Goal: Information Seeking & Learning: Learn about a topic

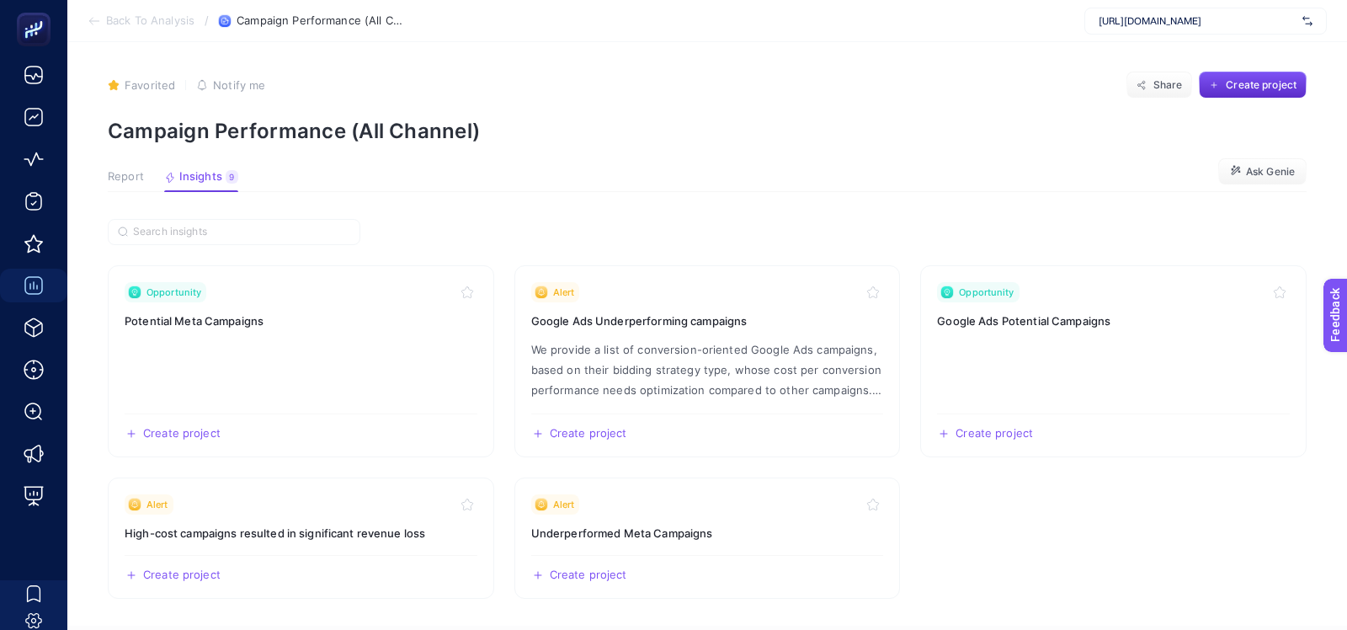
click at [1095, 24] on div "https://greenblack.com.tr" at bounding box center [1205, 21] width 242 height 27
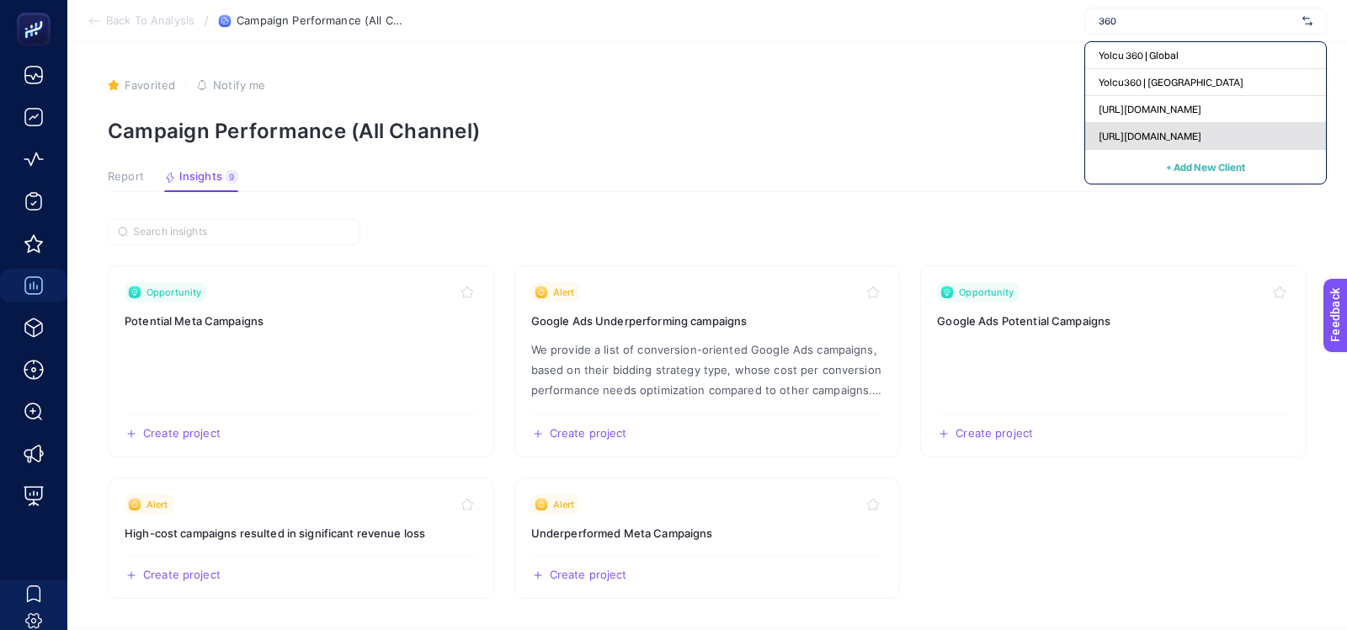
type input "360"
click at [1106, 138] on span "[URL][DOMAIN_NAME]" at bounding box center [1150, 136] width 103 height 13
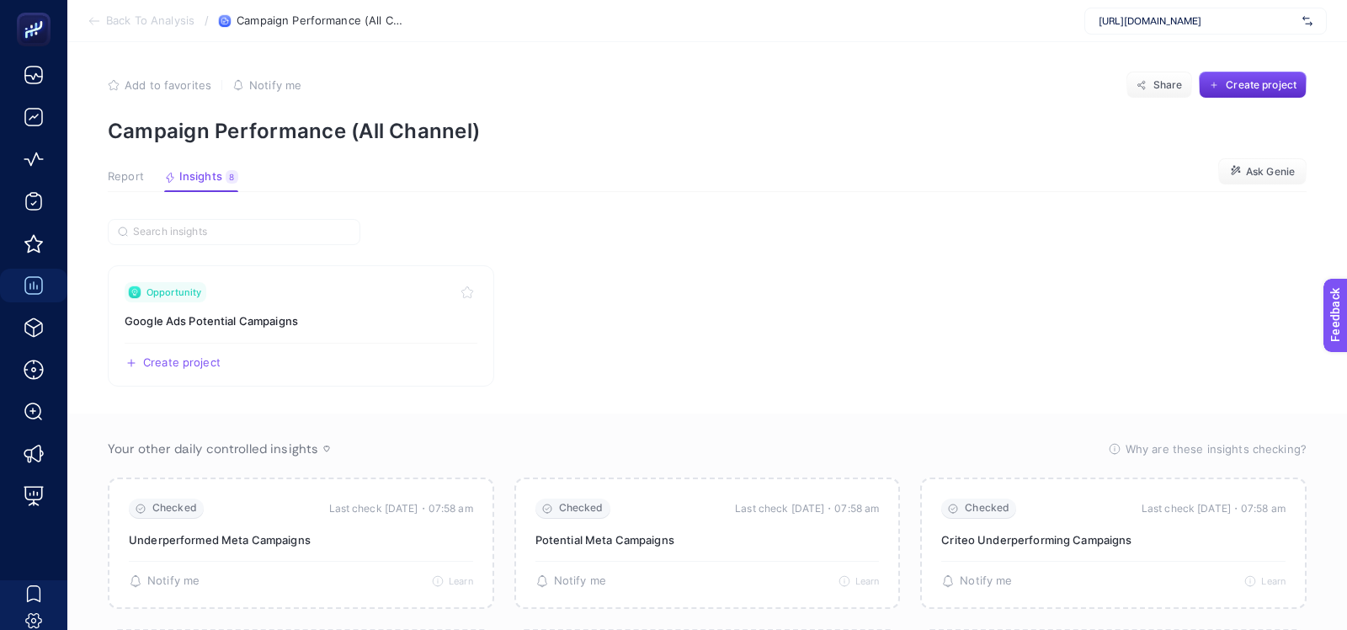
click at [147, 167] on article "Add to favorites false Notify me Share Create project Campaign Performance (All…" at bounding box center [707, 506] width 1280 height 937
click at [125, 174] on span "Report" at bounding box center [126, 176] width 36 height 13
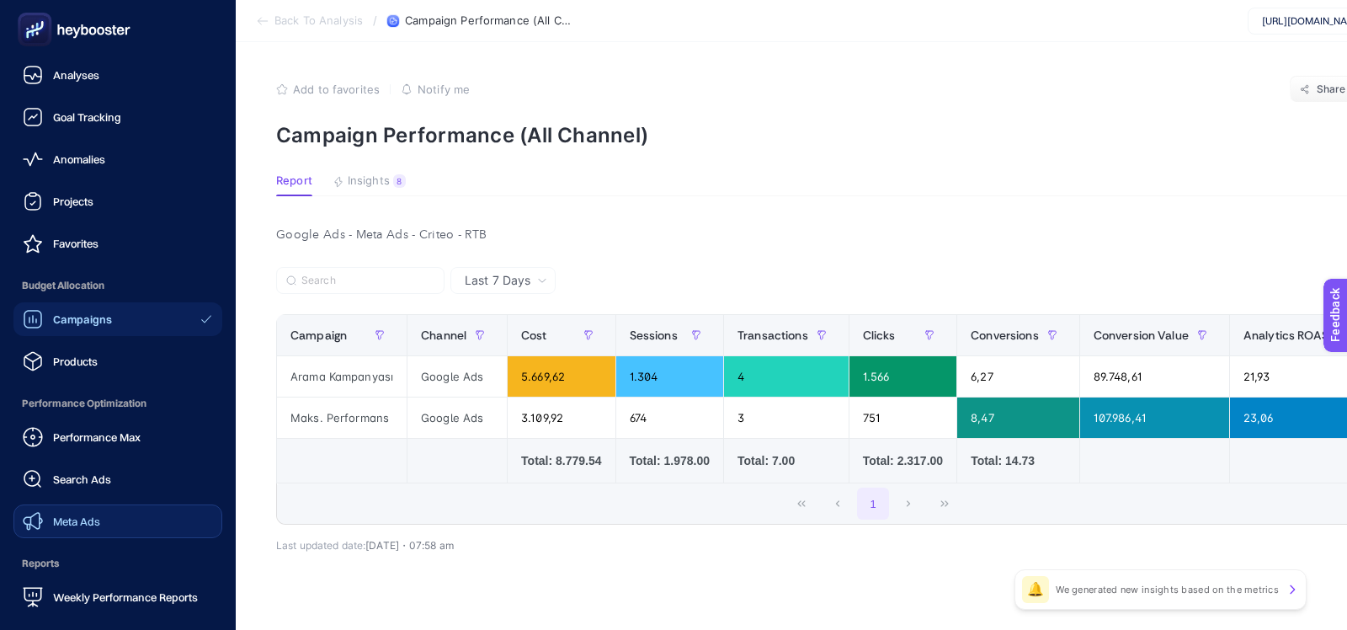
scroll to position [147, 0]
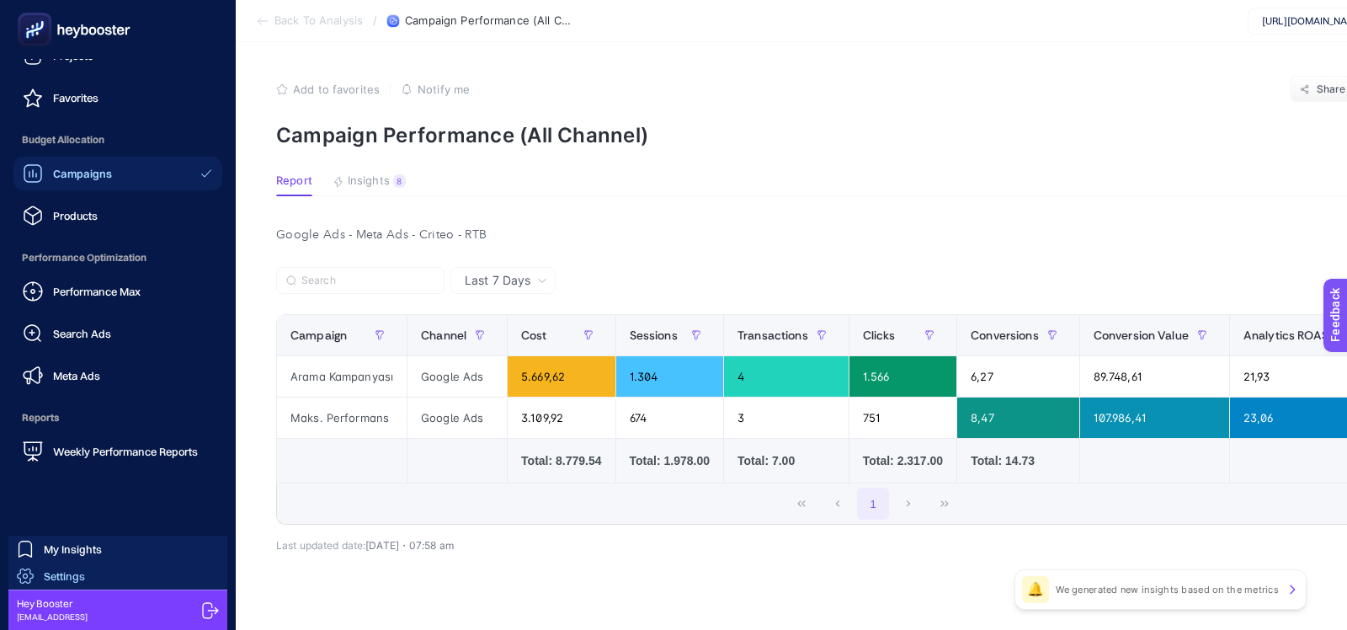
click at [157, 581] on link "Settings" at bounding box center [117, 575] width 219 height 27
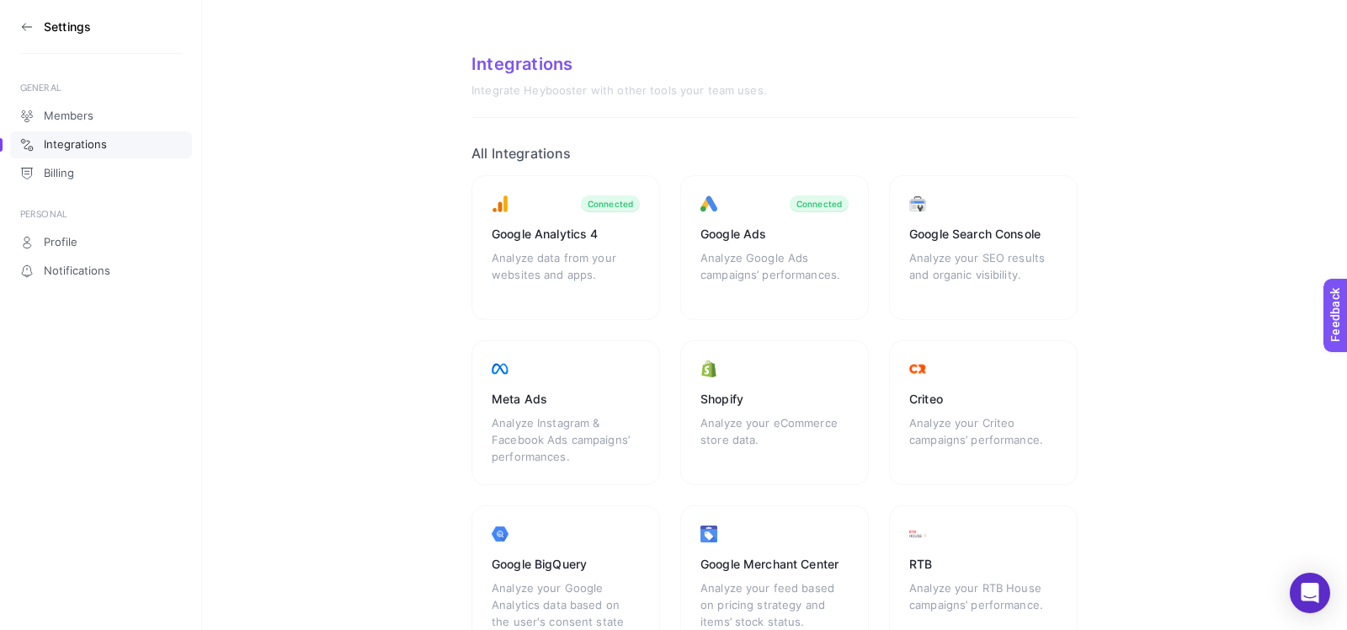
click at [29, 33] on icon at bounding box center [26, 26] width 13 height 13
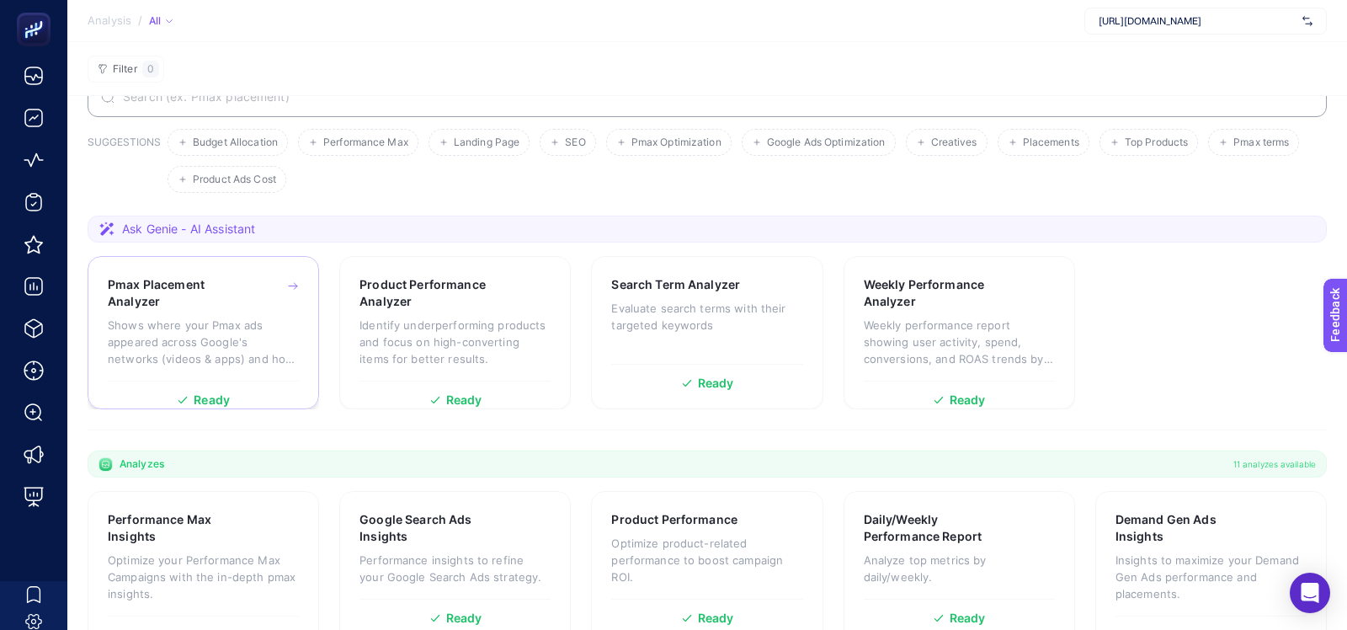
scroll to position [87, 0]
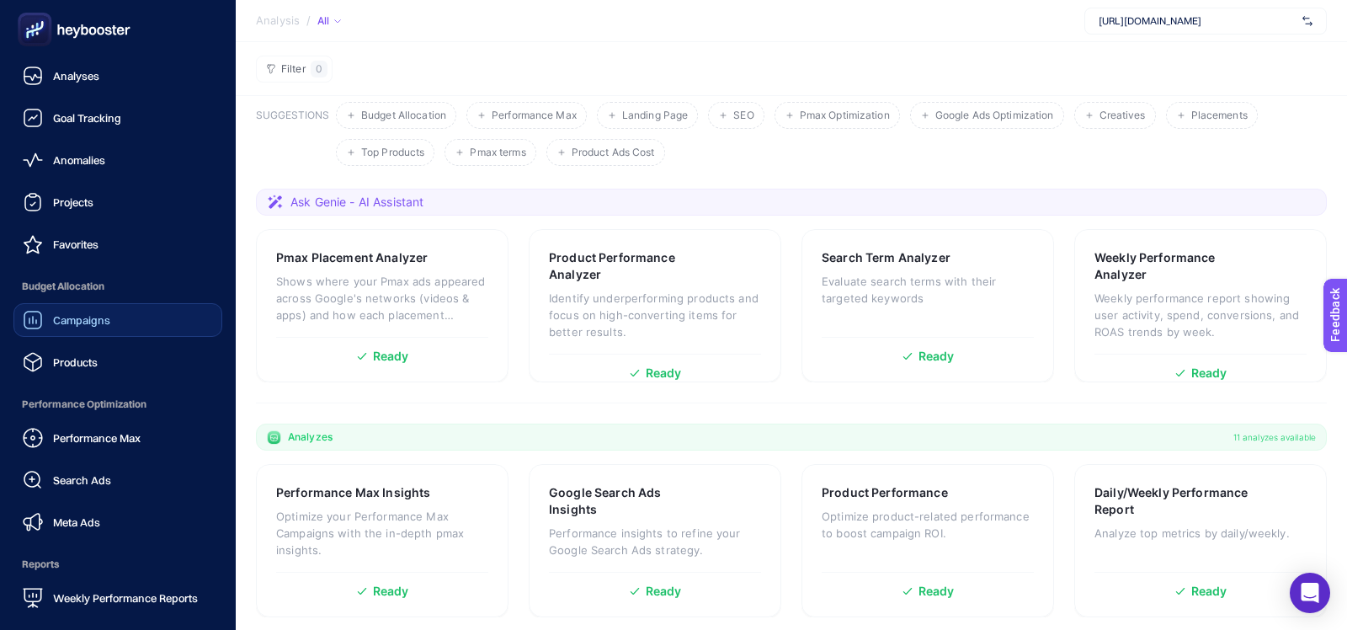
click at [96, 326] on span "Campaigns" at bounding box center [81, 319] width 57 height 13
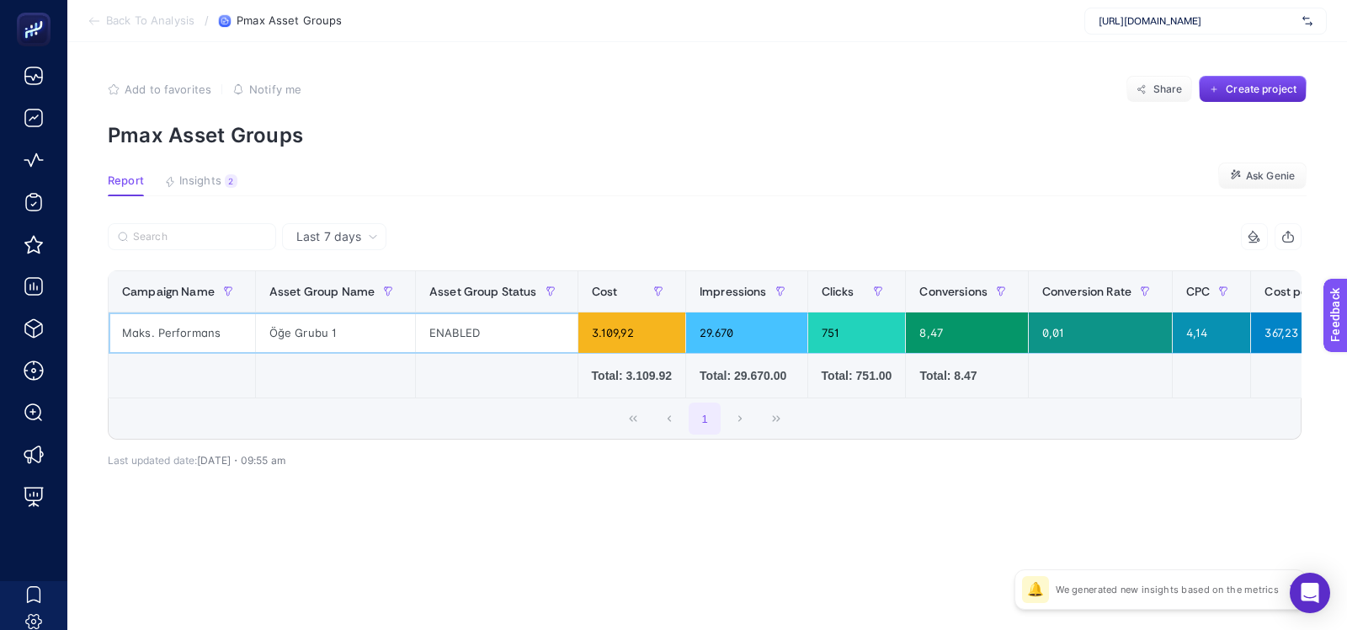
click at [138, 331] on div "Maks. Performans" at bounding box center [182, 332] width 147 height 40
click at [138, 402] on div "1" at bounding box center [705, 418] width 1192 height 40
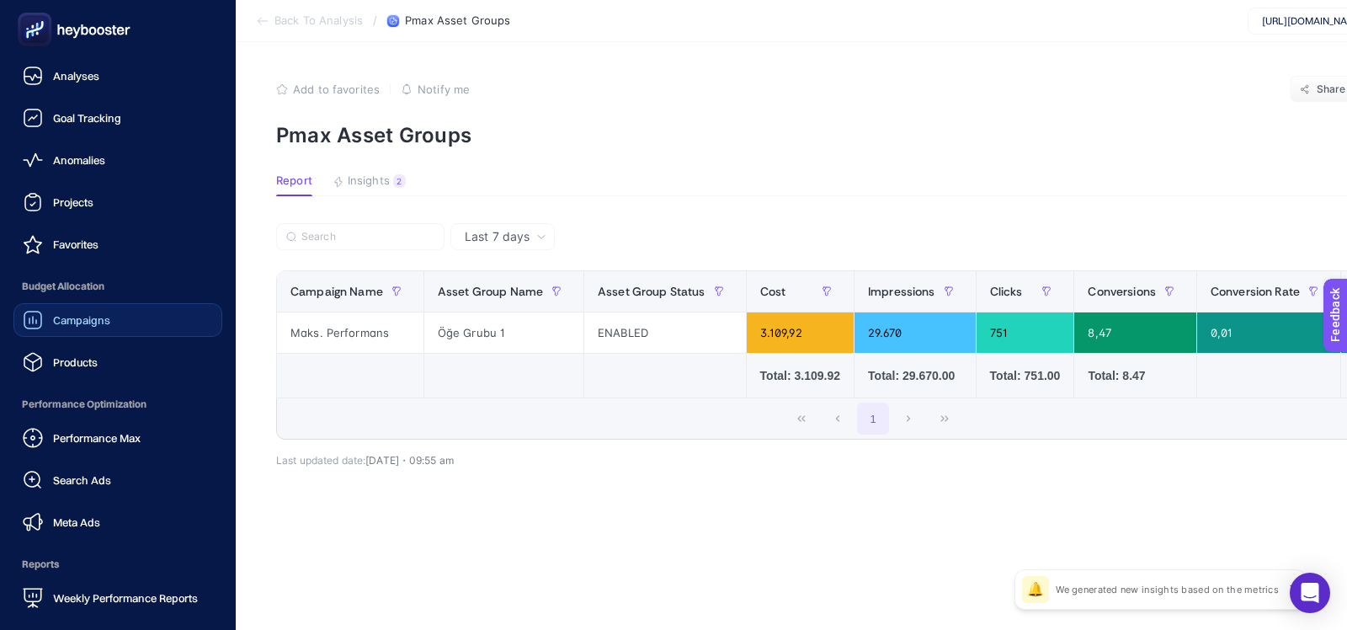
click at [55, 333] on link "Campaigns" at bounding box center [117, 320] width 209 height 34
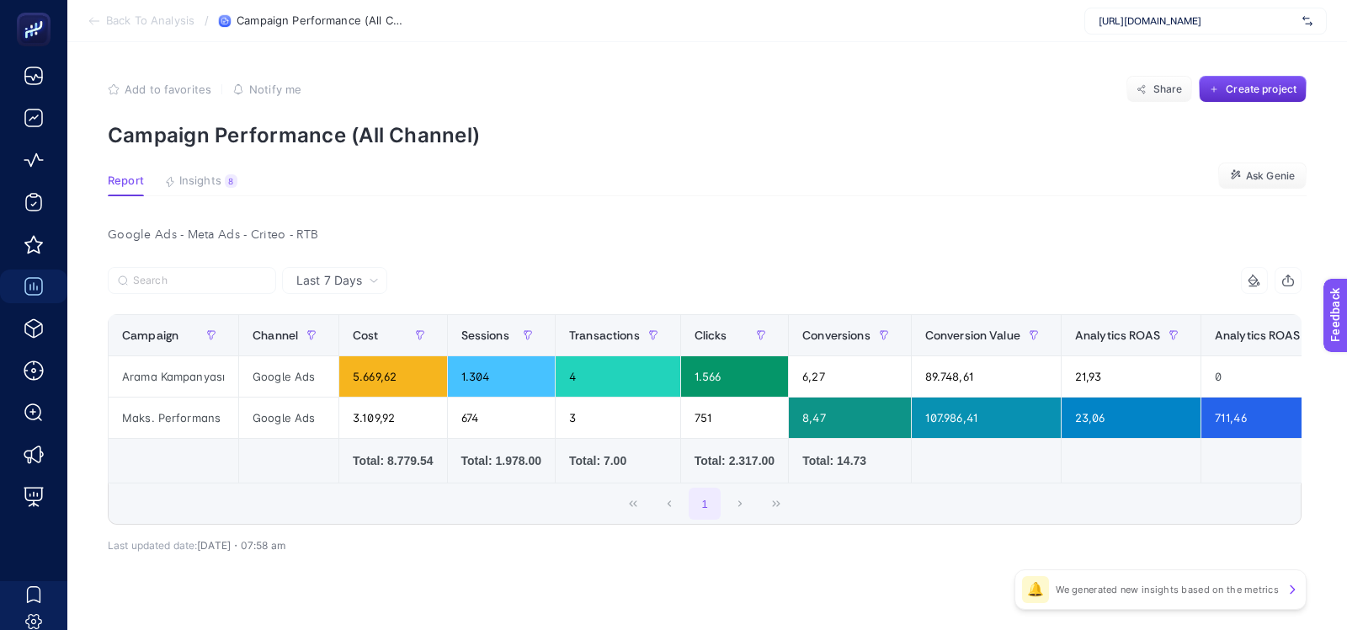
click at [304, 290] on div "Last 7 Days" at bounding box center [334, 280] width 105 height 27
click at [301, 347] on li "Last 30 Days" at bounding box center [334, 346] width 95 height 30
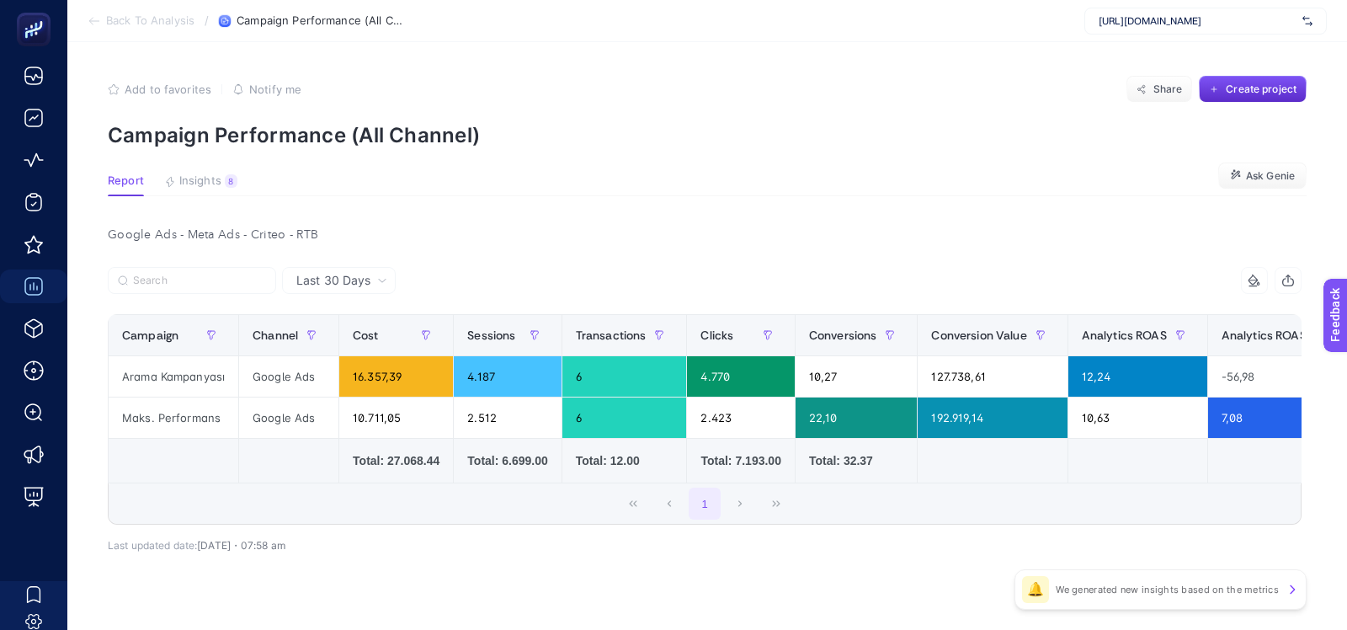
click at [213, 168] on article "Add to favorites false Notify me Share Create project Campaign Performance (All…" at bounding box center [707, 350] width 1280 height 617
click at [213, 184] on span "Insights" at bounding box center [200, 180] width 42 height 13
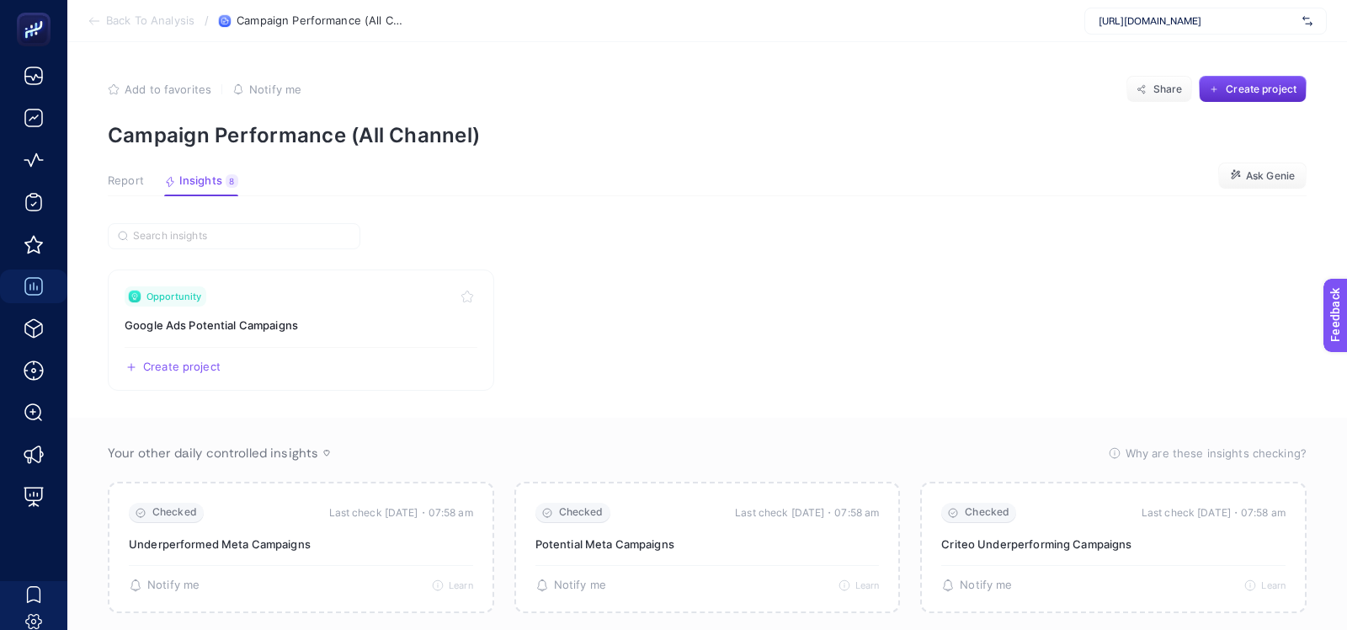
click at [120, 180] on span "Report" at bounding box center [126, 180] width 36 height 13
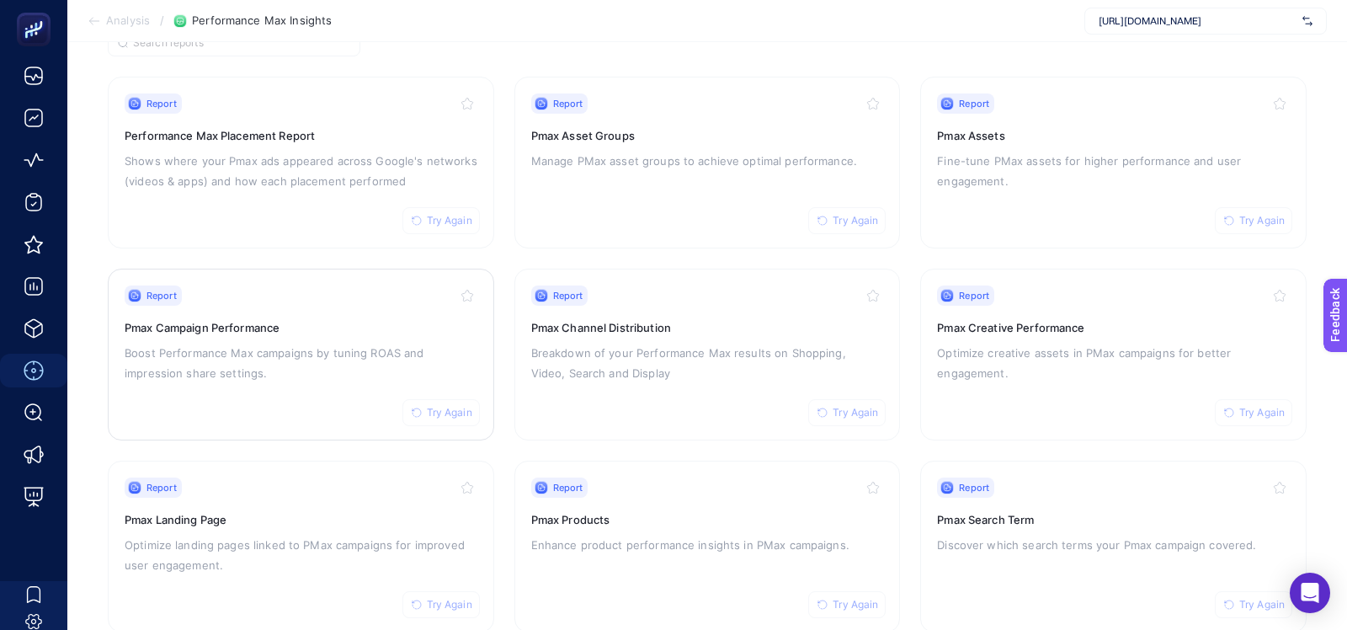
scroll to position [154, 0]
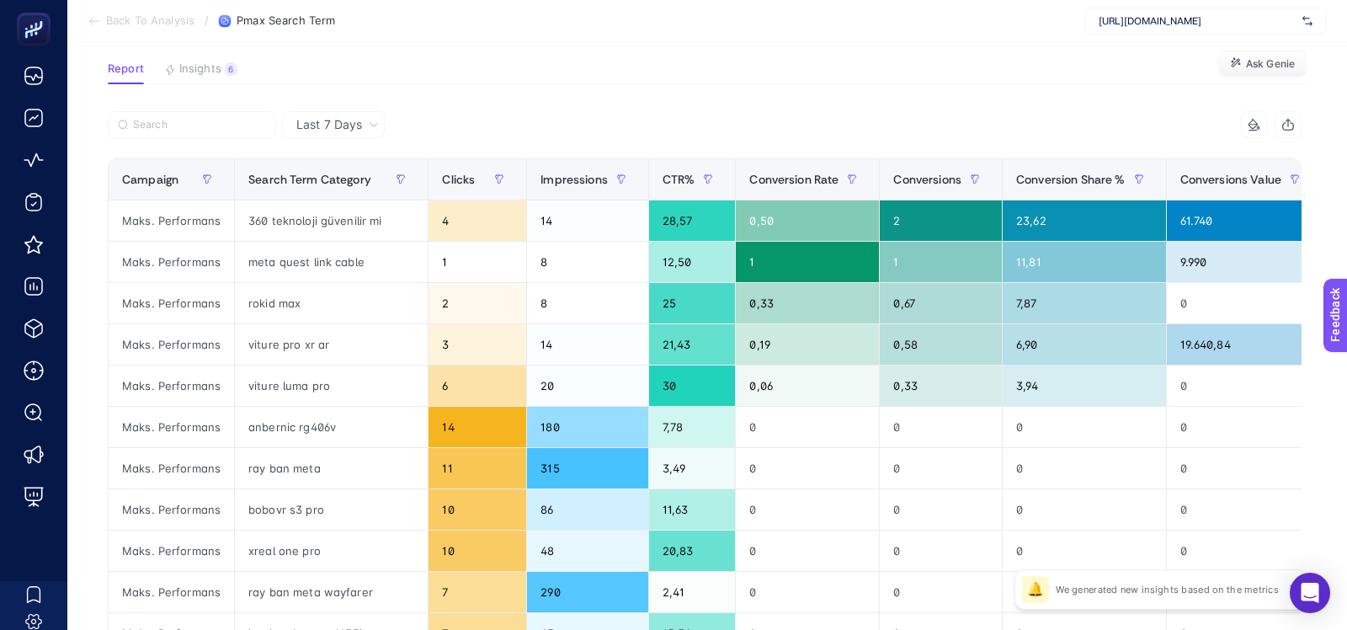
scroll to position [113, 0]
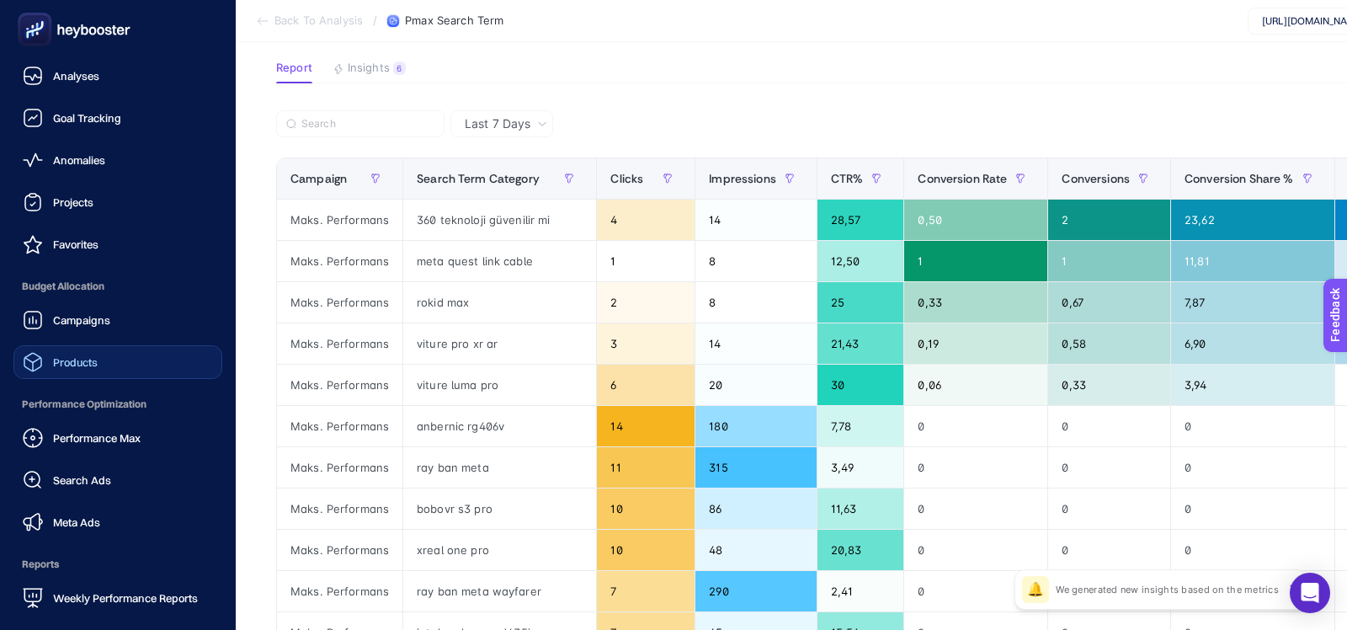
click at [82, 361] on span "Products" at bounding box center [75, 361] width 45 height 13
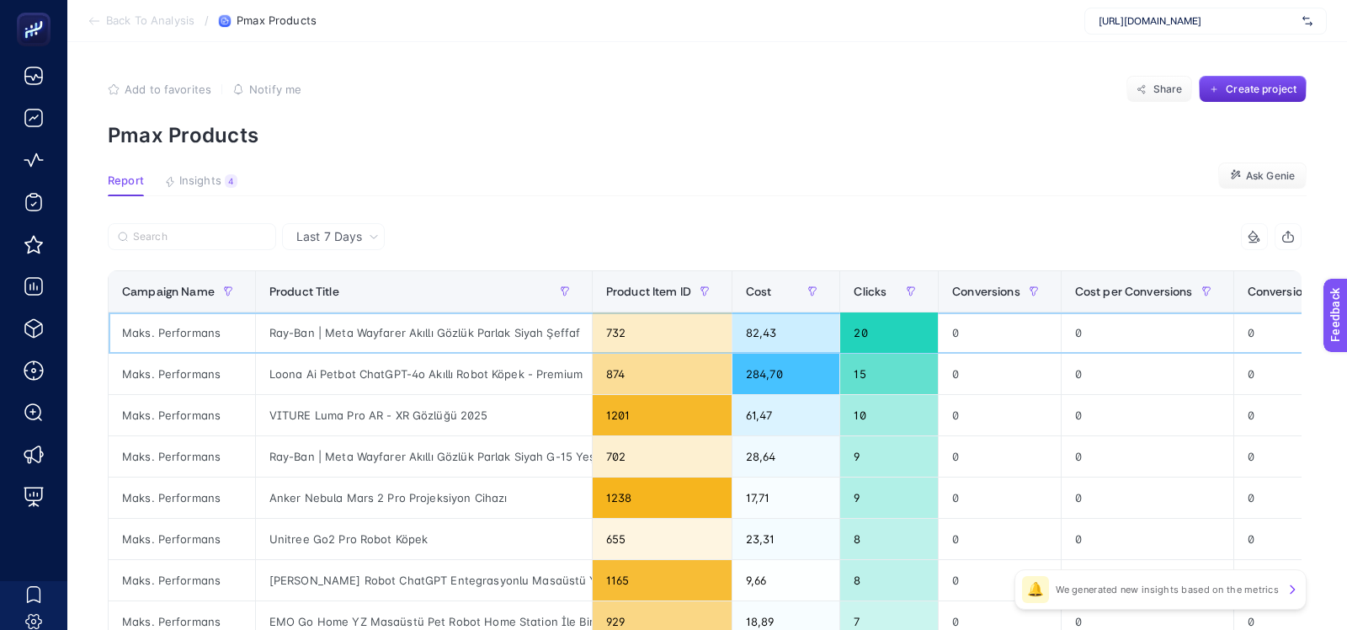
click at [464, 336] on div "Ray-Ban | Meta Wayfarer Akıllı Gözlük Parlak Siyah Şeffaf" at bounding box center [424, 332] width 336 height 40
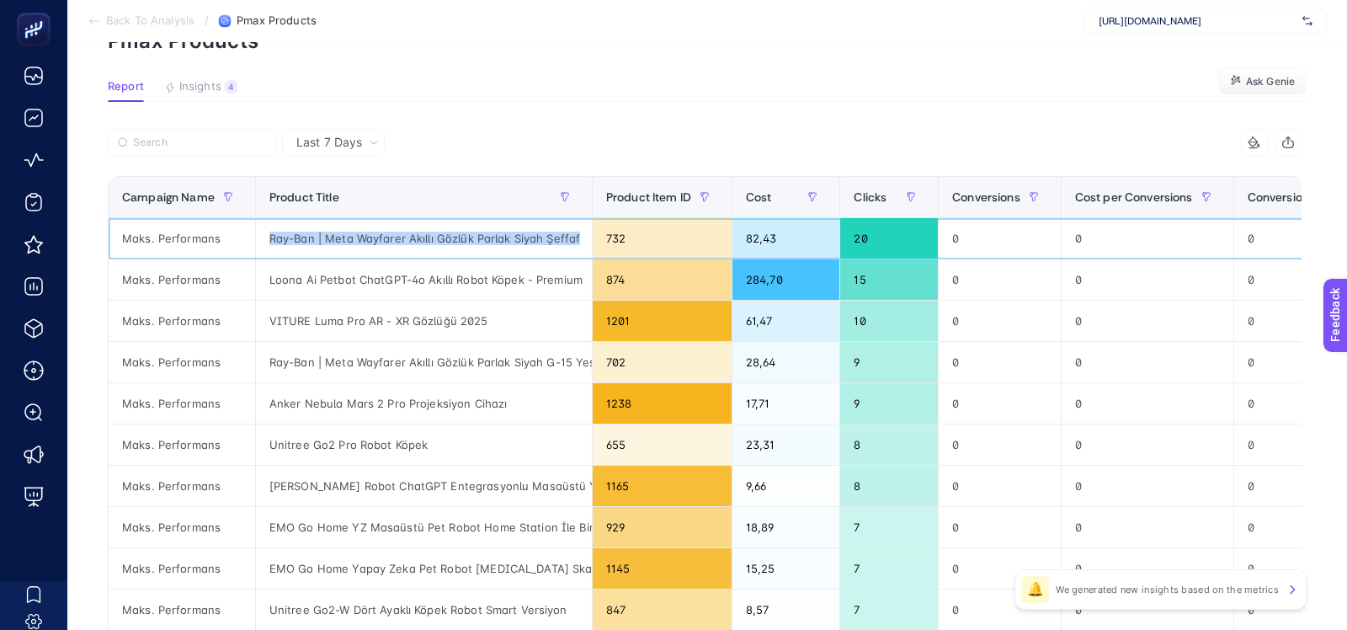
scroll to position [20, 0]
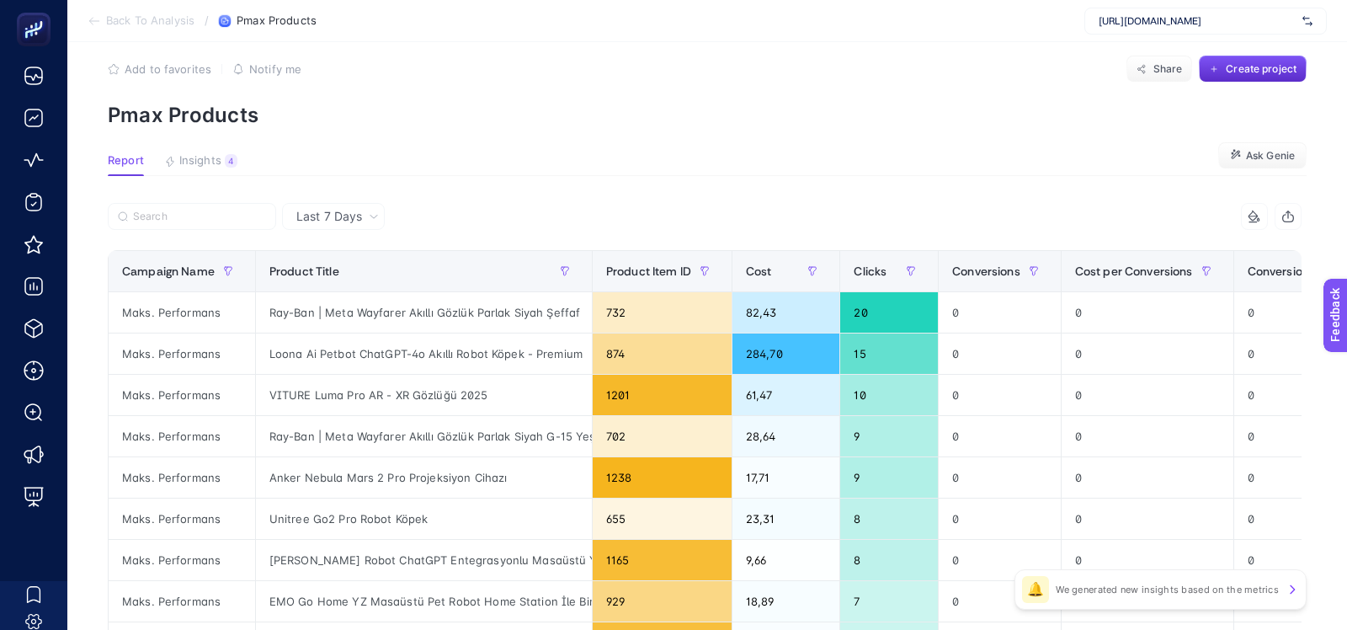
click at [597, 121] on p "Pmax Products" at bounding box center [707, 115] width 1199 height 24
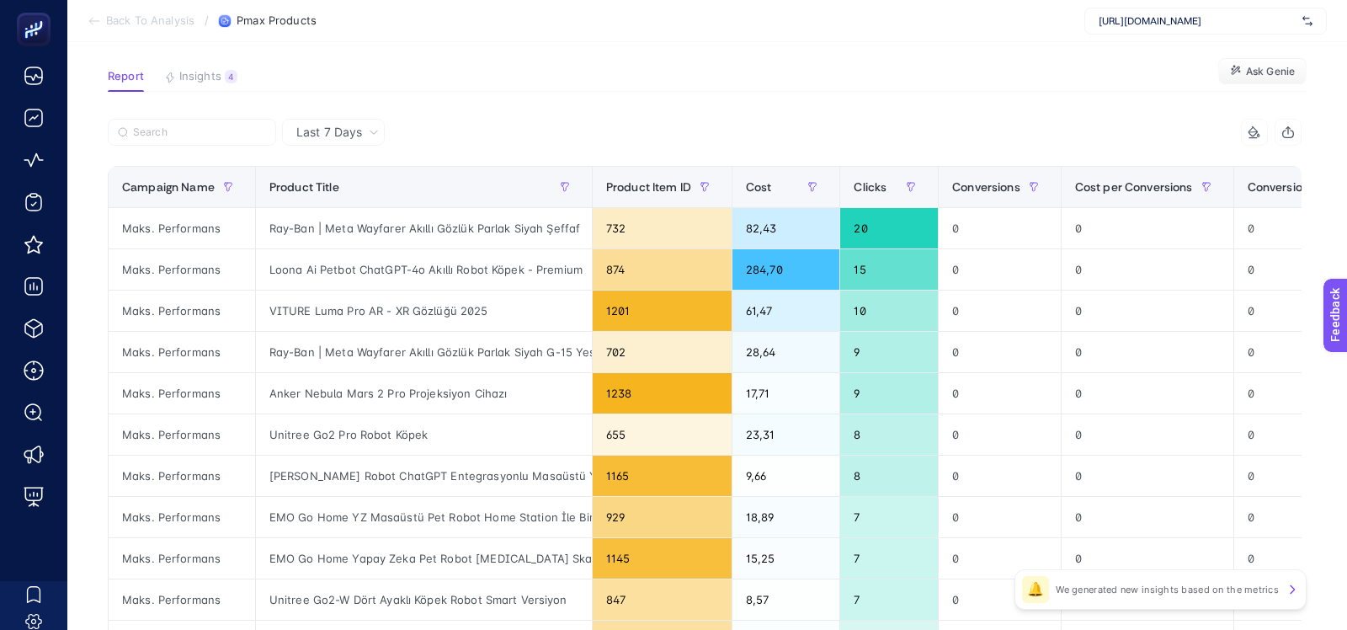
scroll to position [110, 0]
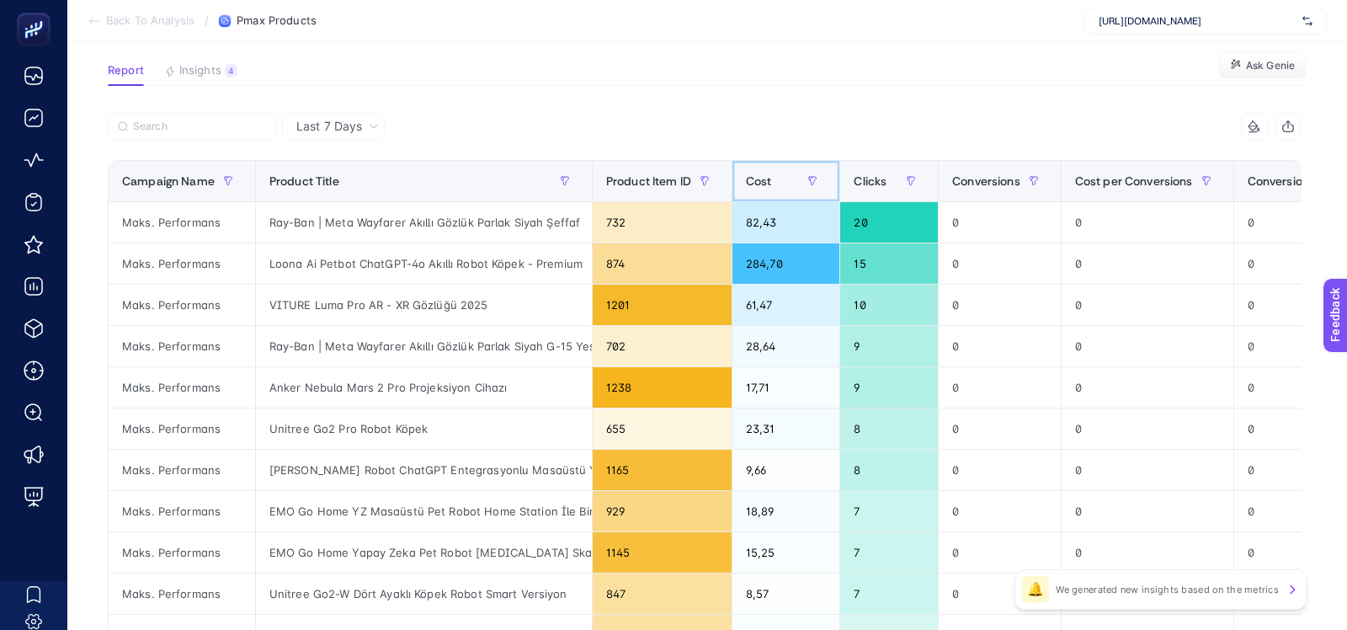
click at [776, 188] on div "Cost" at bounding box center [786, 181] width 80 height 27
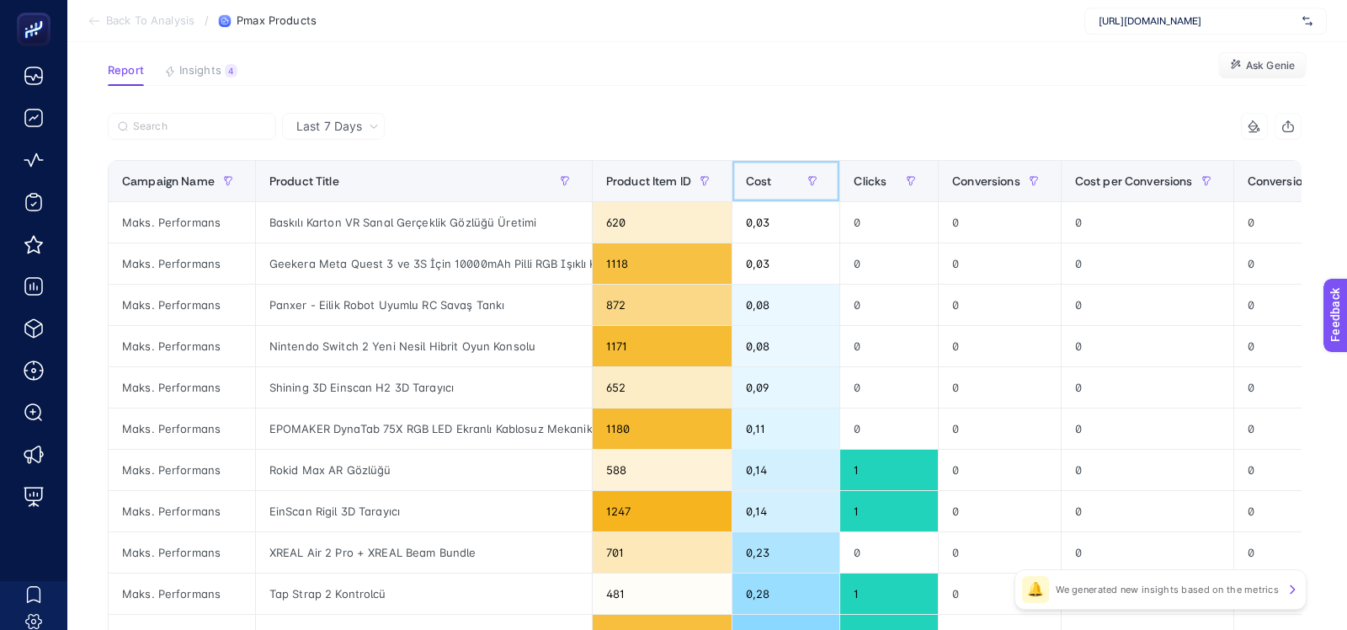
click at [776, 188] on div "Cost" at bounding box center [786, 181] width 80 height 27
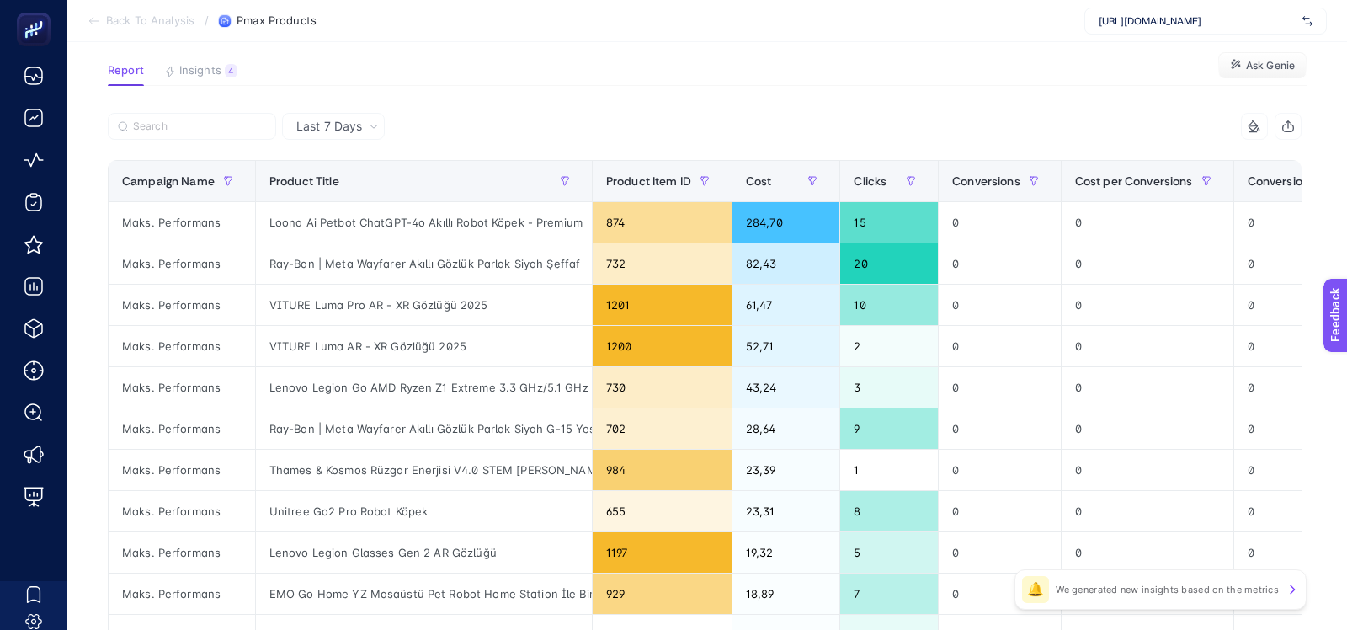
click at [333, 125] on span "Last 7 Days" at bounding box center [329, 126] width 66 height 17
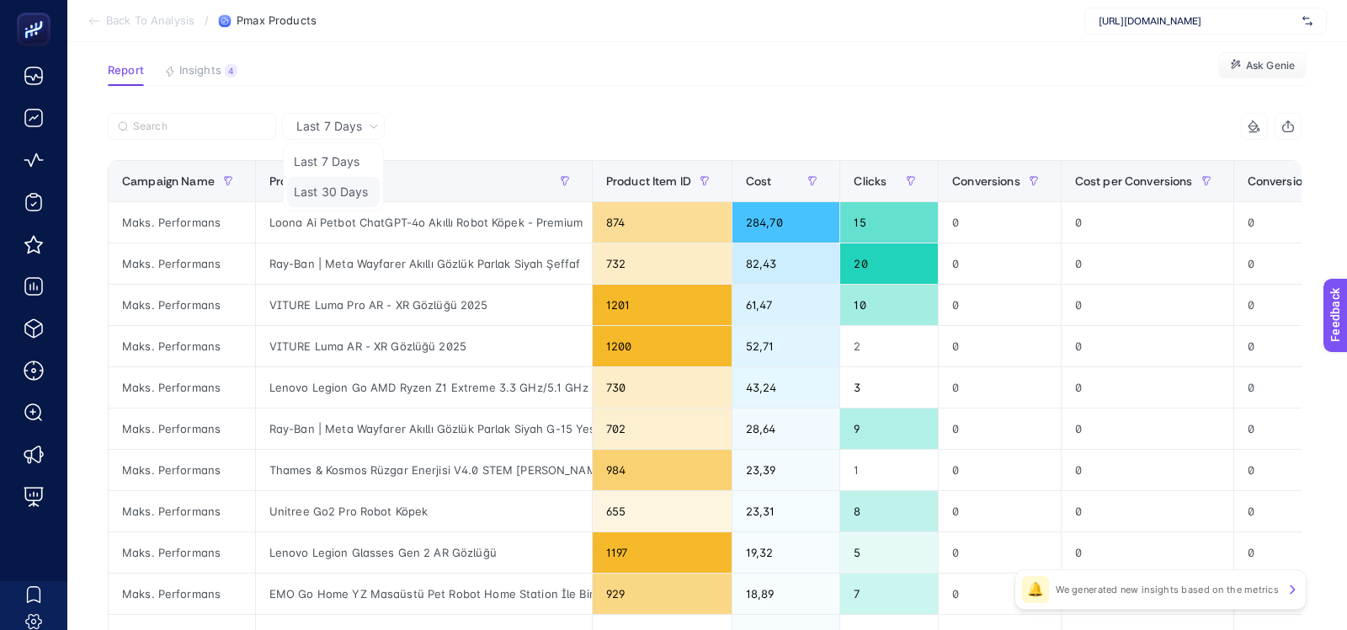
click at [340, 189] on li "Last 30 Days" at bounding box center [333, 192] width 93 height 30
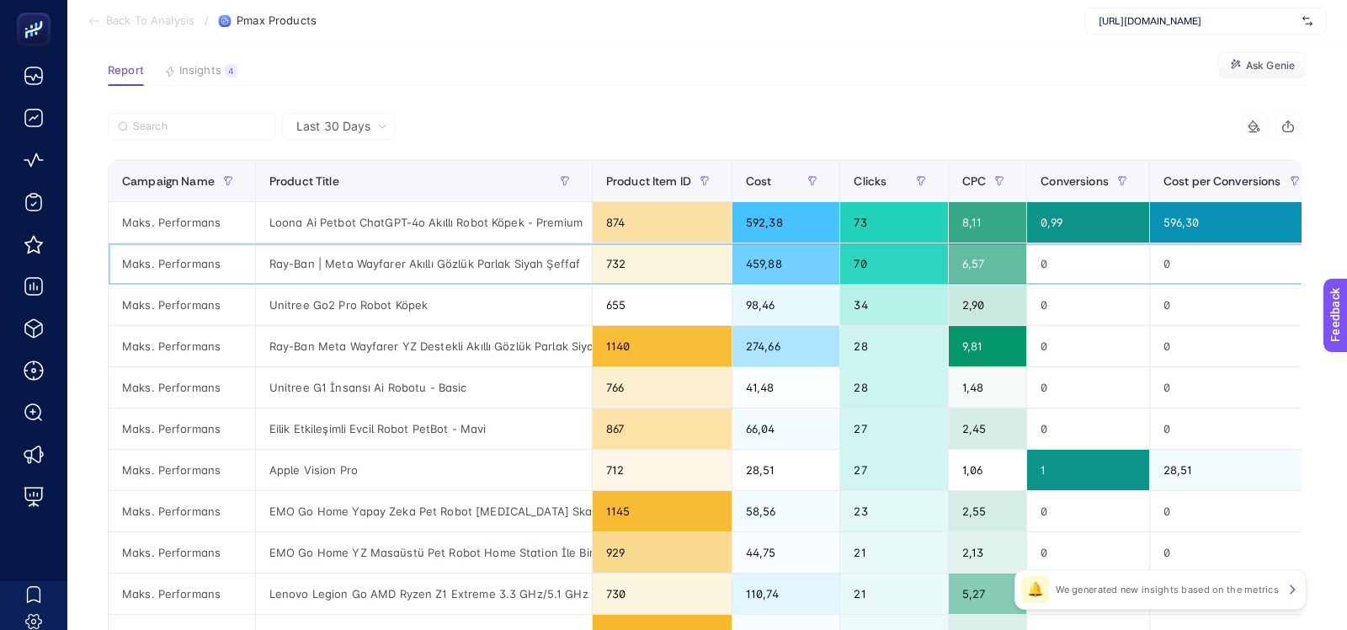
click at [464, 258] on div "Ray-Ban | Meta Wayfarer Akıllı Gözlük Parlak Siyah Şeffaf" at bounding box center [424, 263] width 336 height 40
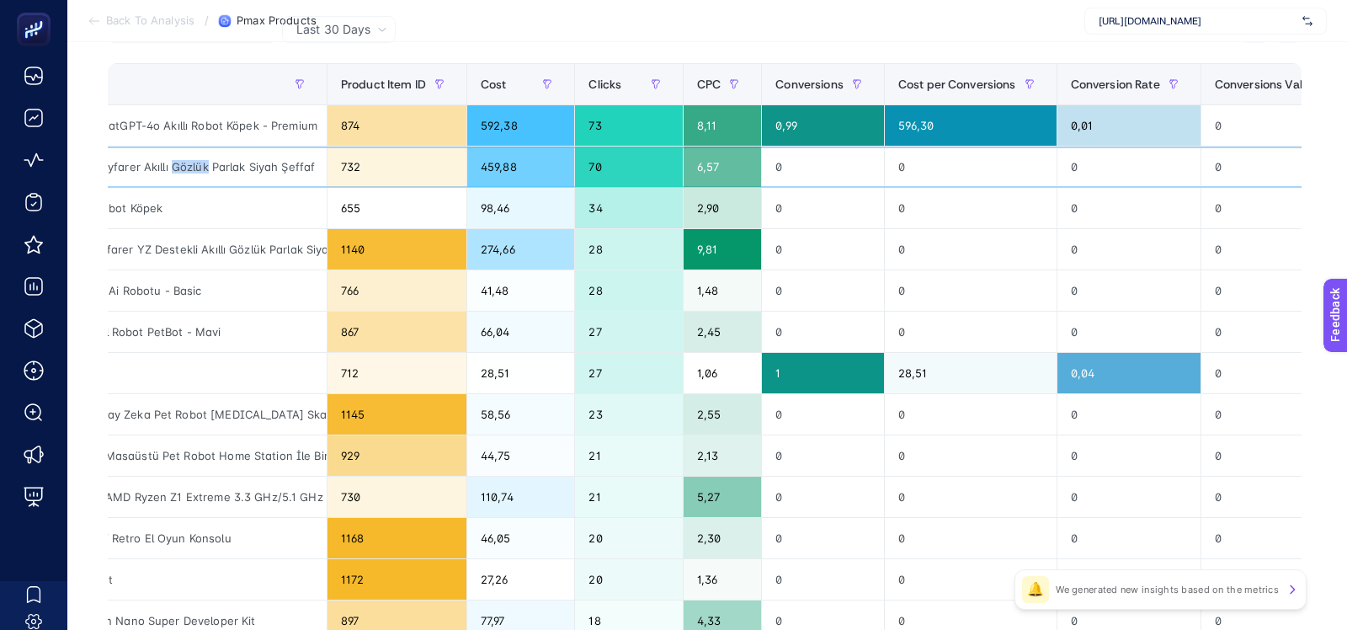
scroll to position [0, 271]
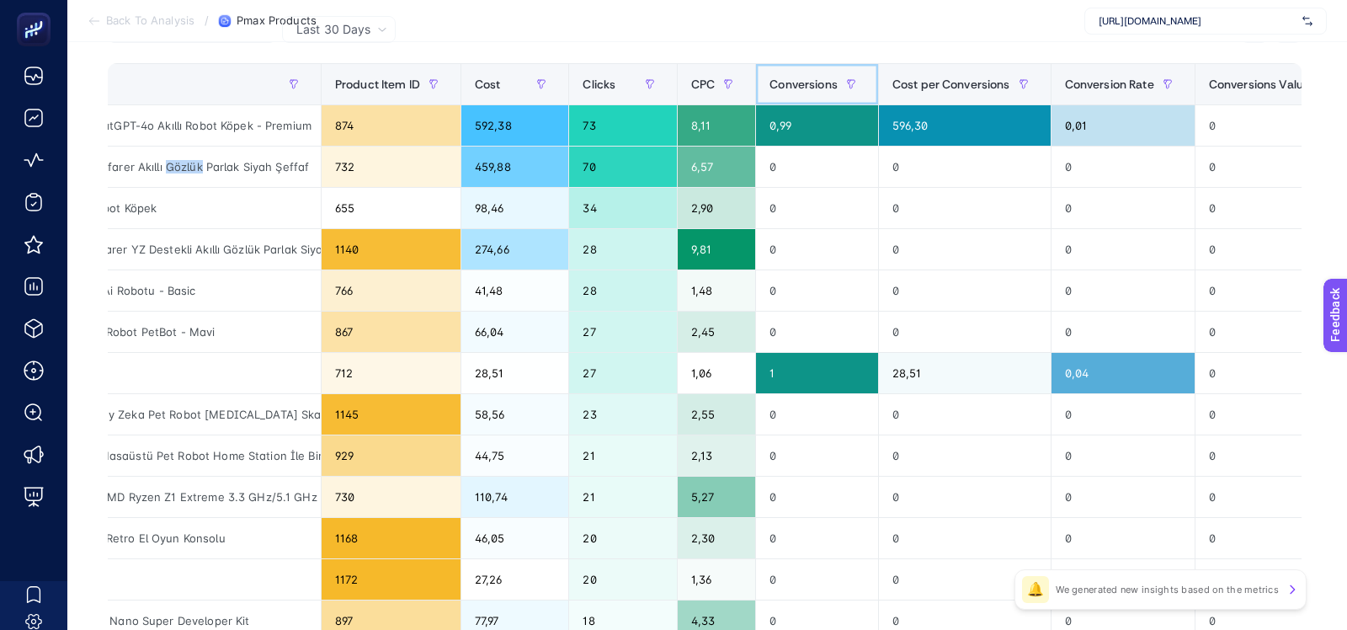
click at [785, 78] on span "Conversions" at bounding box center [804, 83] width 68 height 13
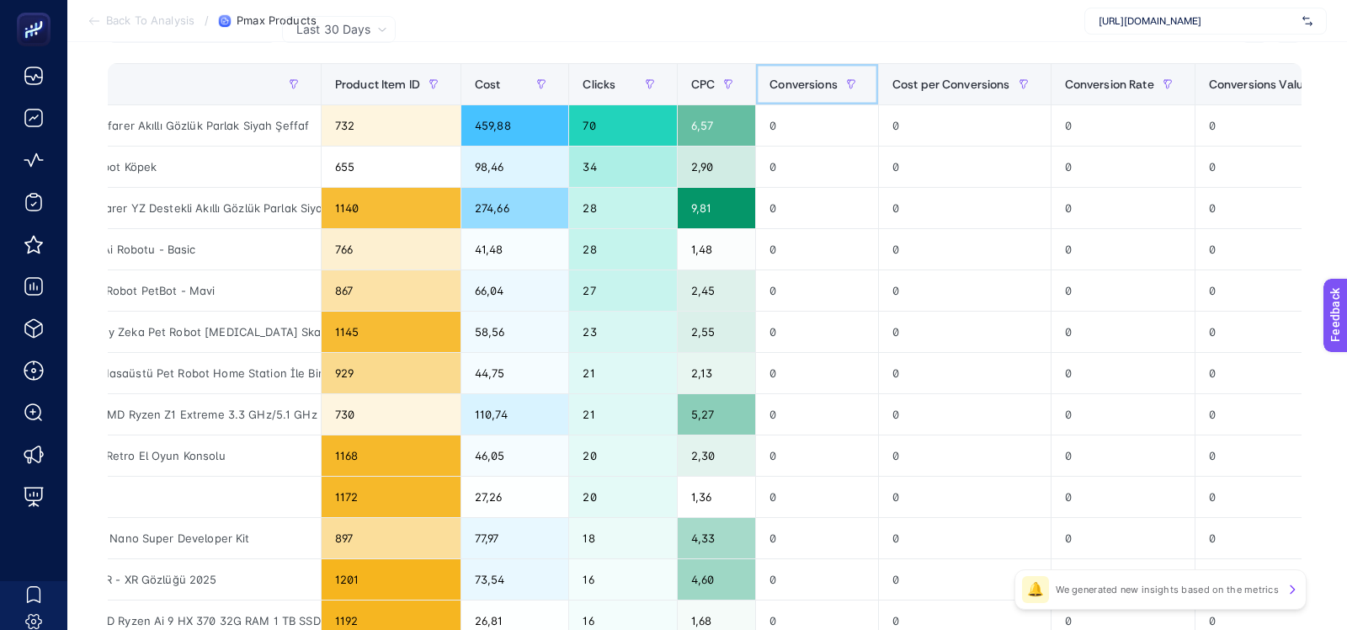
click at [787, 79] on span "Conversions" at bounding box center [804, 83] width 68 height 13
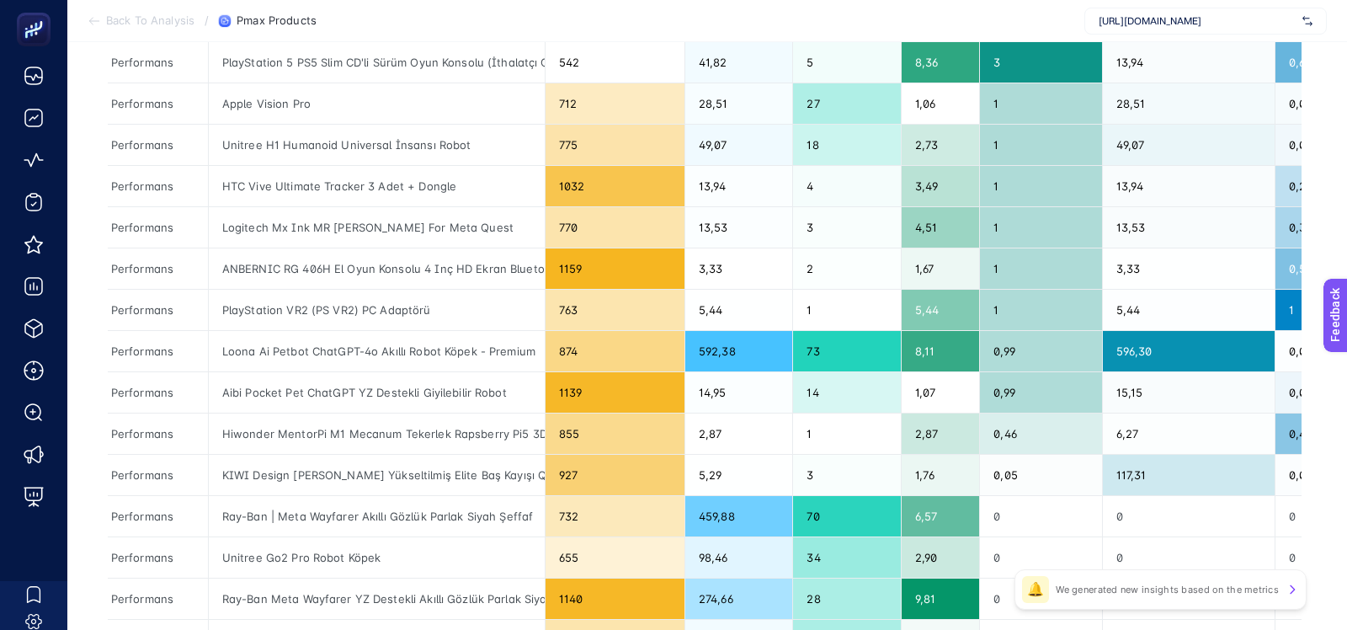
scroll to position [109, 0]
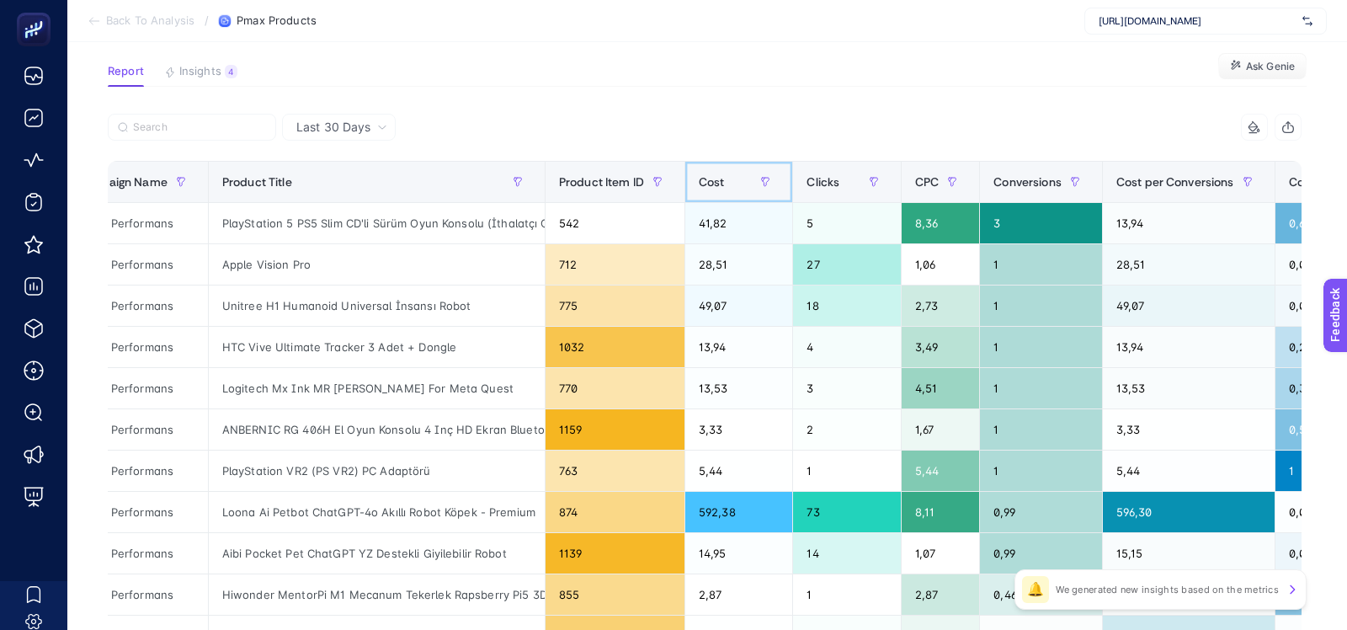
click at [710, 192] on div "Cost" at bounding box center [739, 181] width 80 height 27
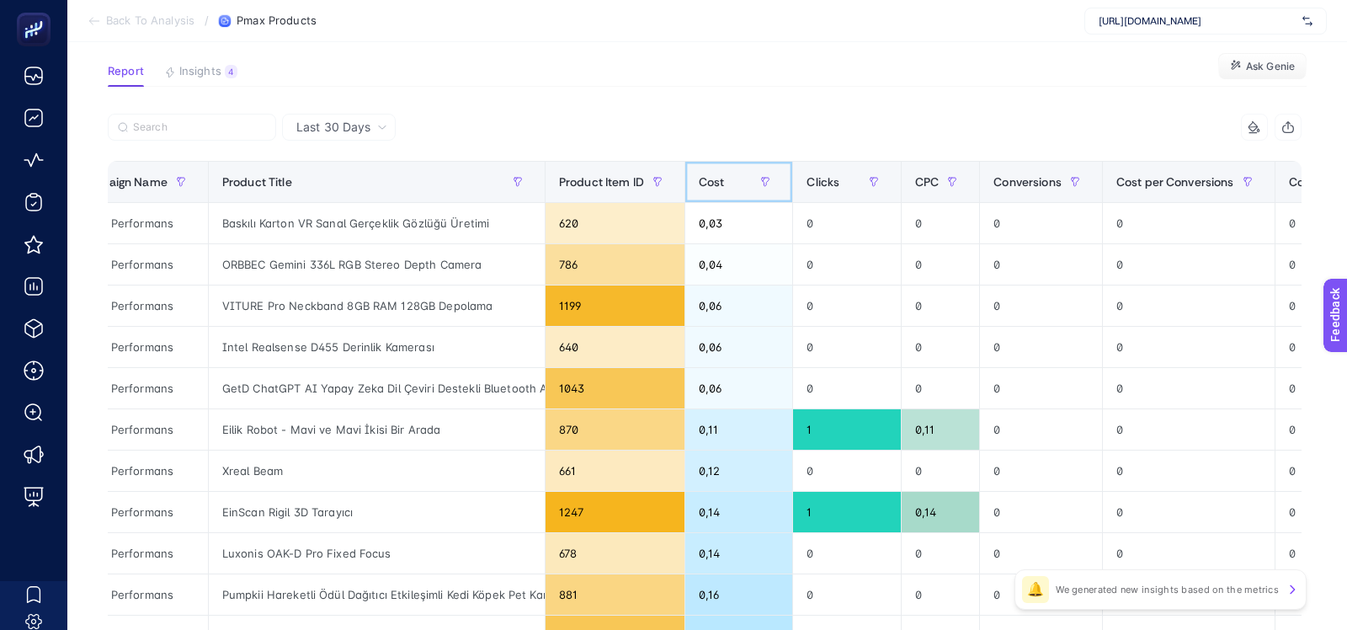
click at [710, 192] on div "Cost" at bounding box center [739, 181] width 80 height 27
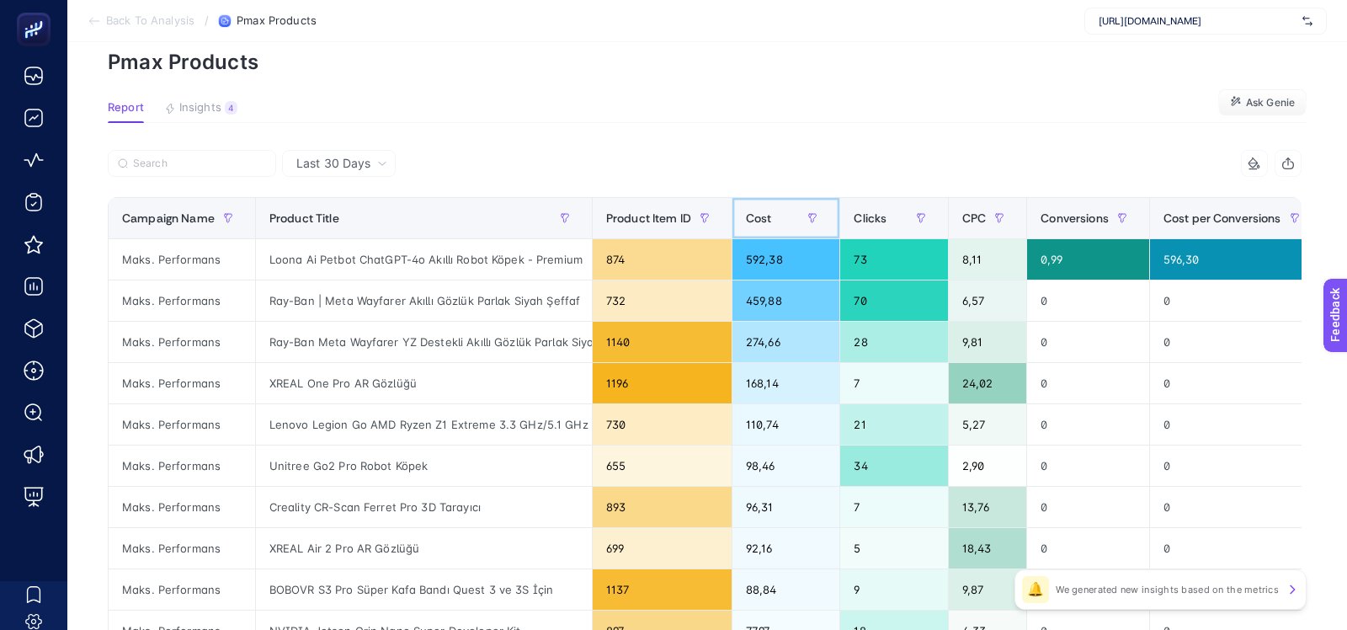
scroll to position [0, 0]
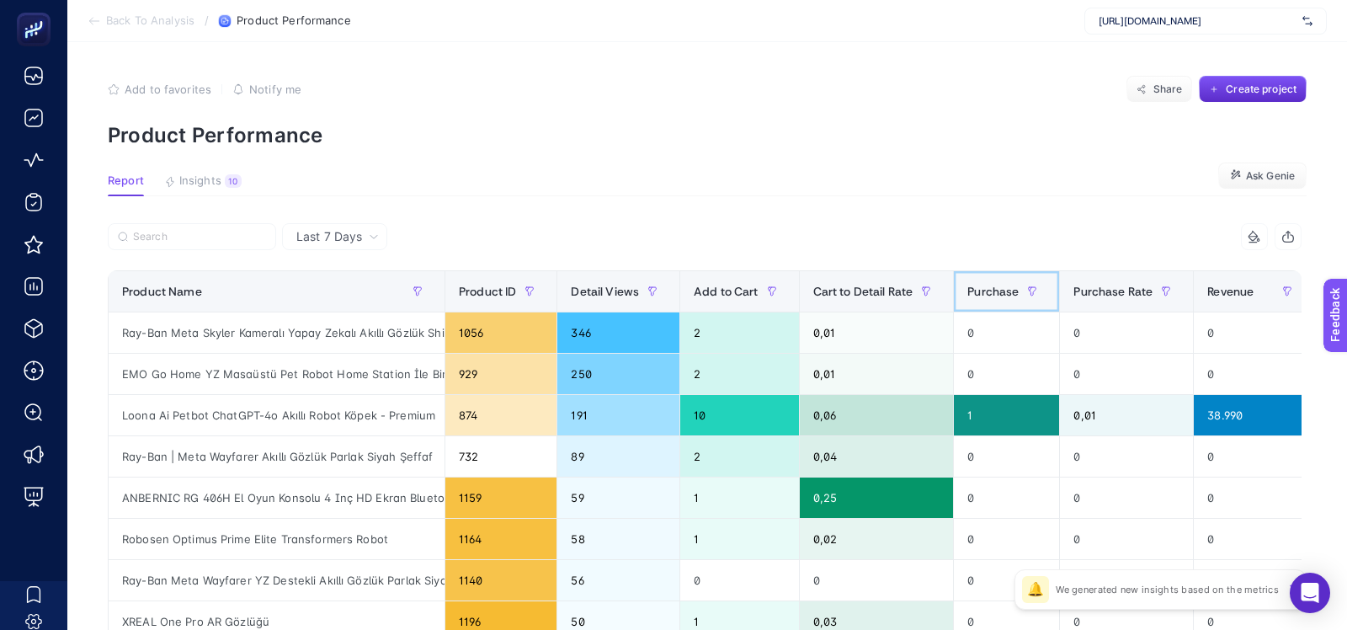
click at [967, 299] on div "Purchase" at bounding box center [1006, 291] width 78 height 27
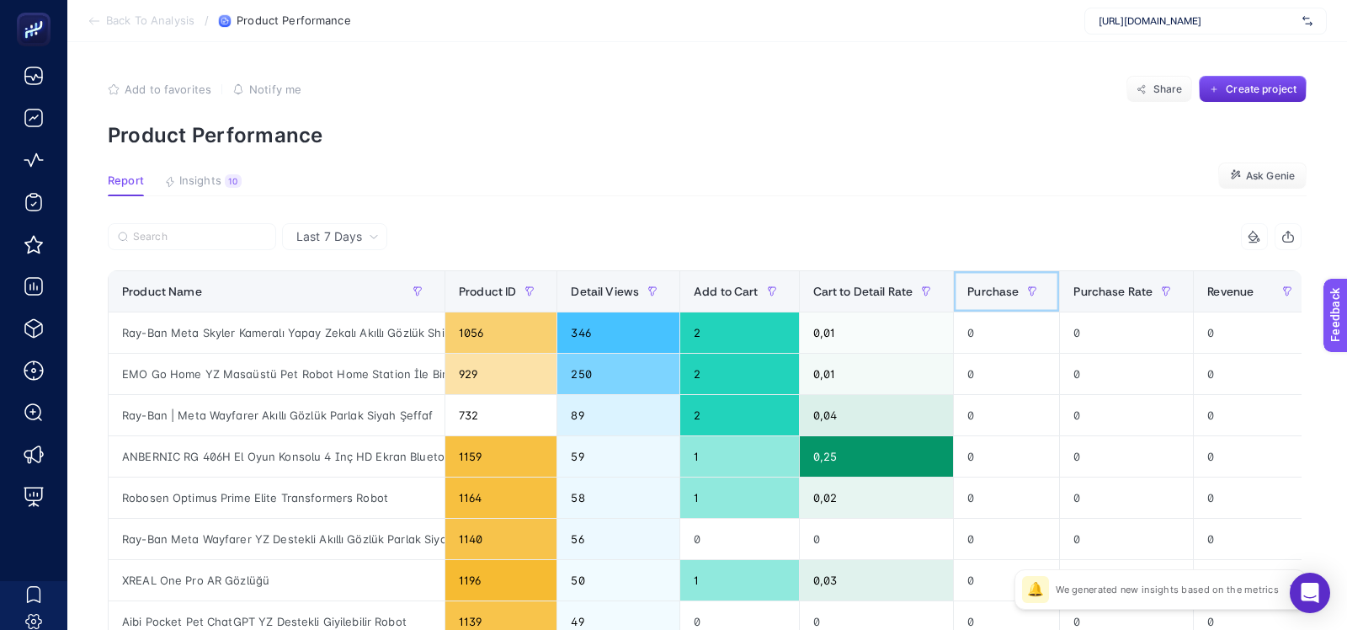
click at [967, 299] on div "Purchase" at bounding box center [1006, 291] width 78 height 27
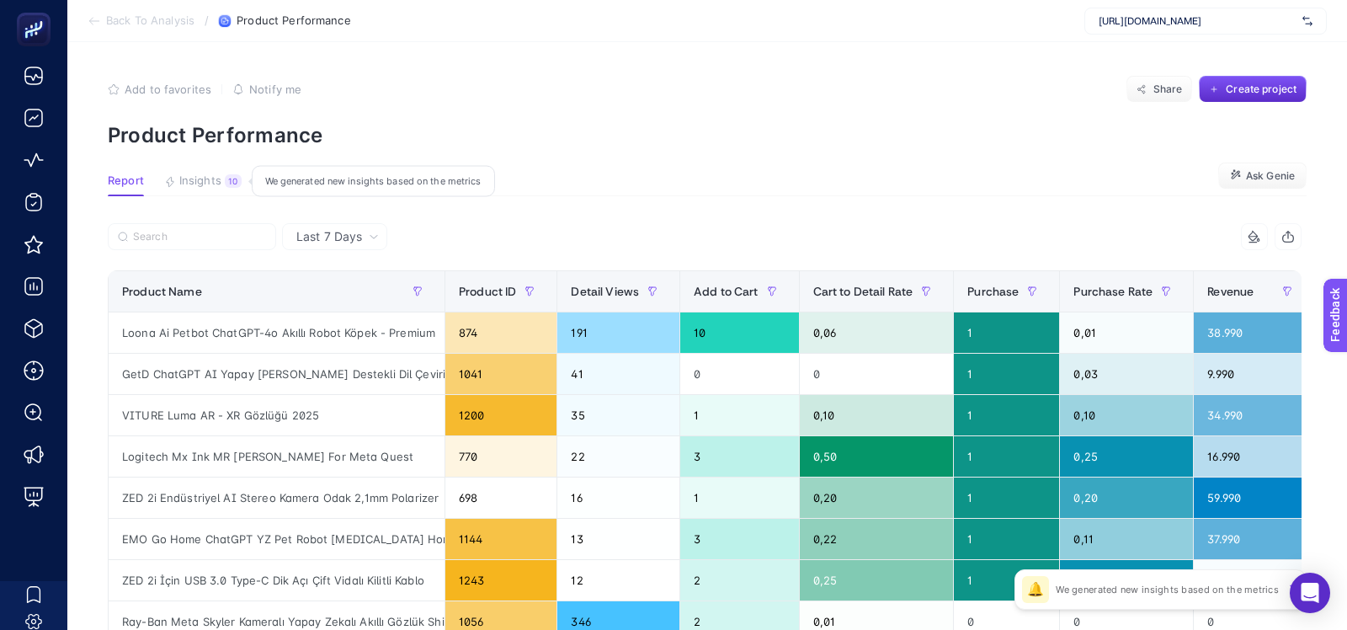
click at [226, 182] on div "10" at bounding box center [233, 180] width 17 height 13
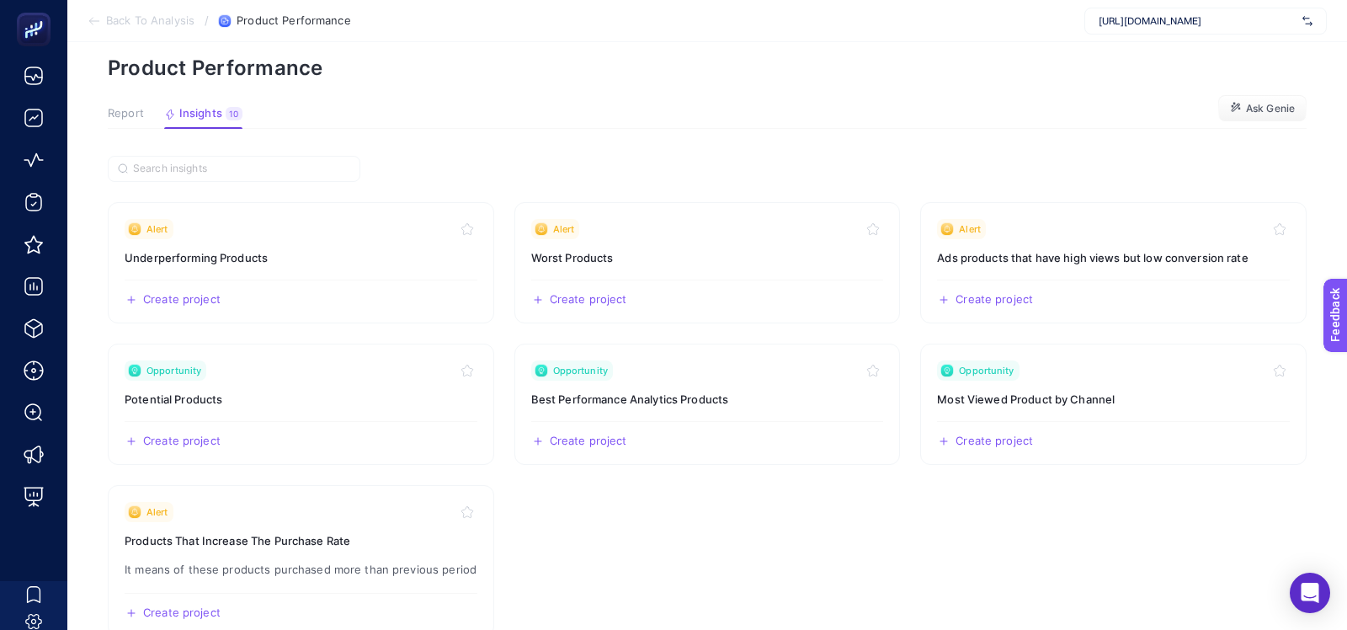
scroll to position [51, 0]
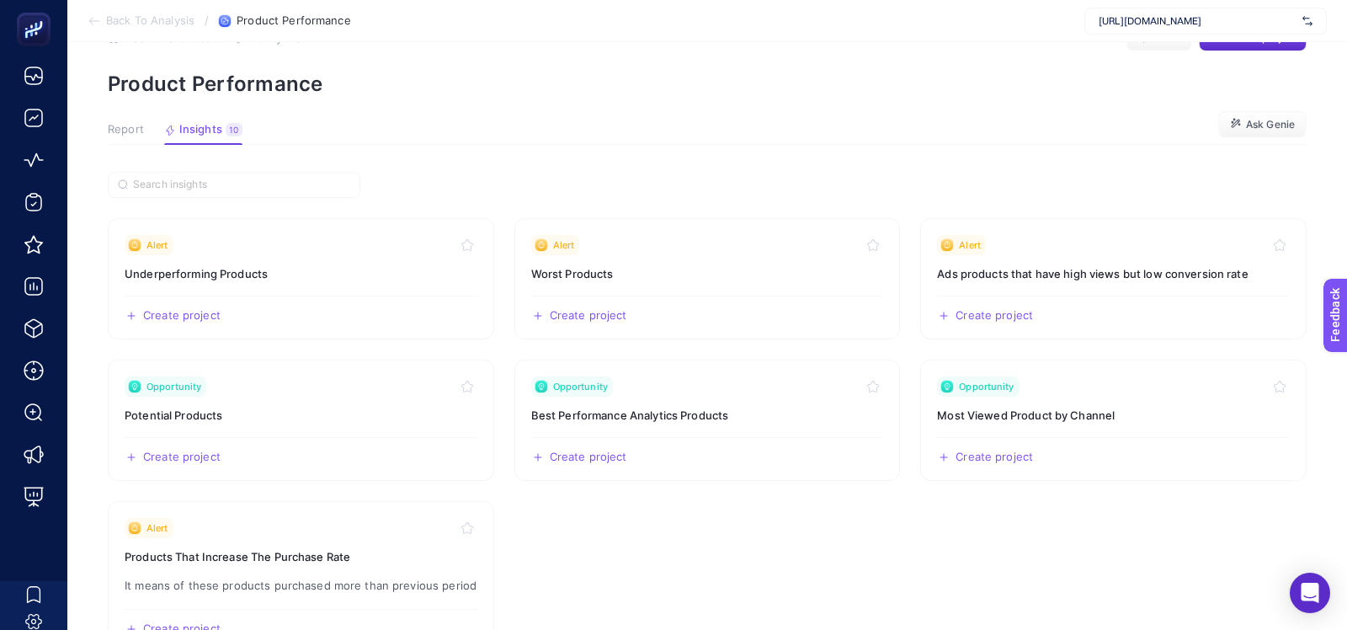
click at [143, 129] on div "Report Insights 10 We generated new insights based on the metrics" at bounding box center [175, 134] width 135 height 22
click at [124, 129] on span "Report" at bounding box center [126, 129] width 36 height 13
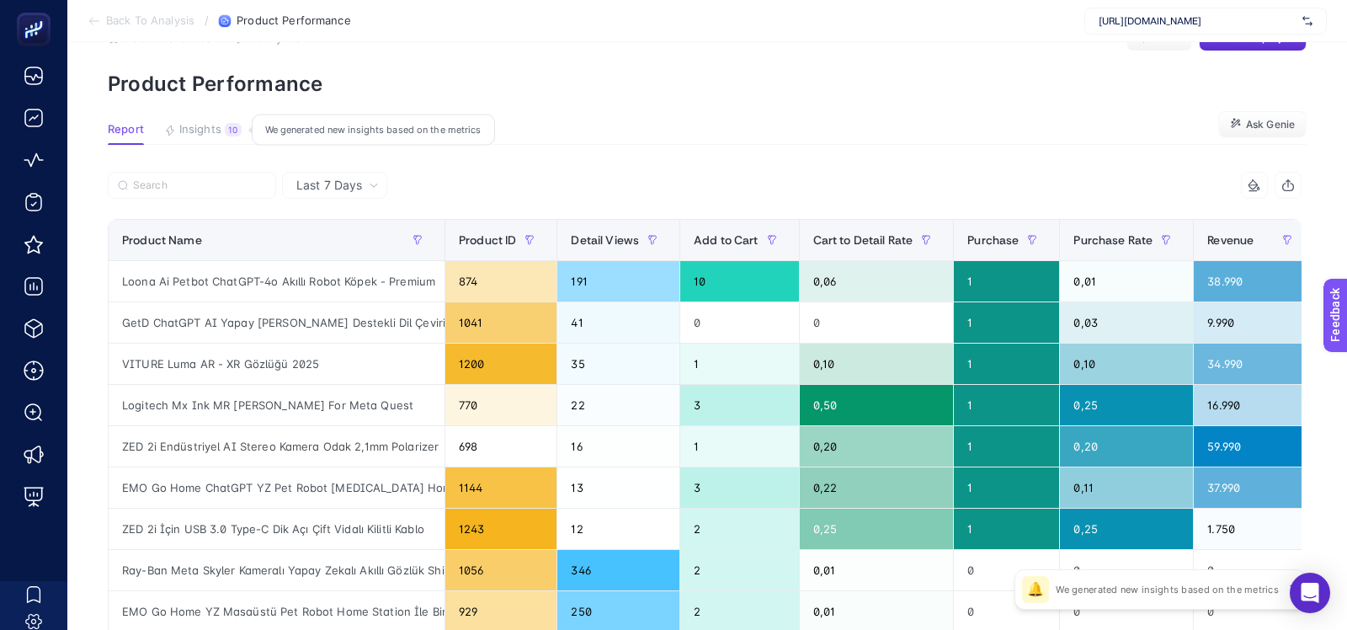
click at [220, 136] on button "Insights 10 We generated new insights based on the metrics" at bounding box center [202, 134] width 77 height 22
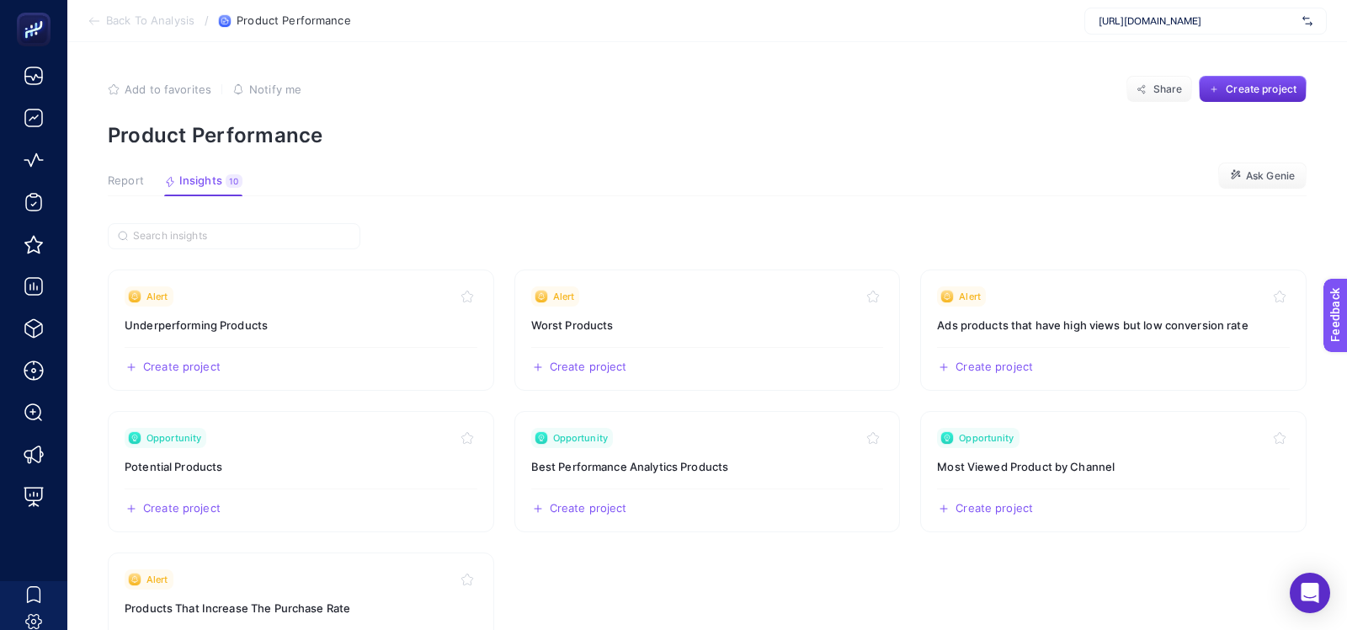
scroll to position [36, 0]
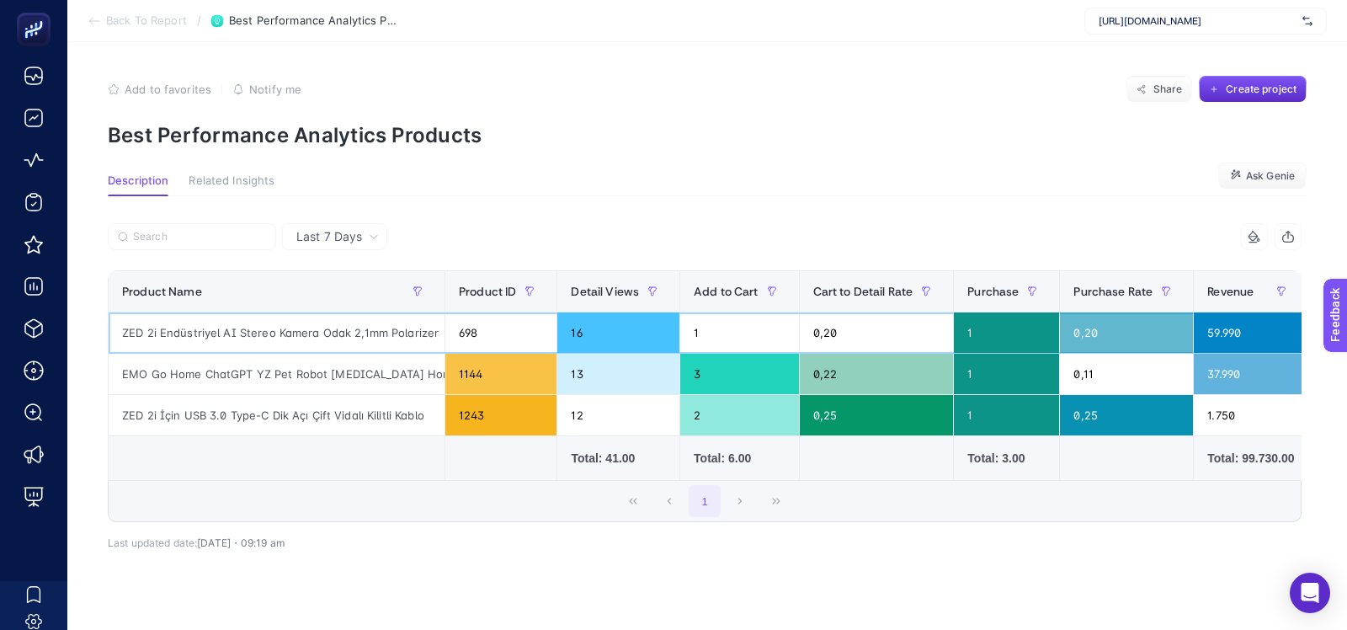
click at [309, 331] on div "ZED 2i Endüstriyel AI Stereo Kamera Odak 2,1mm Polarizer" at bounding box center [277, 332] width 336 height 40
click at [344, 233] on span "Last 7 Days" at bounding box center [329, 236] width 66 height 17
click at [336, 296] on li "Last 30 Days" at bounding box center [334, 302] width 95 height 30
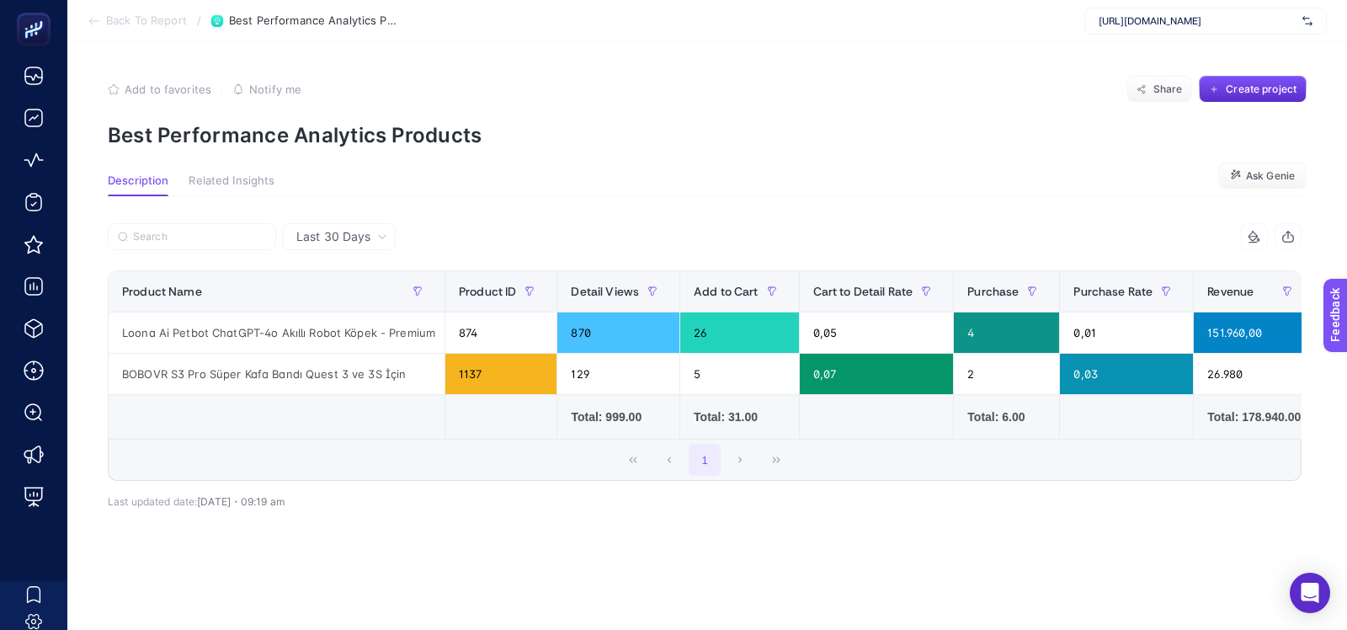
click at [338, 246] on div "Last 30 Days" at bounding box center [339, 236] width 114 height 27
click at [333, 287] on li "Last 7 Days" at bounding box center [339, 302] width 104 height 30
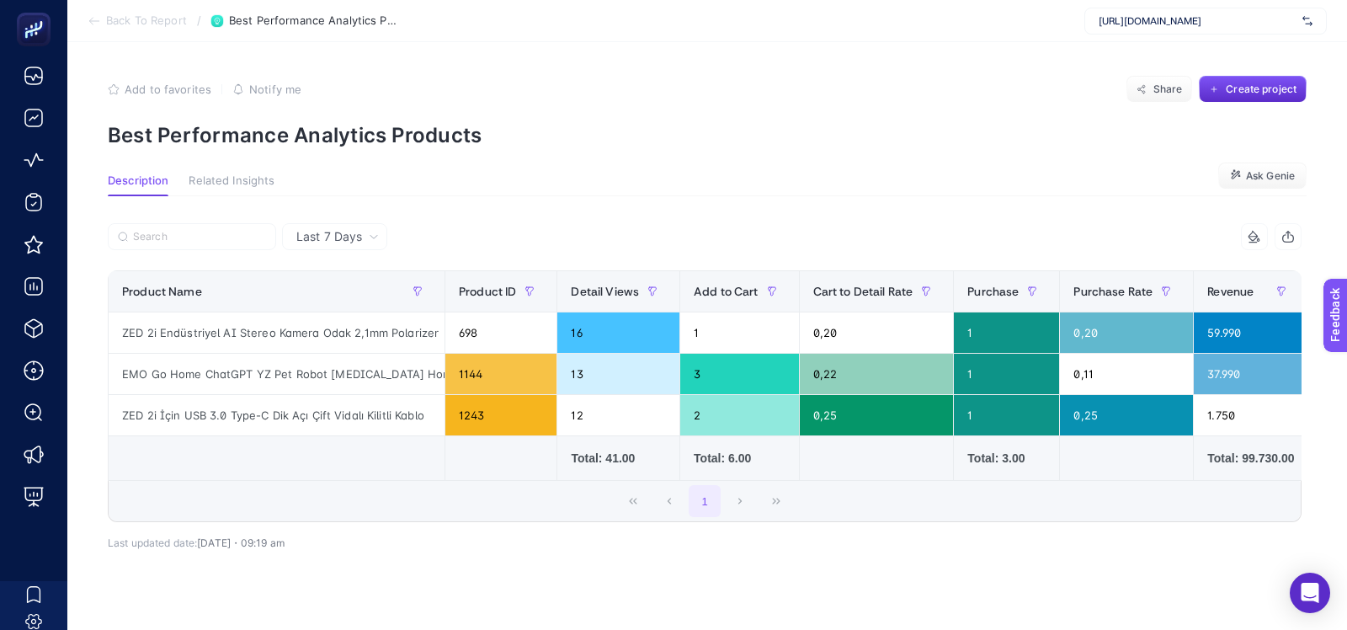
click at [324, 235] on span "Last 7 Days" at bounding box center [329, 236] width 66 height 17
click at [315, 295] on li "Last 30 Days" at bounding box center [334, 302] width 95 height 30
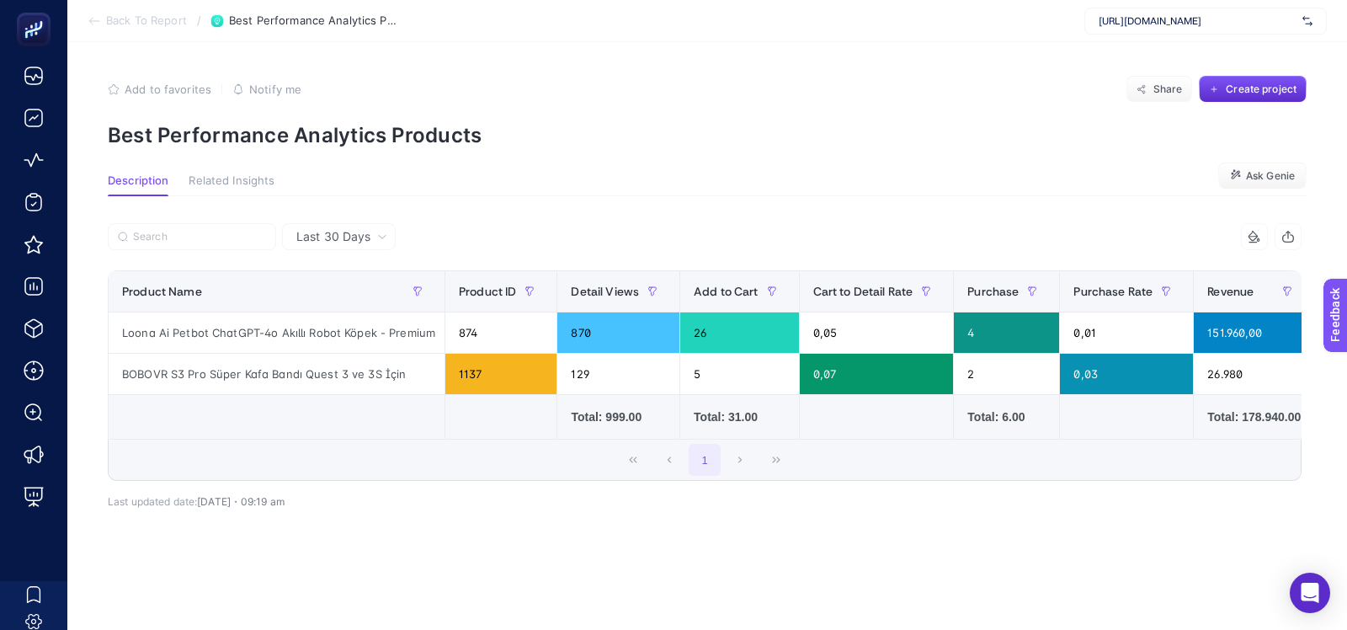
click at [349, 241] on span "Last 30 Days" at bounding box center [333, 236] width 74 height 17
click at [346, 287] on li "Last 7 Days" at bounding box center [339, 302] width 104 height 30
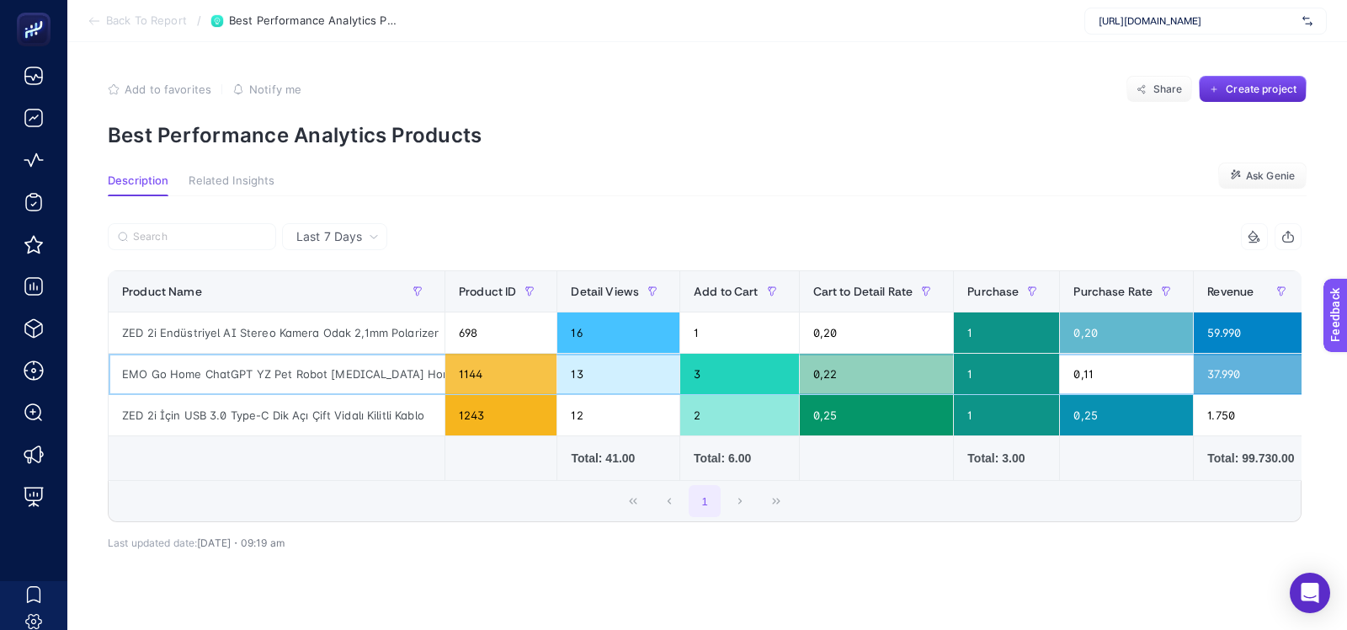
click at [346, 372] on div "EMO Go Home ChatGPT YZ Pet Robot Beyaz Home Station İle Birlikte" at bounding box center [277, 374] width 336 height 40
copy tr "EMO Go Home ChatGPT YZ Pet Robot Beyaz Home Station İle Birlikte"
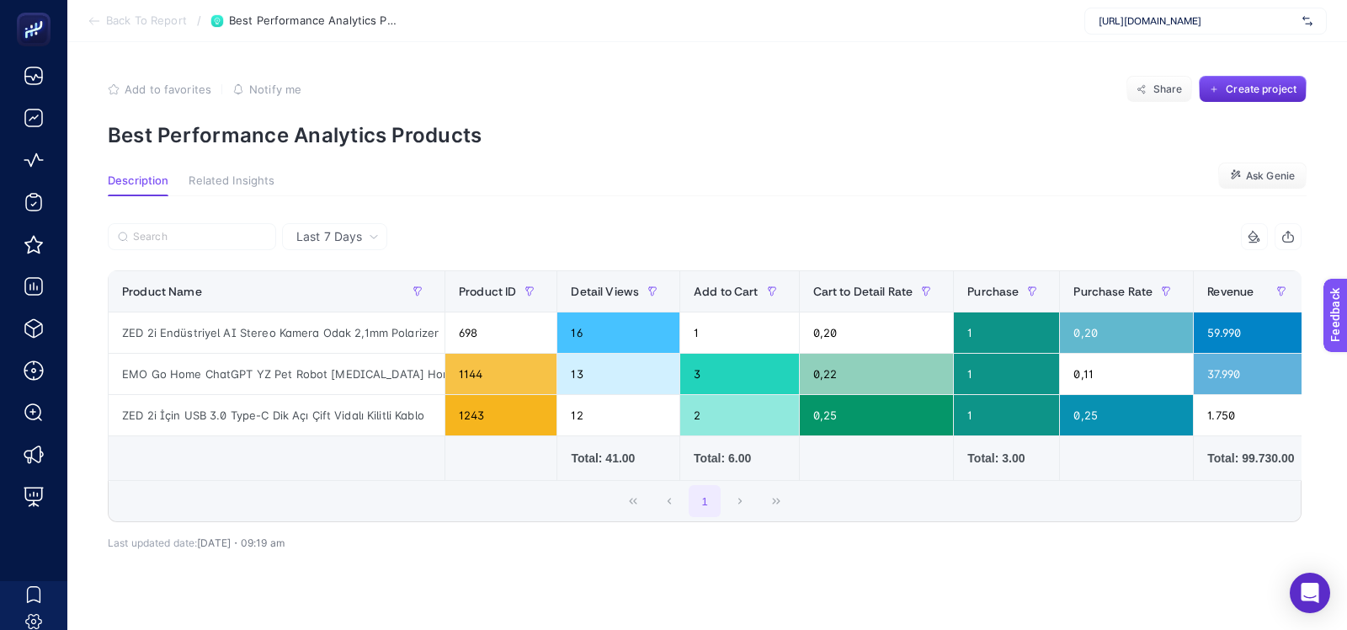
click at [413, 154] on article "Add to favorites false Notify me Share Create project Best Performance Analytic…" at bounding box center [707, 356] width 1280 height 628
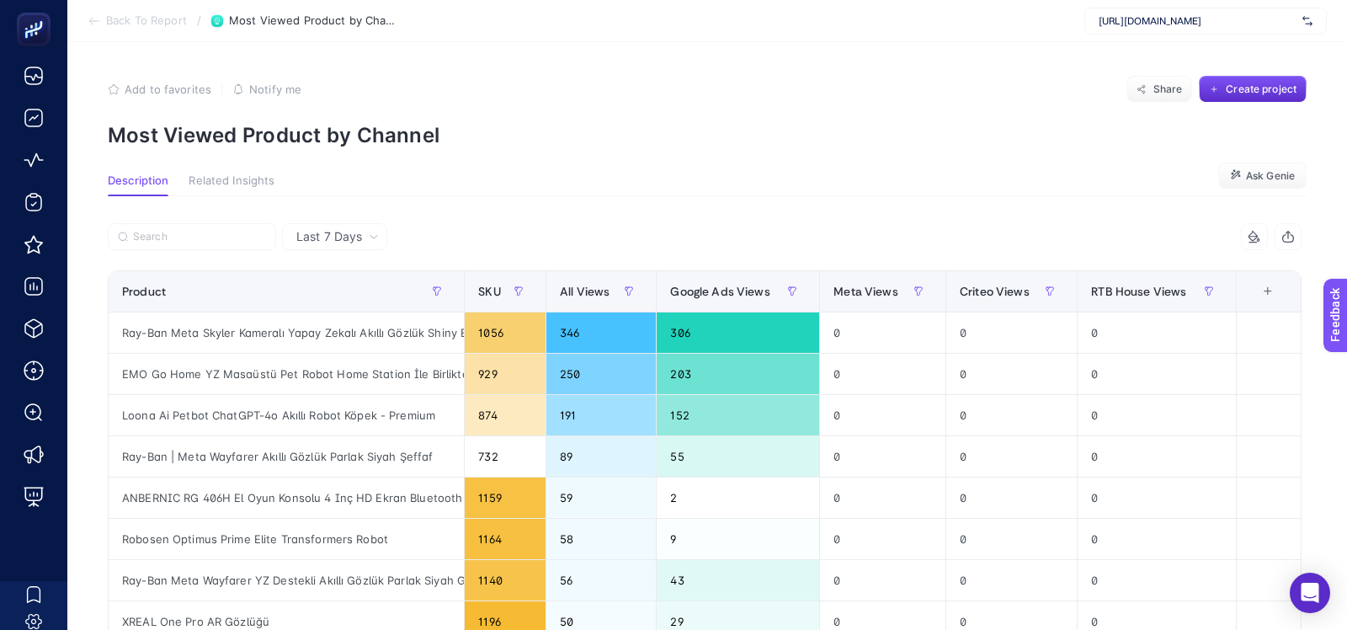
click at [415, 131] on p "Most Viewed Product by Channel" at bounding box center [707, 135] width 1199 height 24
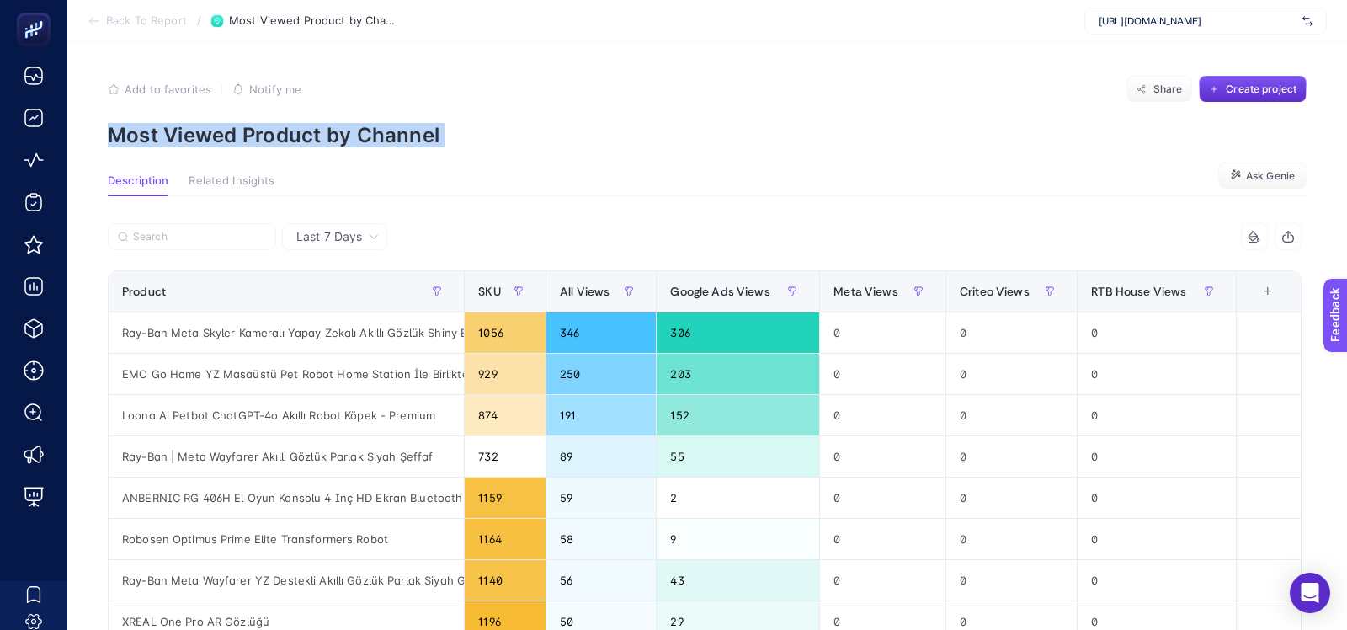
click at [415, 131] on p "Most Viewed Product by Channel" at bounding box center [707, 135] width 1199 height 24
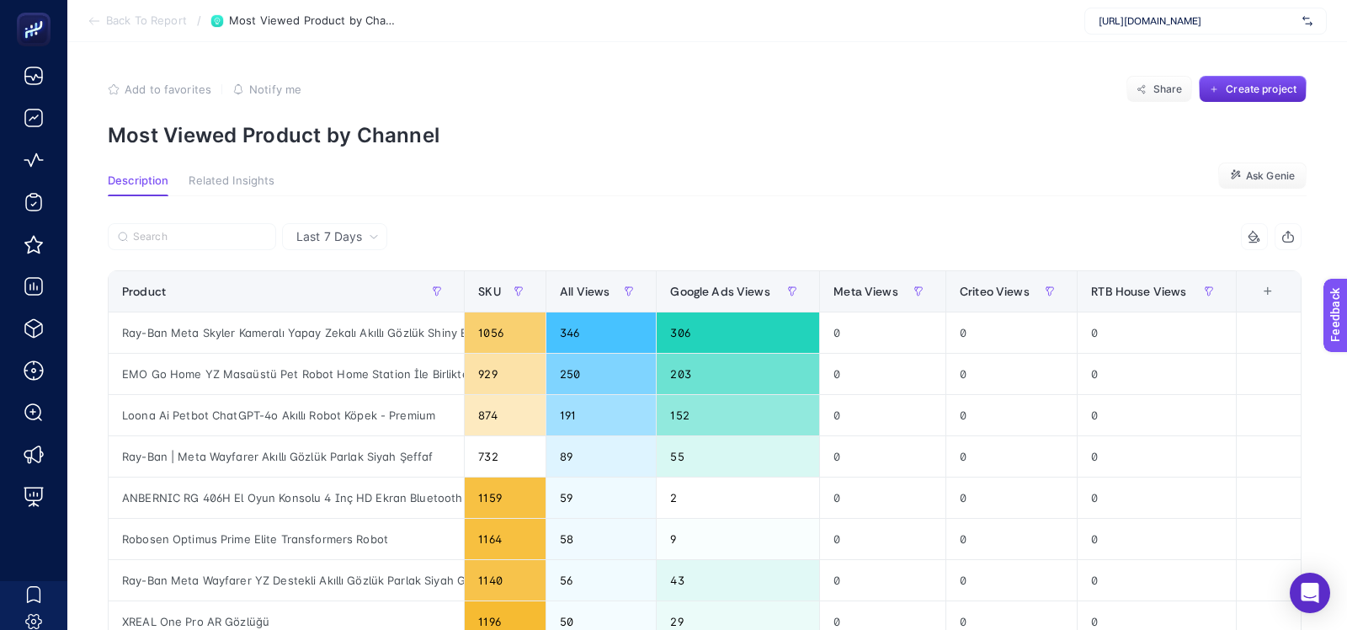
click at [351, 137] on p "Most Viewed Product by Channel" at bounding box center [707, 135] width 1199 height 24
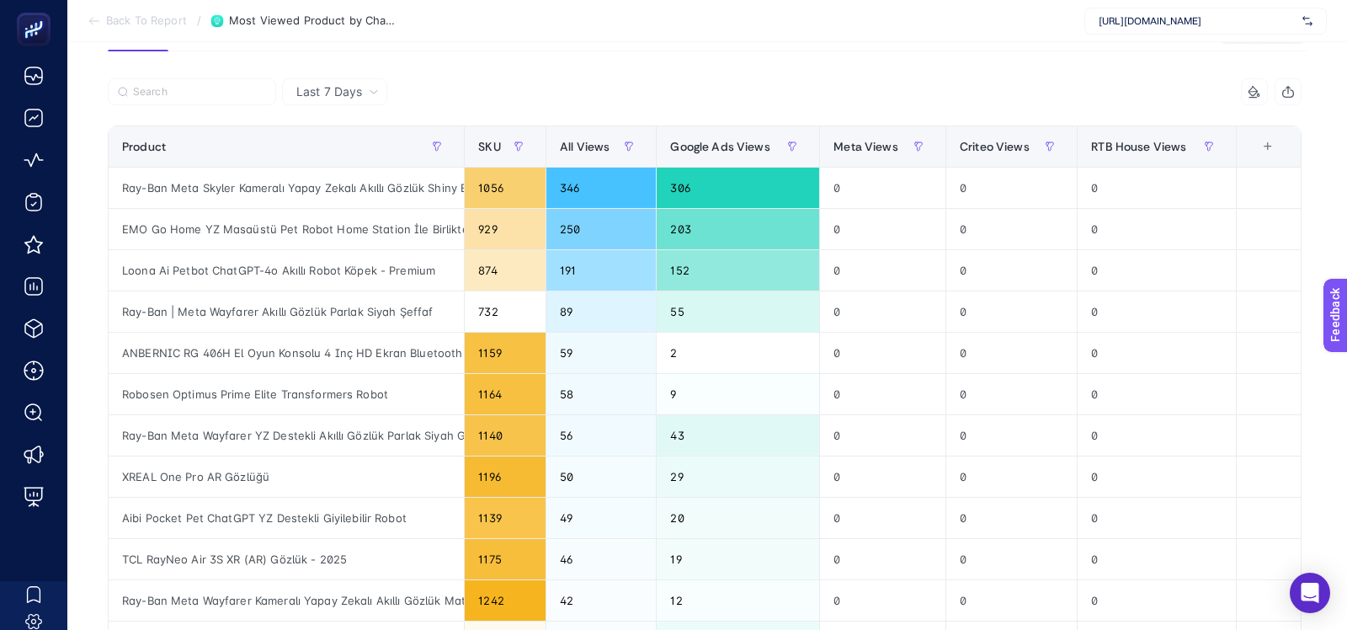
scroll to position [144, 0]
click at [321, 309] on div "Ray-Ban | Meta Wayfarer Akıllı Gözlük Parlak Siyah Şeffaf" at bounding box center [286, 312] width 355 height 40
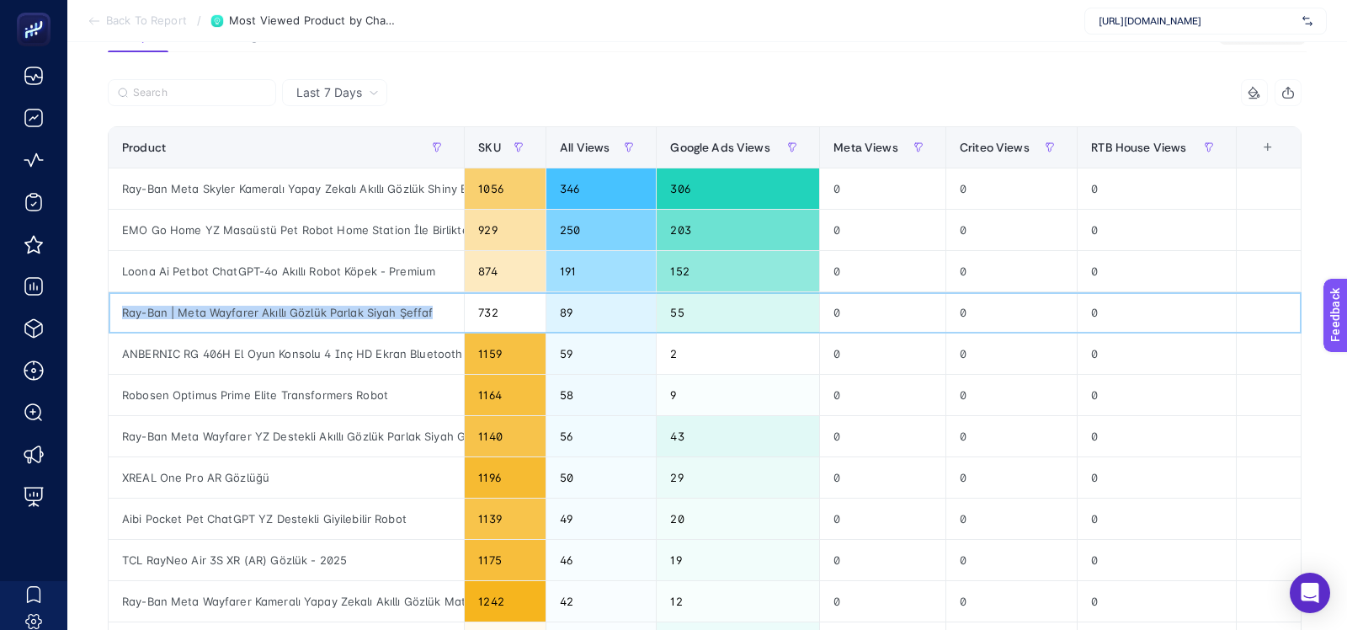
click at [321, 309] on div "Ray-Ban | Meta Wayfarer Akıllı Gözlük Parlak Siyah Şeffaf" at bounding box center [286, 312] width 355 height 40
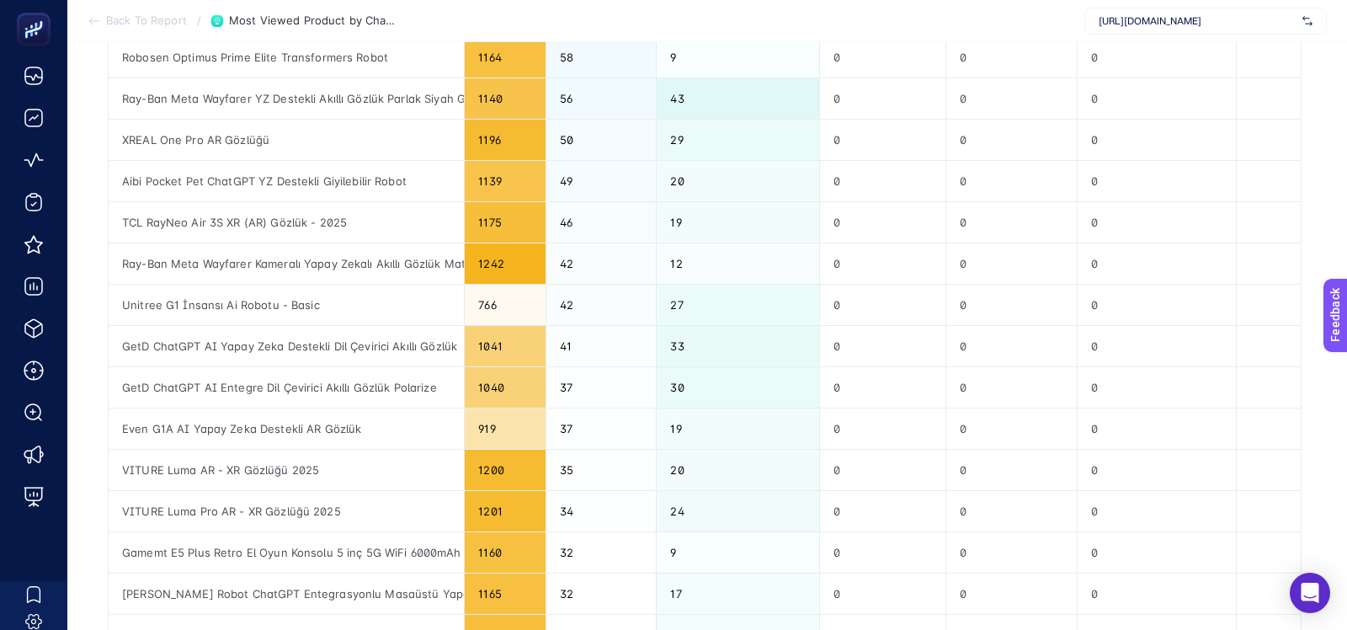
scroll to position [476, 0]
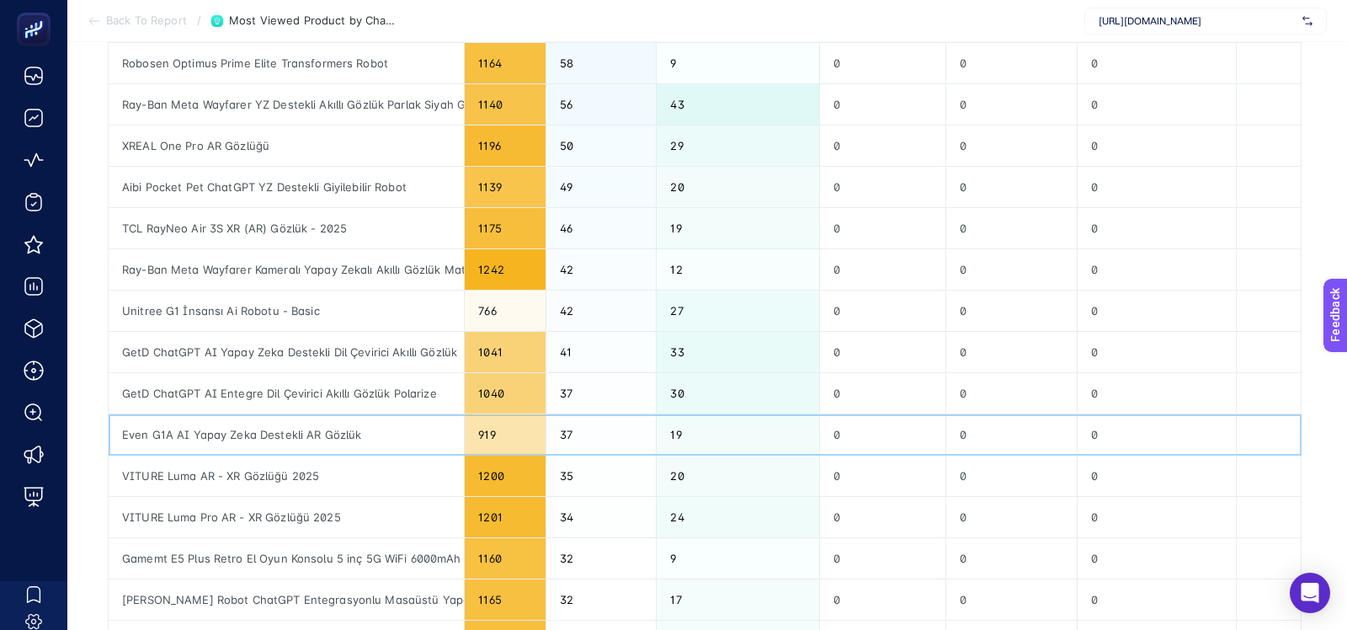
click at [280, 443] on div "Even G1A AI Yapay Zeka Destekli AR Gözlük" at bounding box center [286, 434] width 355 height 40
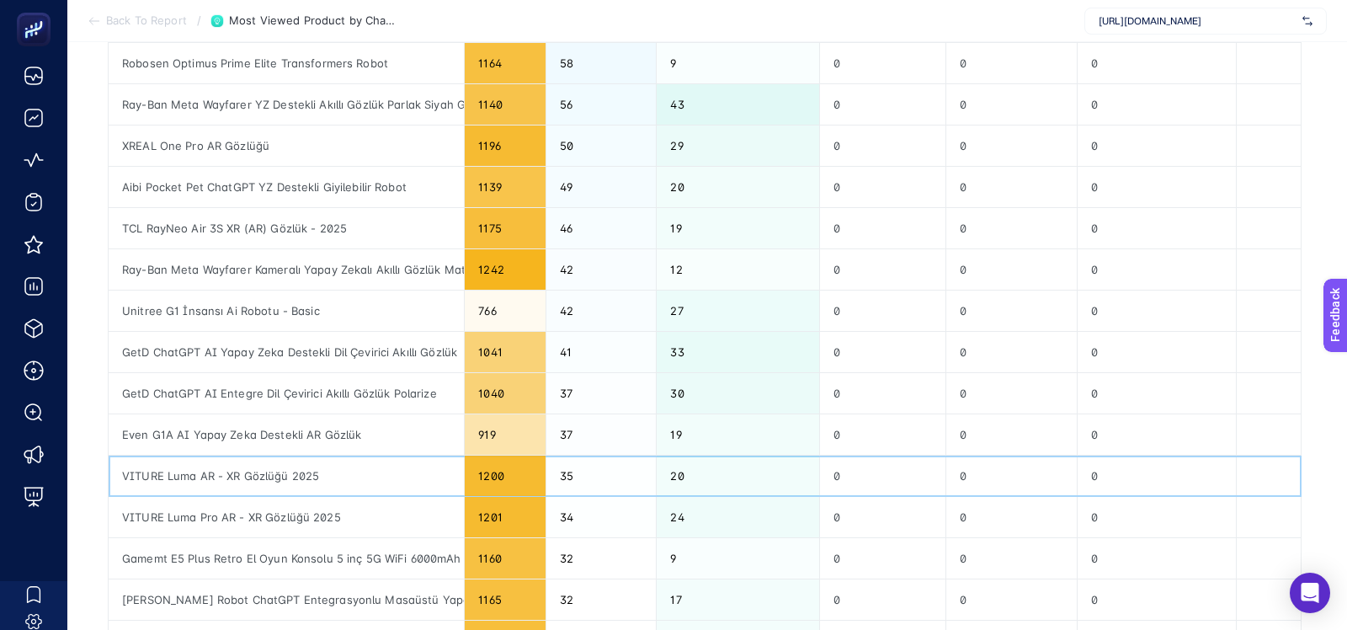
click at [269, 488] on div "VITURE Luma AR - XR Gözlüğü 2025" at bounding box center [286, 476] width 355 height 40
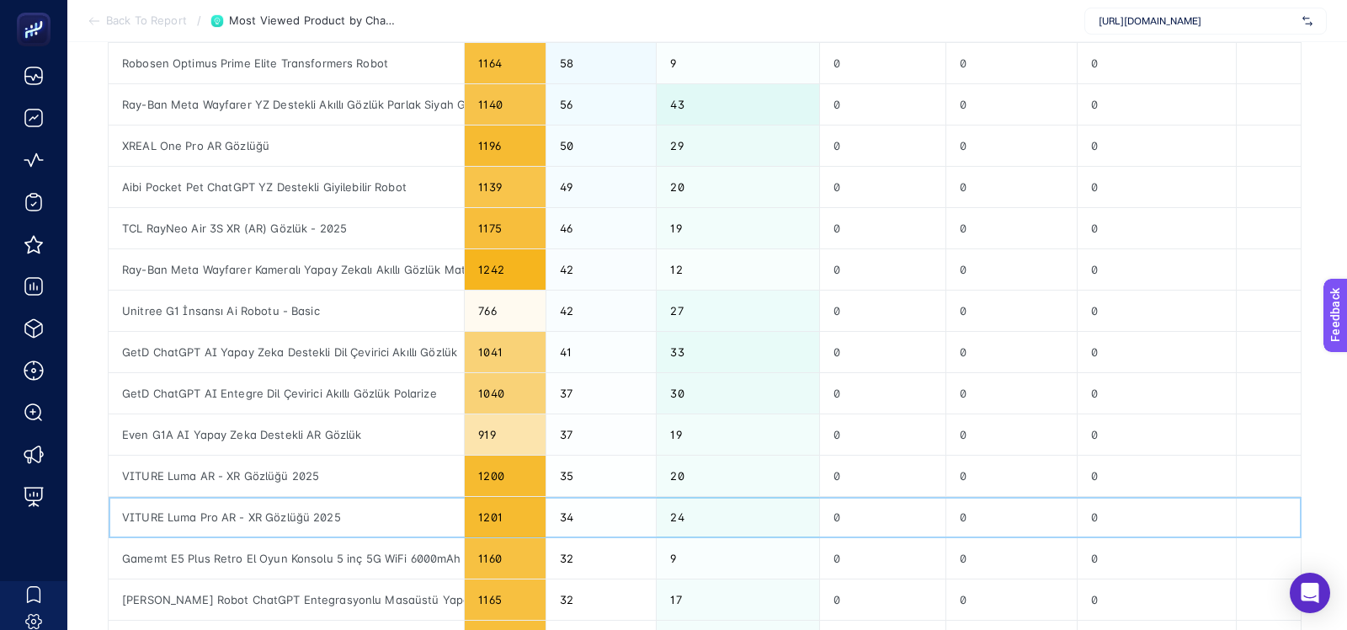
click at [270, 514] on div "VITURE Luma Pro AR - XR Gözlüğü 2025" at bounding box center [286, 517] width 355 height 40
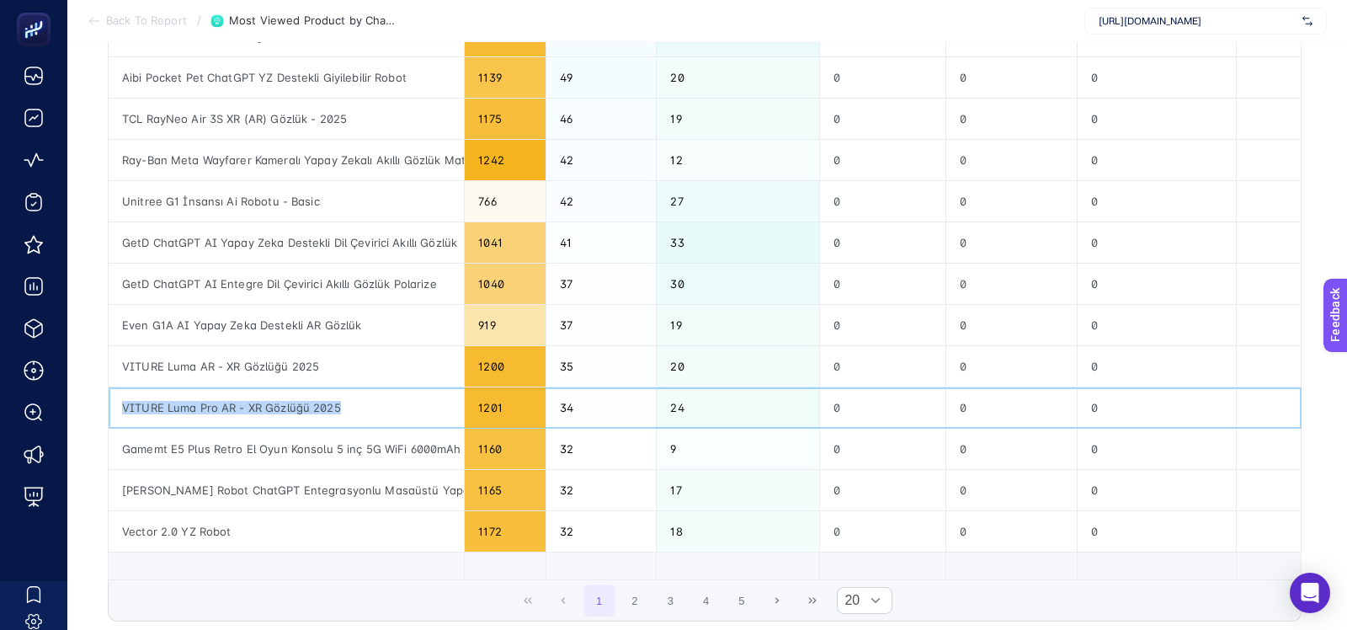
scroll to position [716, 0]
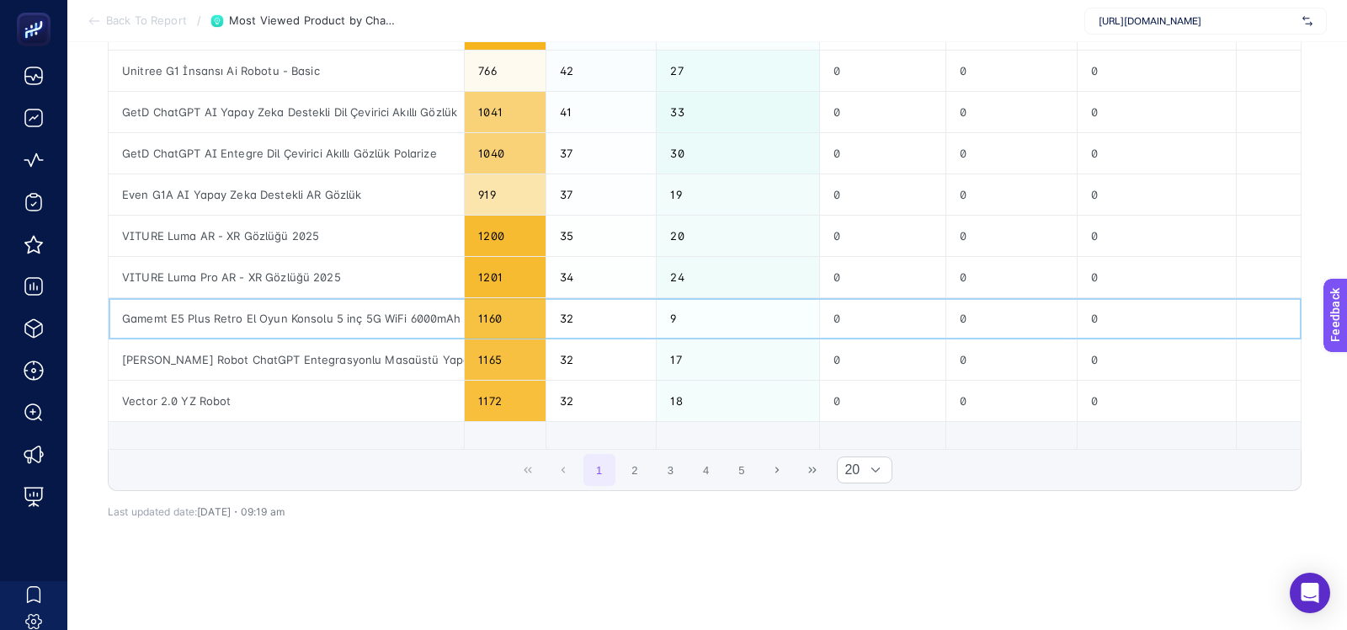
click at [367, 305] on div "Gamemt E5 Plus Retro El Oyun Konsolu 5 inç 5G WiFi 6000mAh Şarj Edilebilir" at bounding box center [286, 318] width 355 height 40
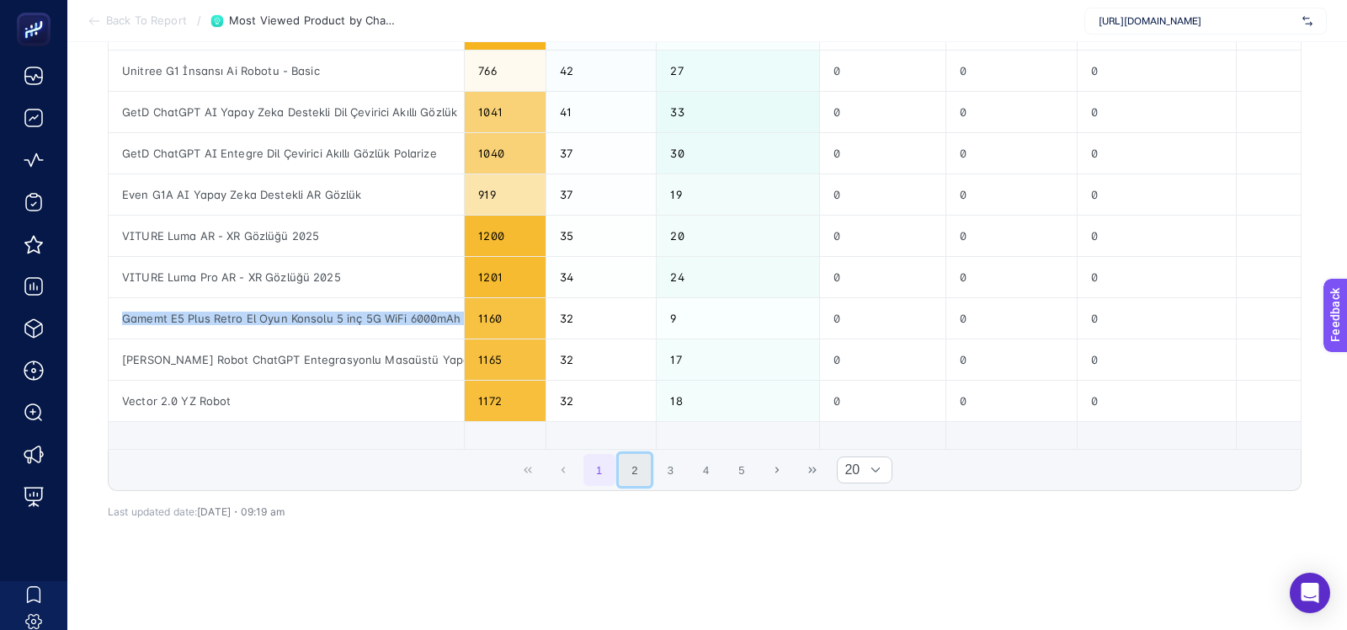
click at [647, 456] on button "2" at bounding box center [635, 470] width 32 height 32
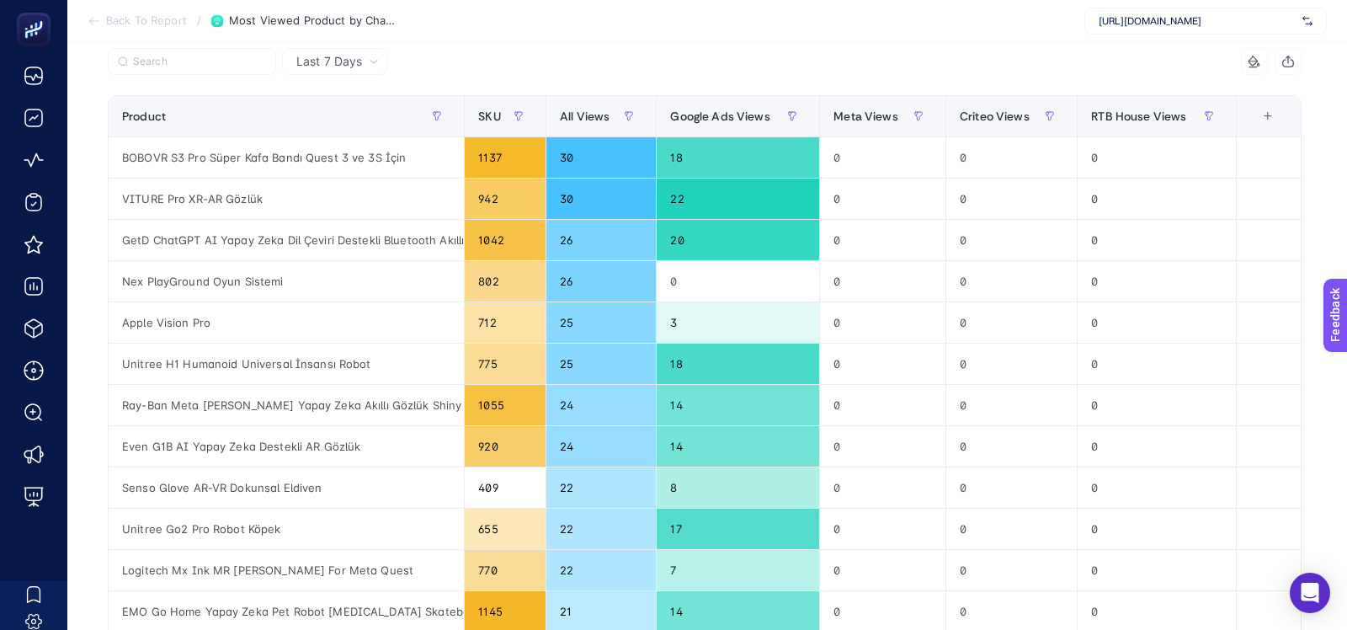
scroll to position [171, 0]
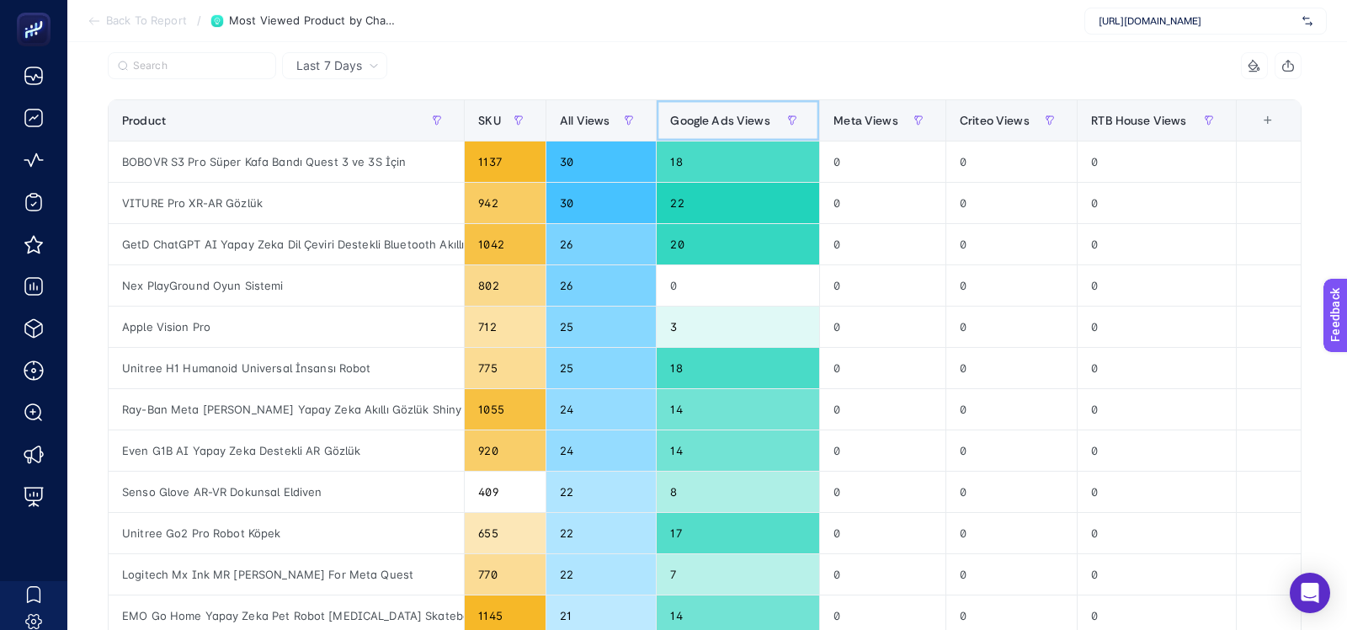
click at [719, 116] on span "Google Ads Views" at bounding box center [719, 120] width 99 height 13
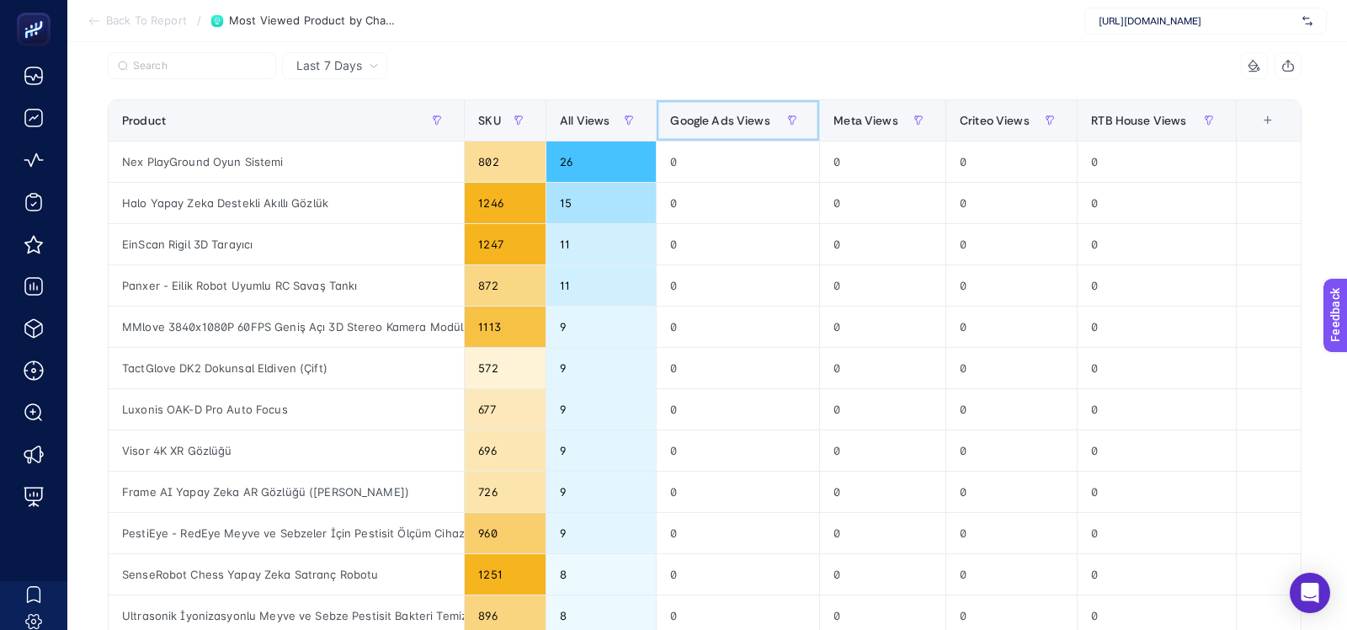
click at [719, 116] on span "Google Ads Views" at bounding box center [719, 120] width 99 height 13
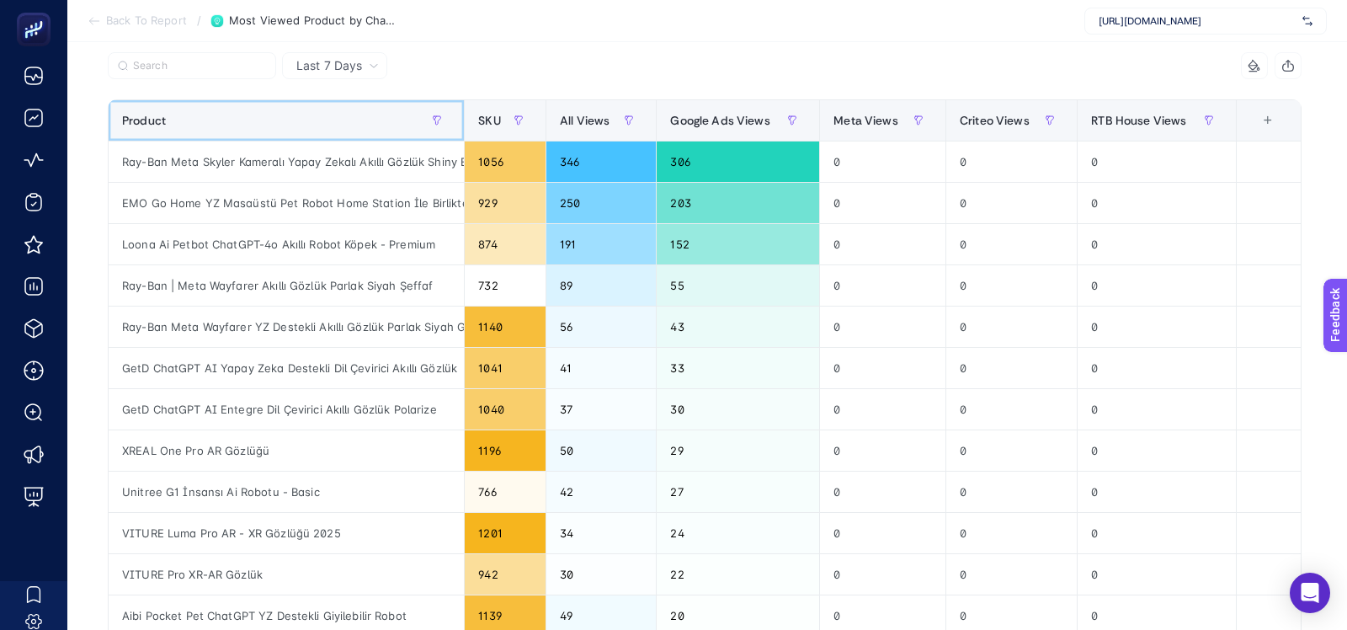
click at [345, 119] on div "Product" at bounding box center [286, 120] width 328 height 27
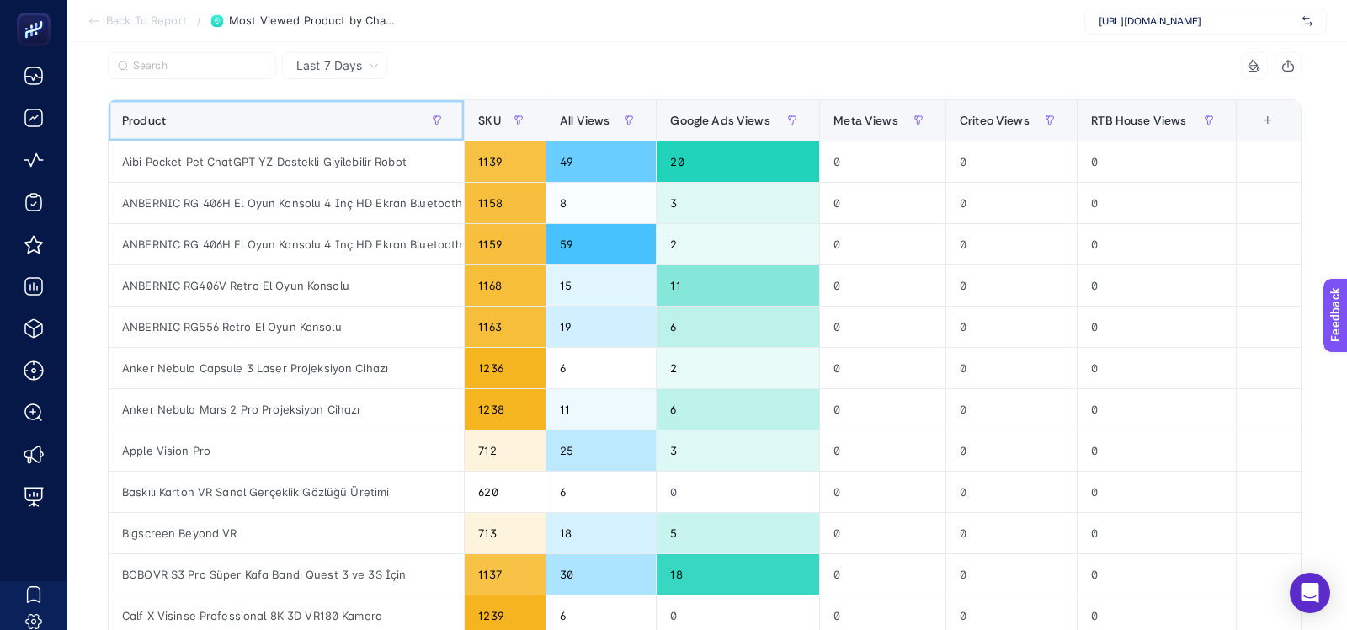
click at [345, 119] on div "Product" at bounding box center [286, 120] width 328 height 27
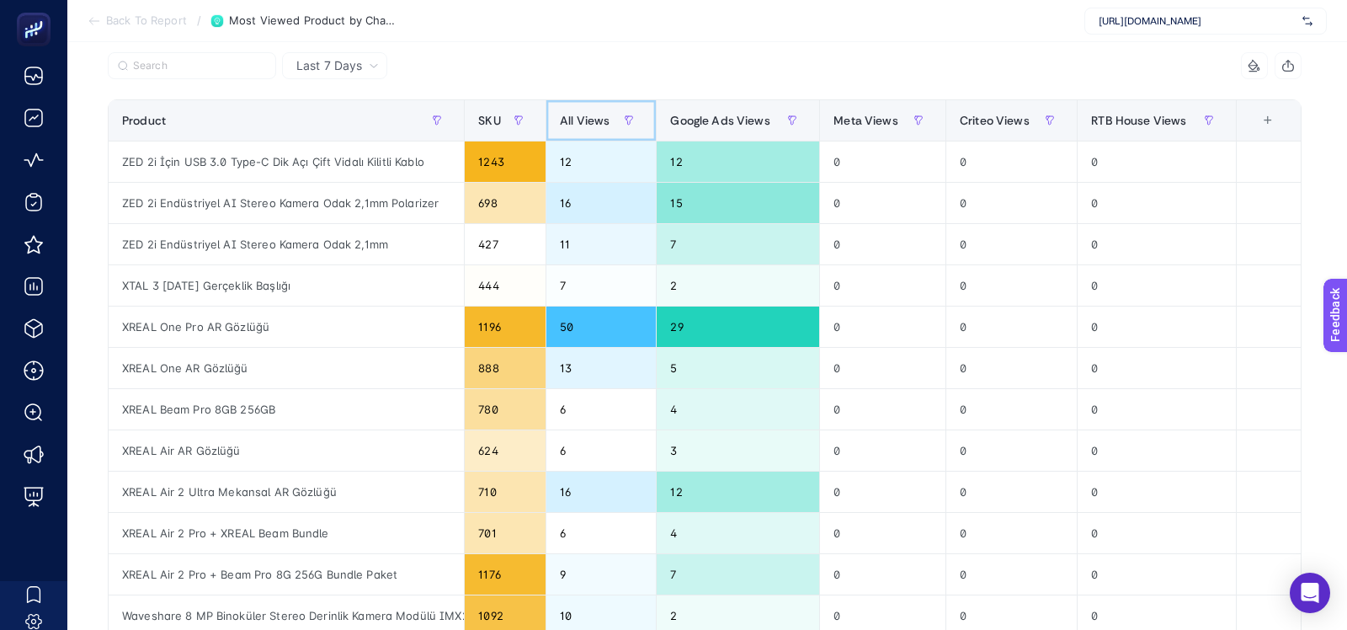
click at [570, 110] on div "All Views" at bounding box center [601, 120] width 83 height 27
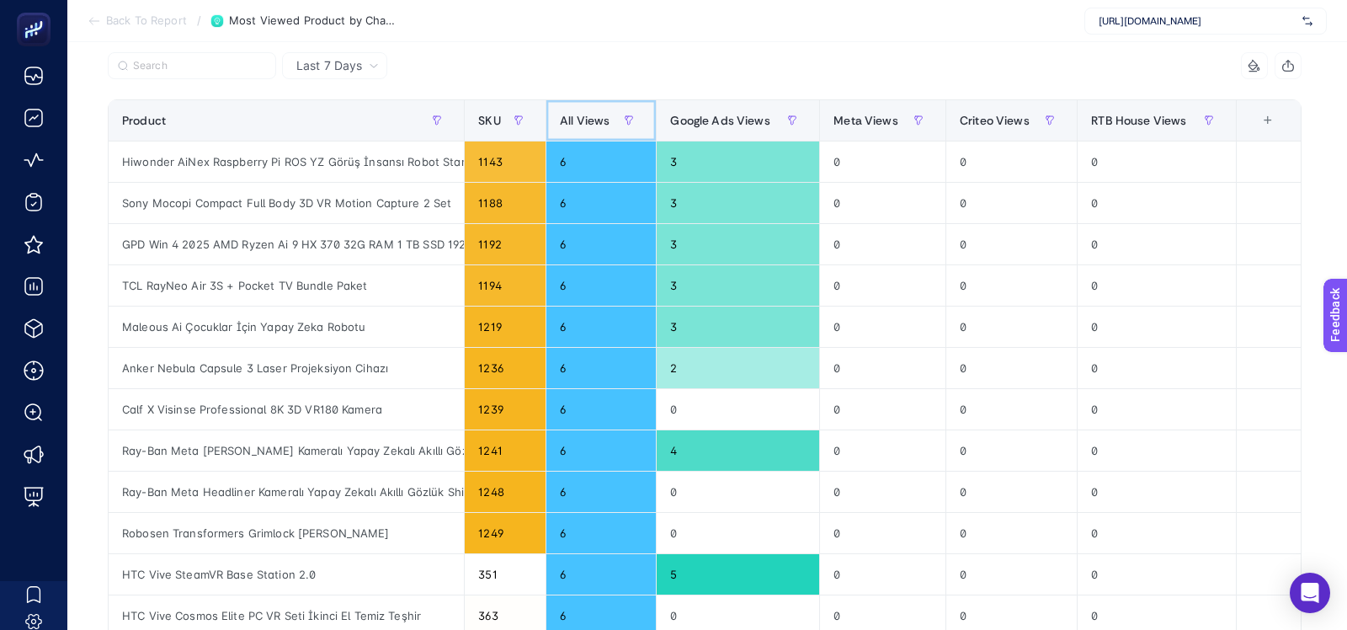
click at [570, 110] on div "All Views" at bounding box center [601, 120] width 83 height 27
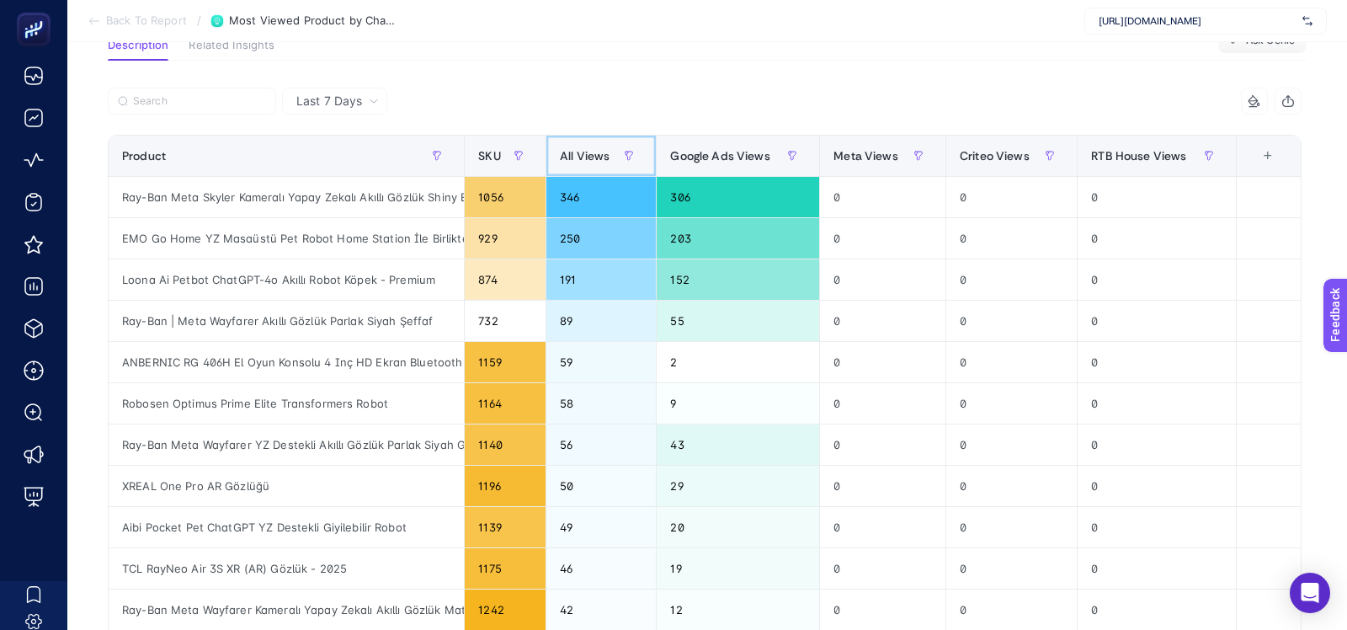
scroll to position [130, 0]
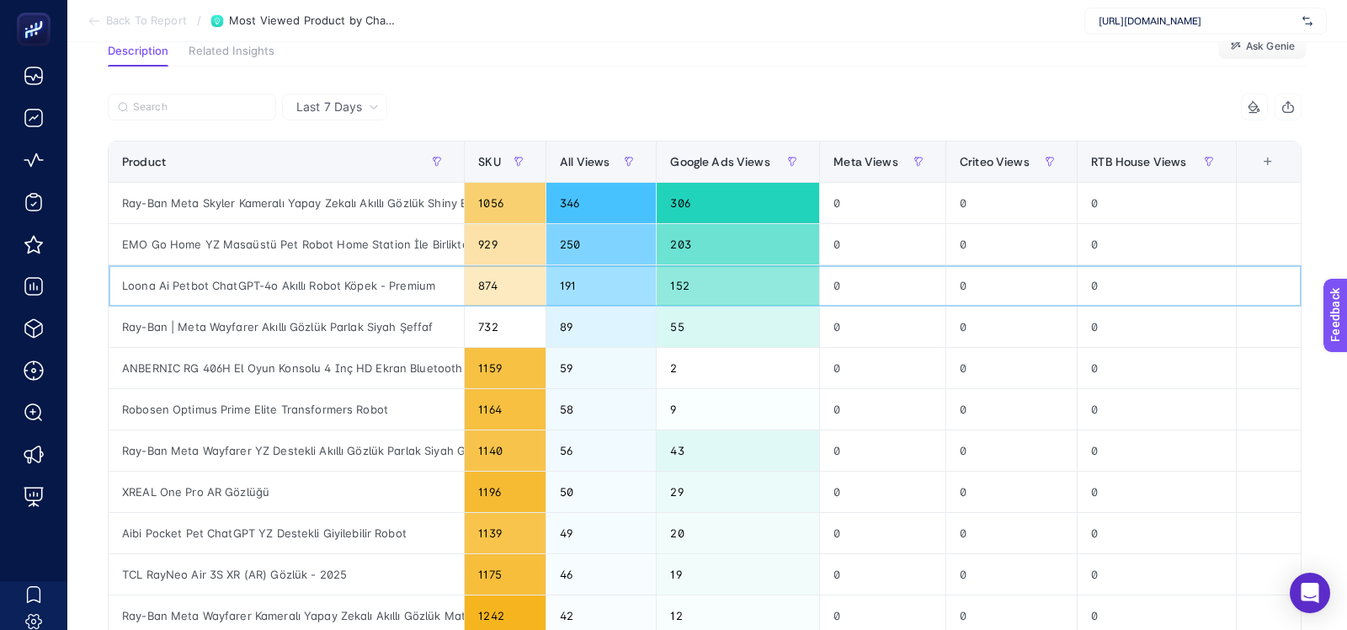
click at [304, 287] on div "Loona Ai Petbot ChatGPT-4o Akıllı Robot Köpek - Premium" at bounding box center [286, 285] width 355 height 40
click at [316, 376] on div "ANBERNIC RG 406H El Oyun Konsolu 4 Inç HD Ekran Bluetooth WIFI 8G + 256G Androi…" at bounding box center [286, 368] width 355 height 40
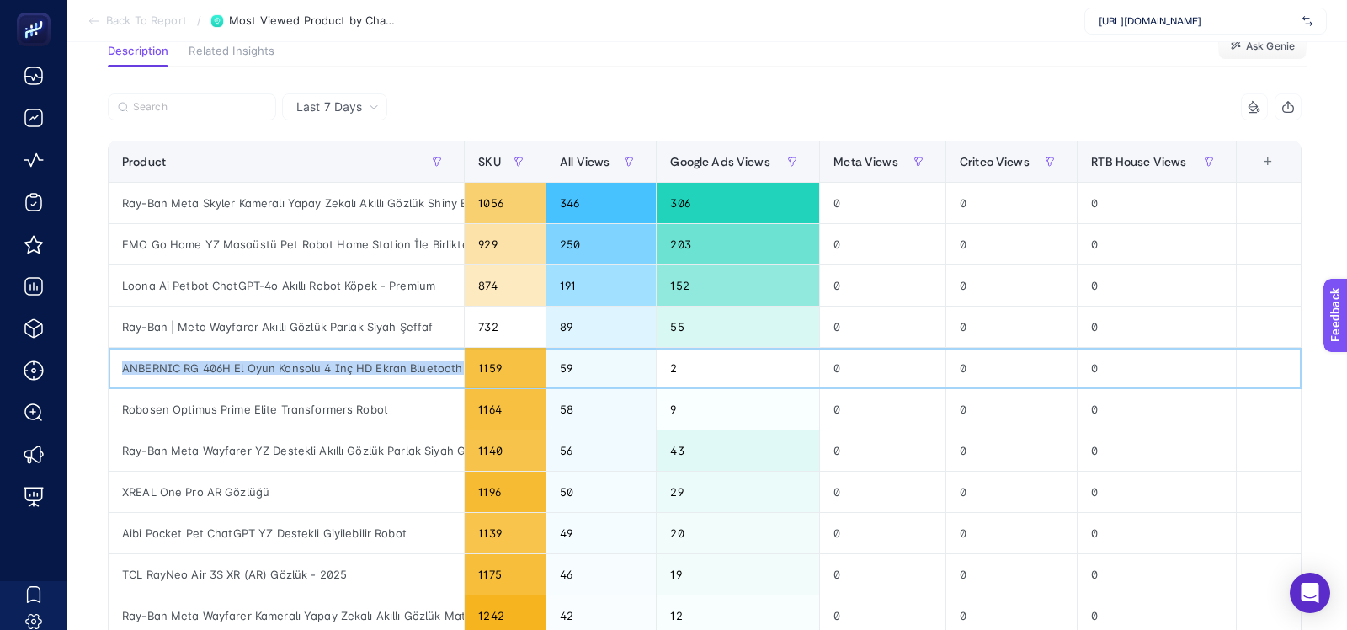
click at [316, 376] on div "ANBERNIC RG 406H El Oyun Konsolu 4 Inç HD Ekran Bluetooth WIFI 8G + 256G Androi…" at bounding box center [286, 368] width 355 height 40
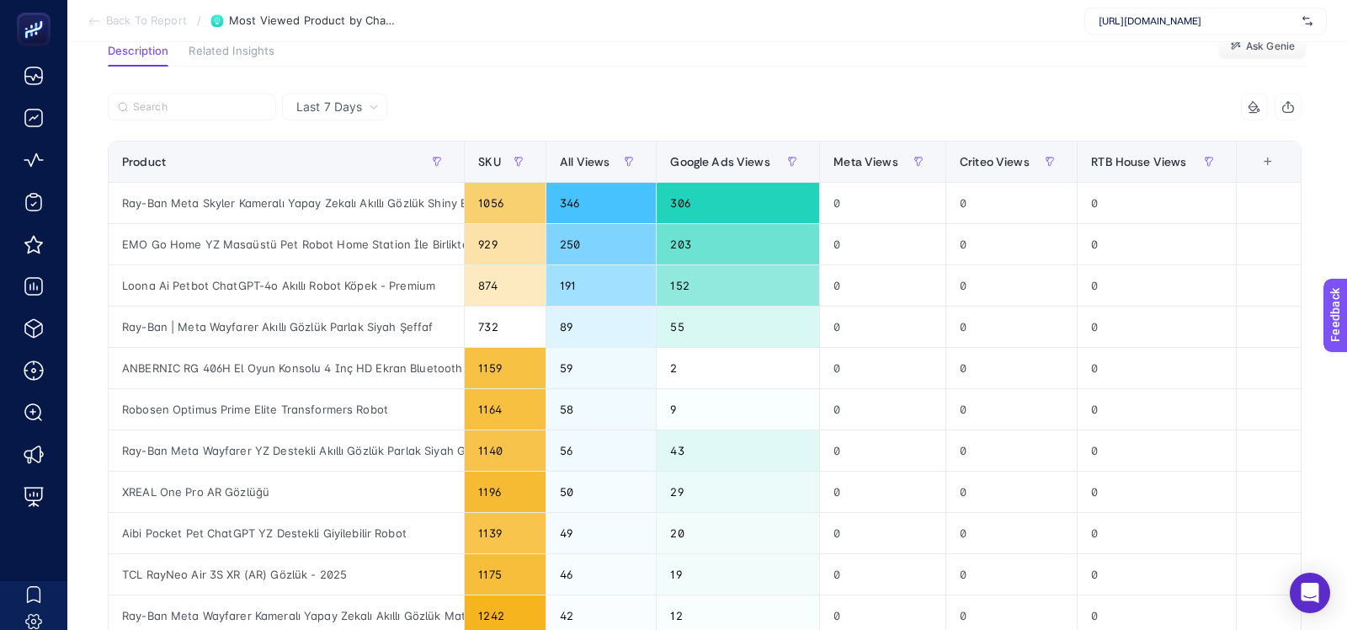
click at [531, 111] on div at bounding box center [406, 111] width 597 height 37
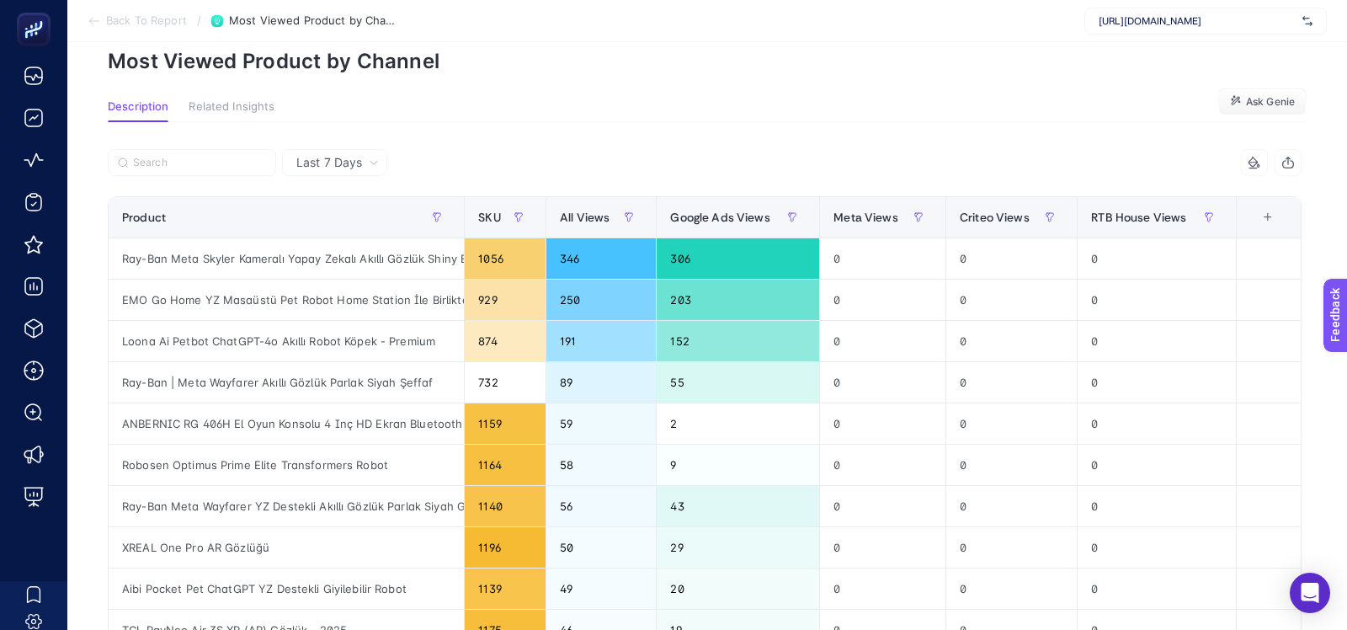
scroll to position [76, 0]
click at [302, 253] on div "Ray-Ban Meta Skyler Kameralı Yapay Zekalı Akıllı Gözlük Shiny Black G-15 Green …" at bounding box center [286, 257] width 355 height 40
click at [304, 305] on div "EMO Go Home YZ Masaüstü Pet Robot Home Station İle Birlikte" at bounding box center [286, 298] width 355 height 40
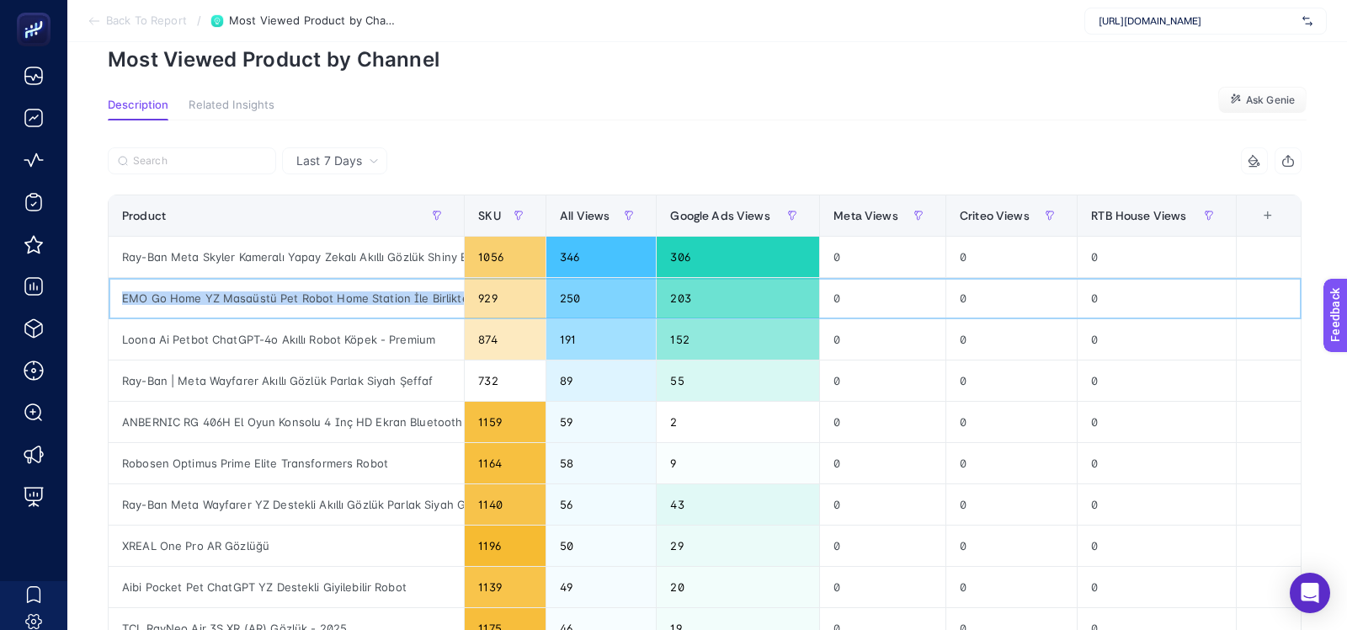
click at [304, 305] on div "EMO Go Home YZ Masaüstü Pet Robot Home Station İle Birlikte" at bounding box center [286, 298] width 355 height 40
click at [291, 336] on div "Loona Ai Petbot ChatGPT-4o Akıllı Robot Köpek - Premium" at bounding box center [286, 339] width 355 height 40
click at [290, 343] on div "Loona Ai Petbot ChatGPT-4o Akıllı Robot Köpek - Premium" at bounding box center [286, 339] width 355 height 40
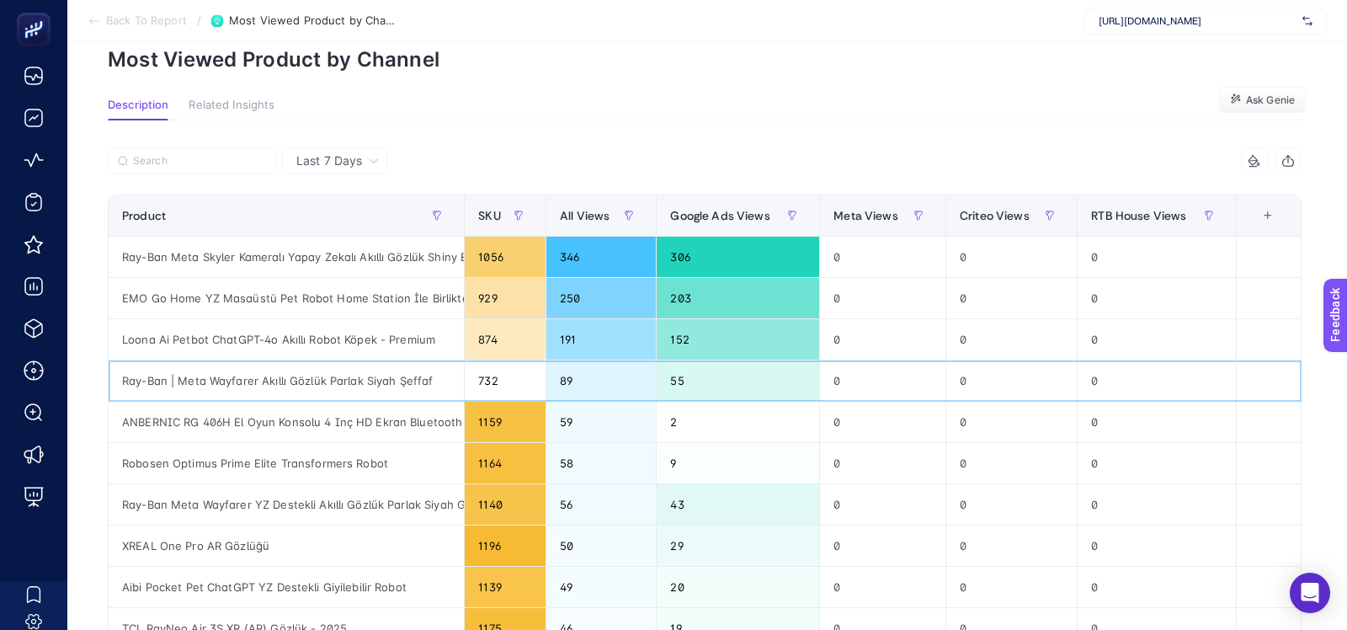
click at [290, 383] on div "Ray-Ban | Meta Wayfarer Akıllı Gözlük Parlak Siyah Şeffaf" at bounding box center [286, 380] width 355 height 40
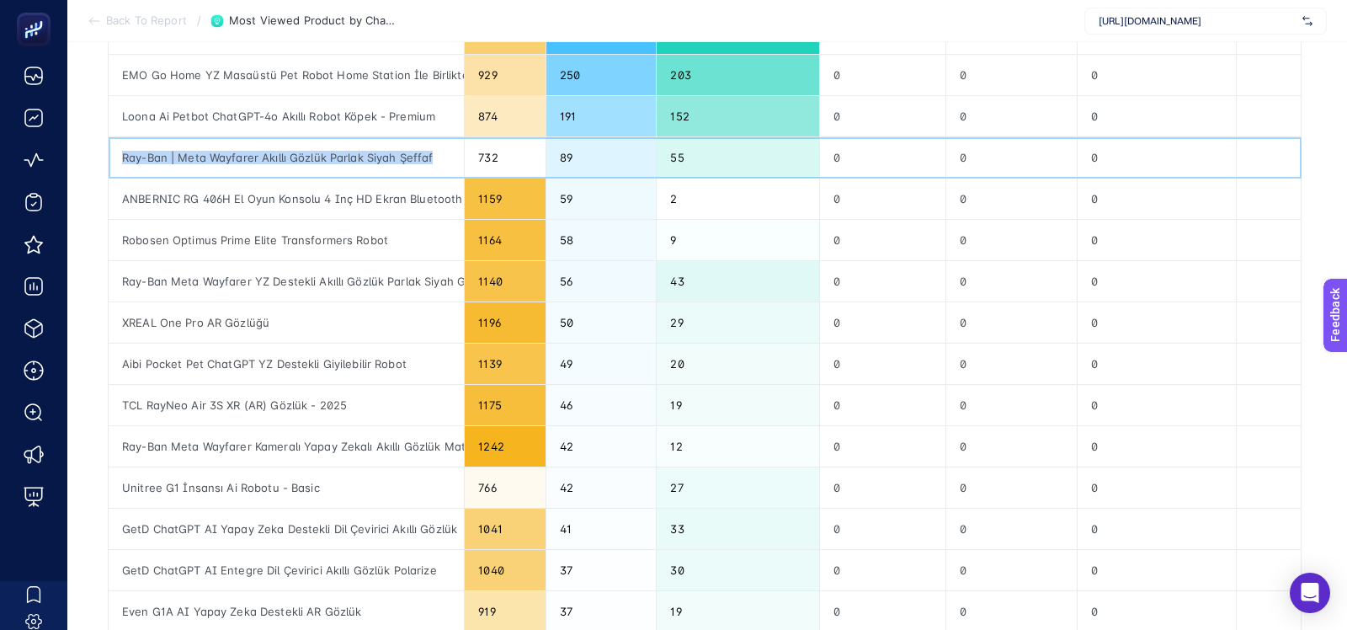
scroll to position [301, 0]
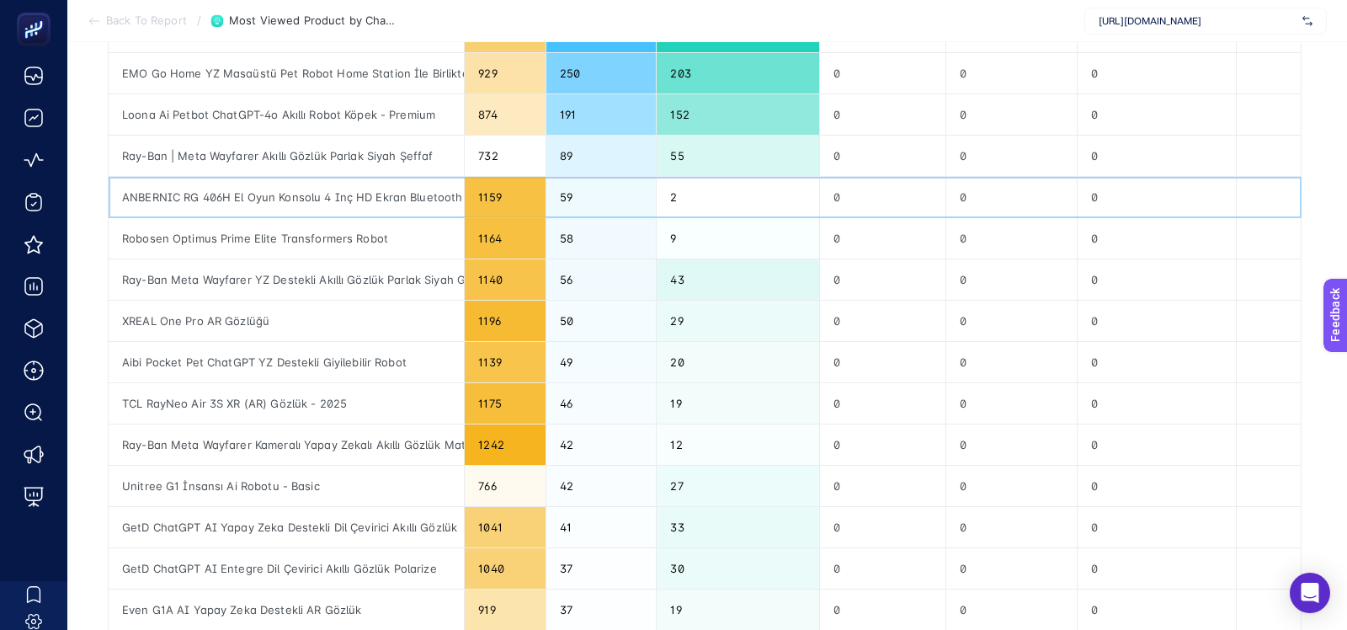
click at [585, 209] on div "59" at bounding box center [600, 197] width 109 height 40
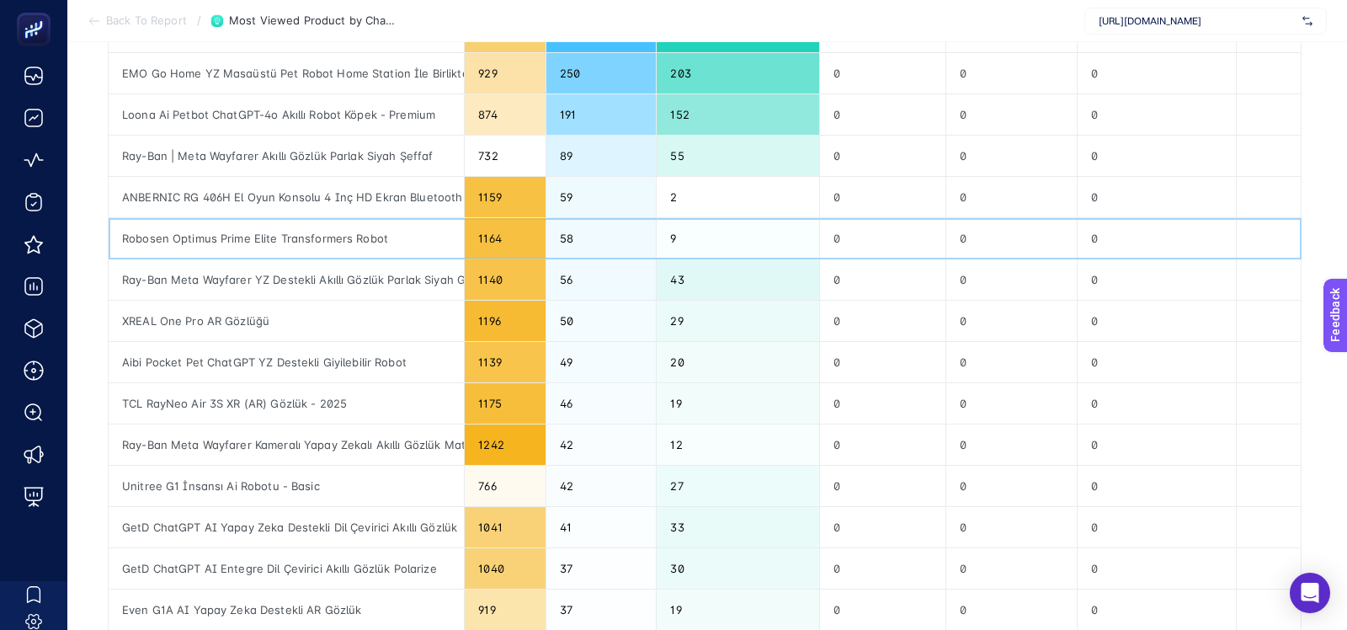
click at [585, 232] on div "58" at bounding box center [600, 238] width 109 height 40
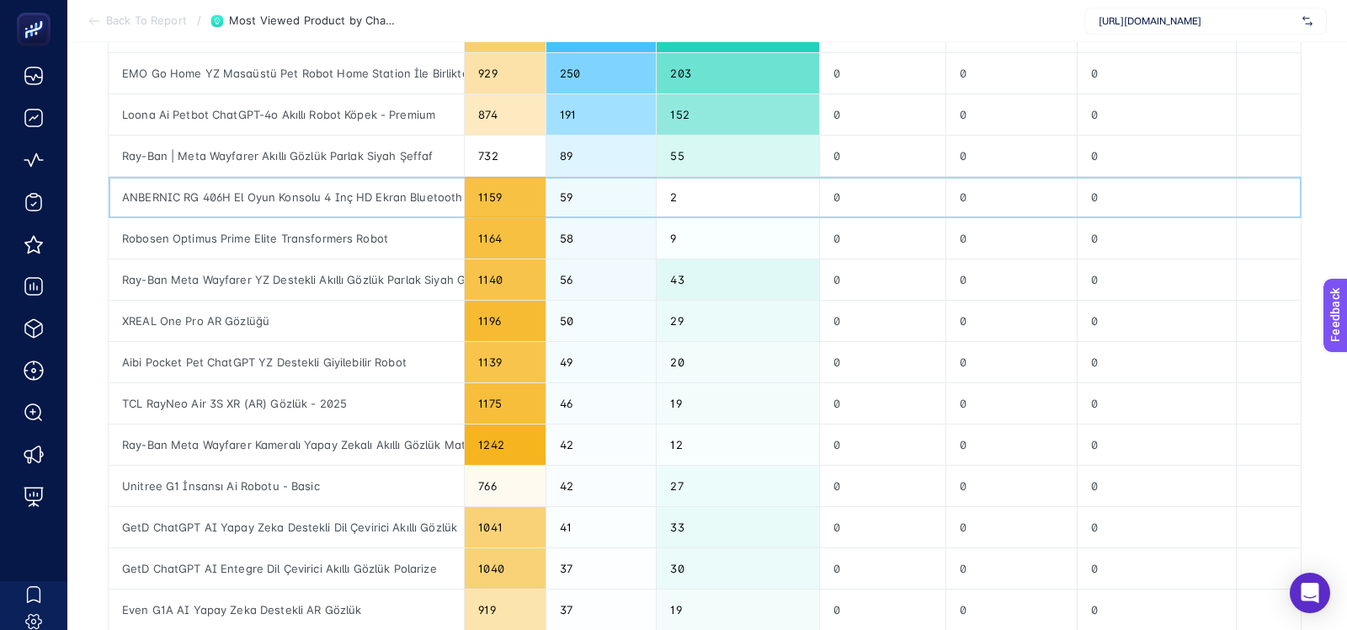
click at [677, 199] on div "2" at bounding box center [738, 197] width 163 height 40
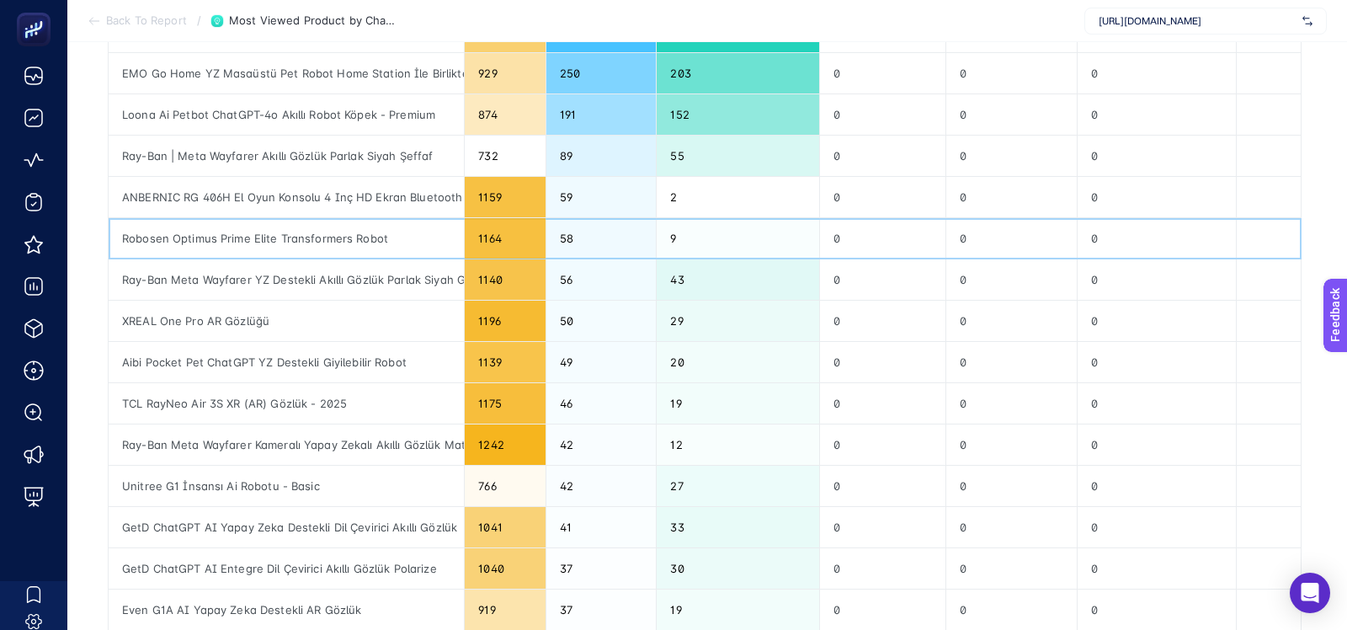
click at [679, 232] on div "9" at bounding box center [738, 238] width 163 height 40
click at [327, 232] on div "Robosen Optimus Prime Elite Transformers Robot" at bounding box center [286, 238] width 355 height 40
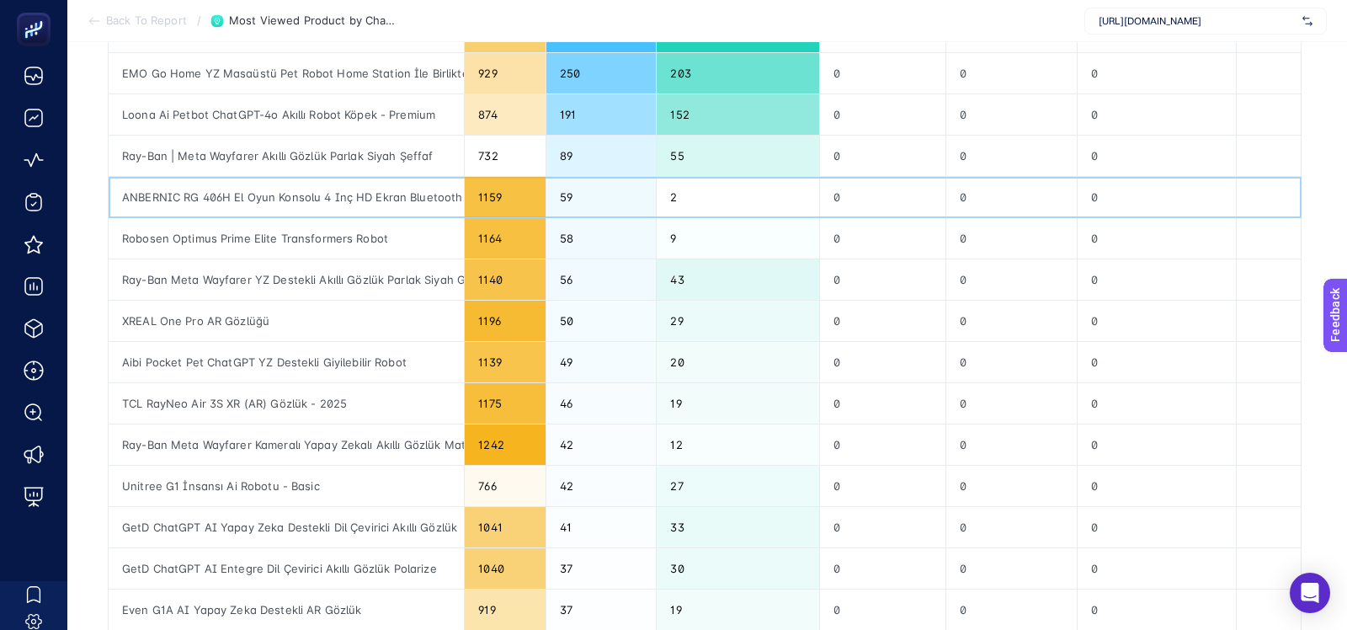
click at [327, 192] on div "ANBERNIC RG 406H El Oyun Konsolu 4 Inç HD Ekran Bluetooth WIFI 8G + 256G Androi…" at bounding box center [286, 197] width 355 height 40
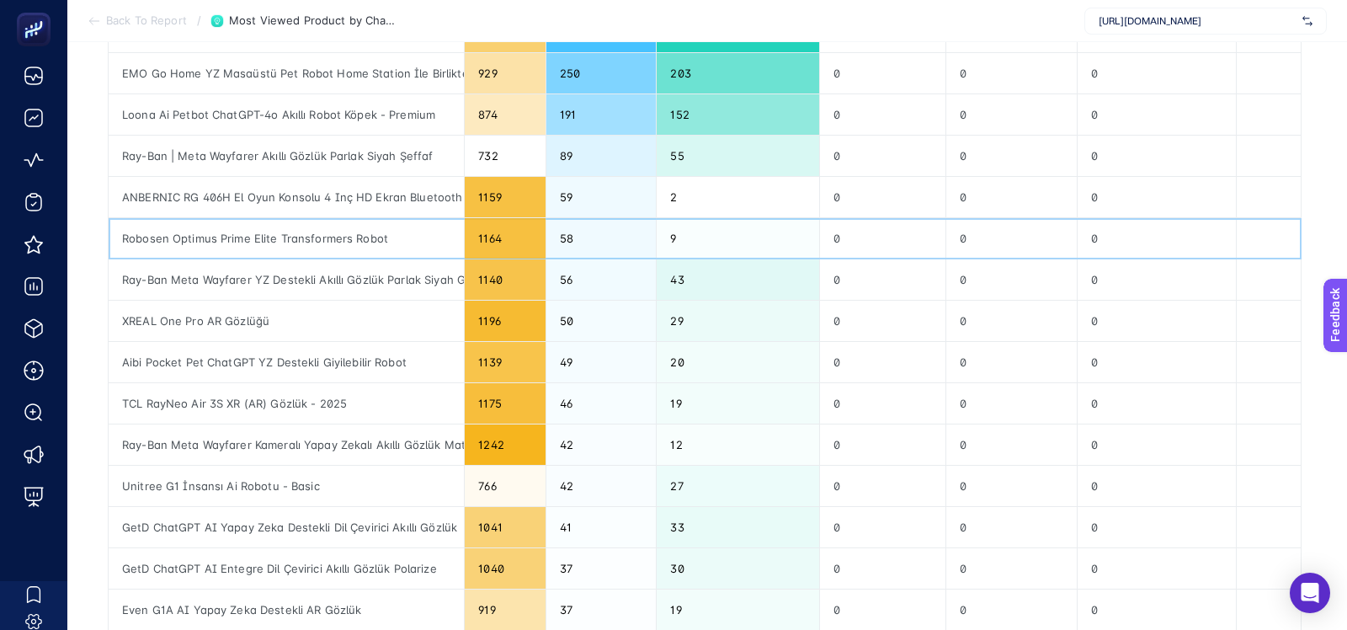
click at [327, 238] on div "Robosen Optimus Prime Elite Transformers Robot" at bounding box center [286, 238] width 355 height 40
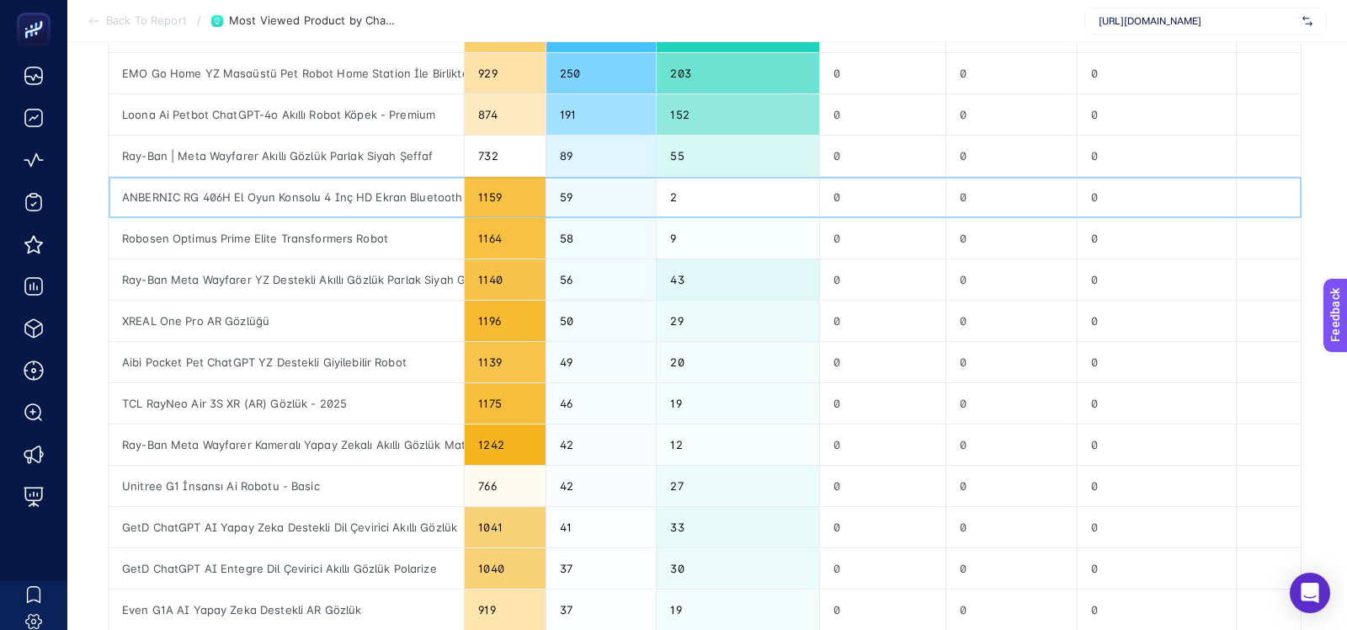
click at [359, 195] on div "ANBERNIC RG 406H El Oyun Konsolu 4 Inç HD Ekran Bluetooth WIFI 8G + 256G Androi…" at bounding box center [286, 197] width 355 height 40
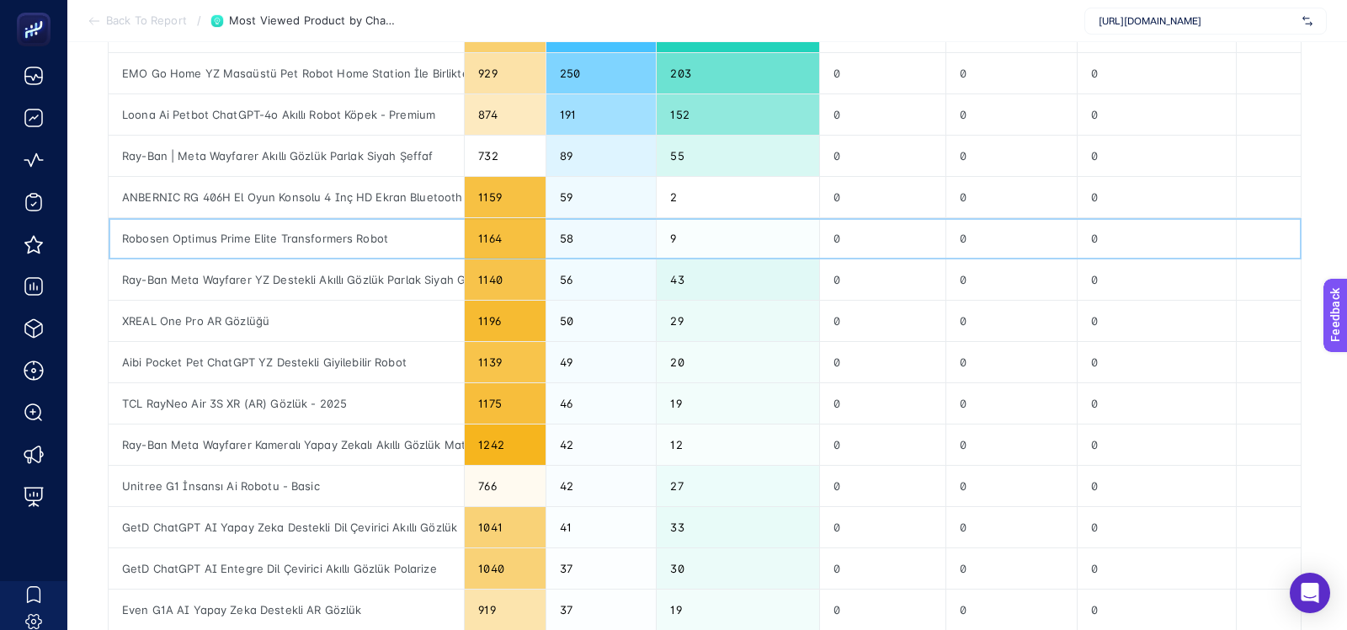
click at [360, 245] on div "Robosen Optimus Prime Elite Transformers Robot" at bounding box center [286, 238] width 355 height 40
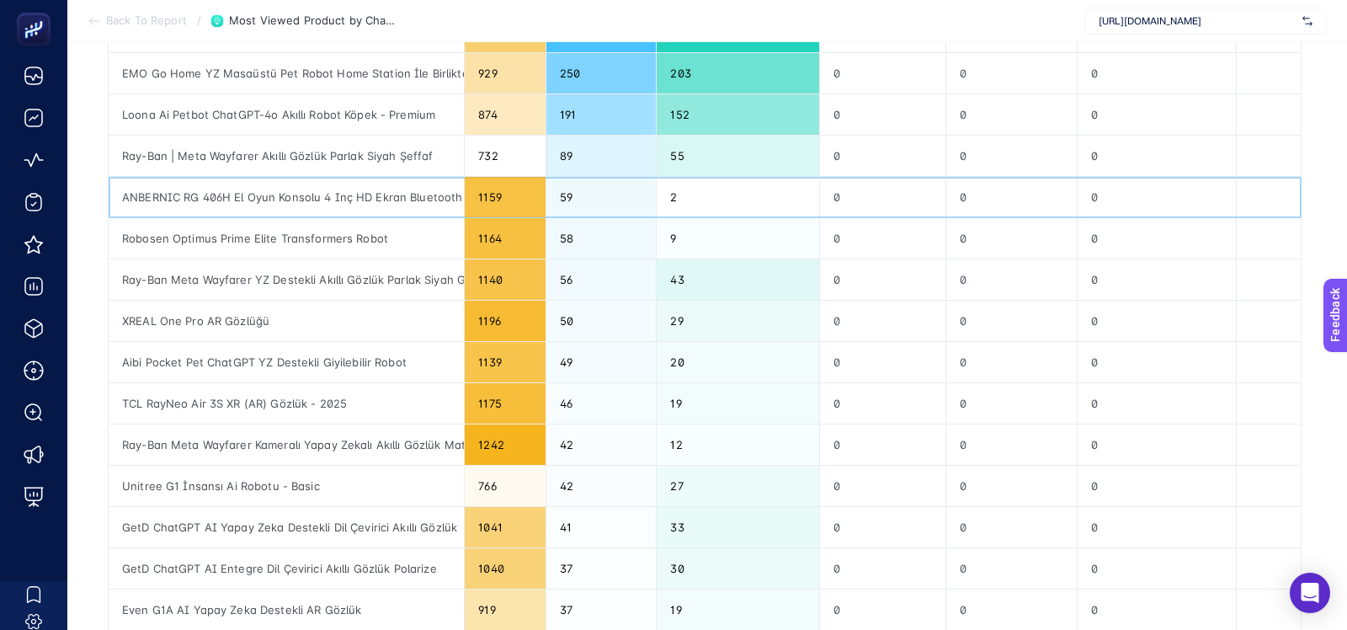
click at [376, 210] on div "ANBERNIC RG 406H El Oyun Konsolu 4 Inç HD Ekran Bluetooth WIFI 8G + 256G Androi…" at bounding box center [286, 197] width 355 height 40
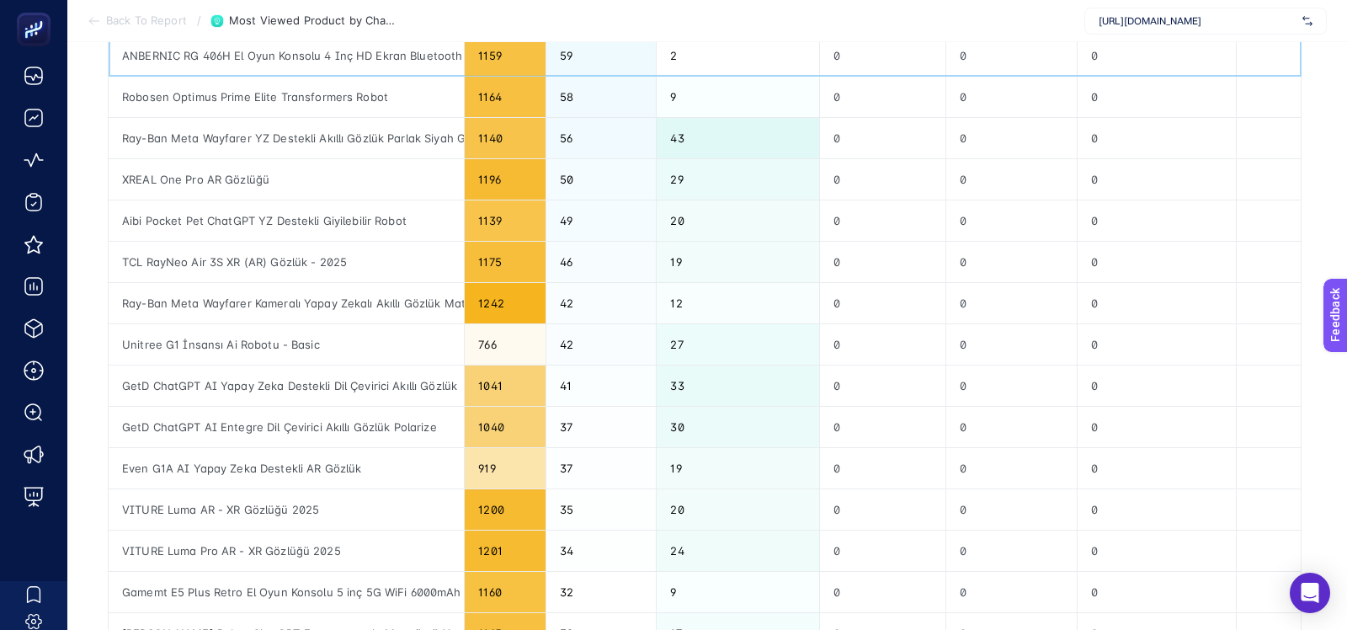
scroll to position [60, 0]
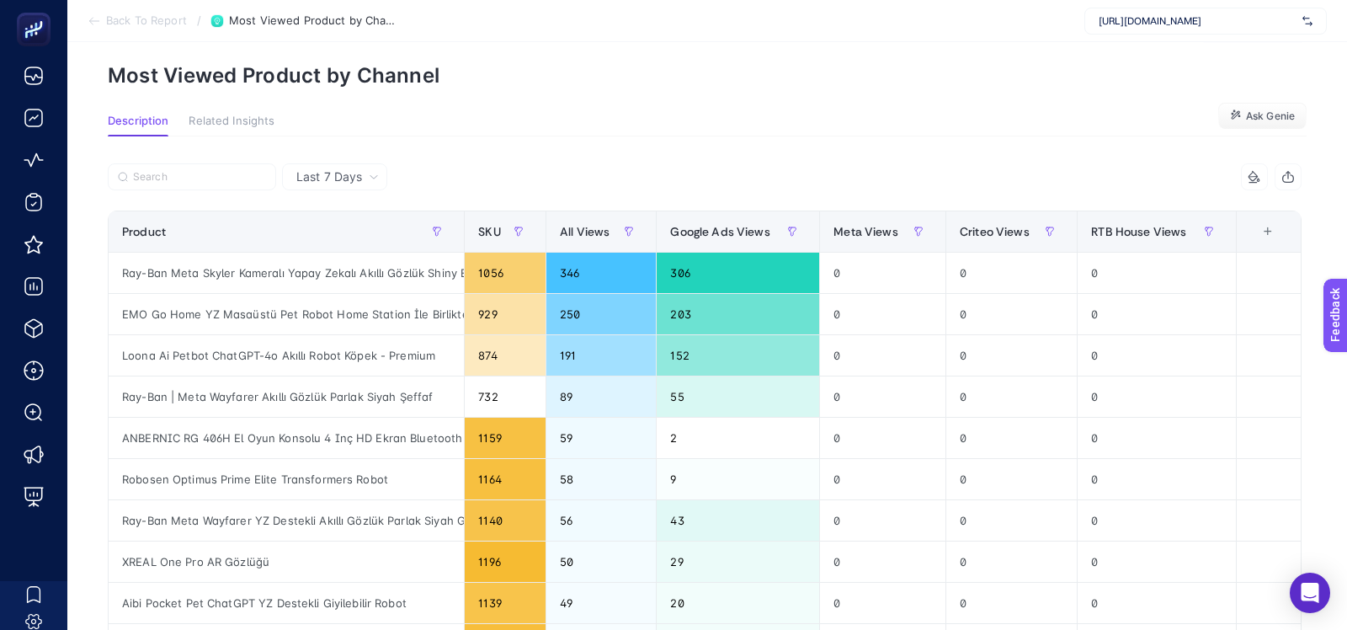
click at [608, 44] on section "Add to favorites false Notify me Share Create project Most Viewed Product by Ch…" at bounding box center [707, 52] width 1199 height 72
click at [195, 180] on input "Search" at bounding box center [199, 177] width 133 height 13
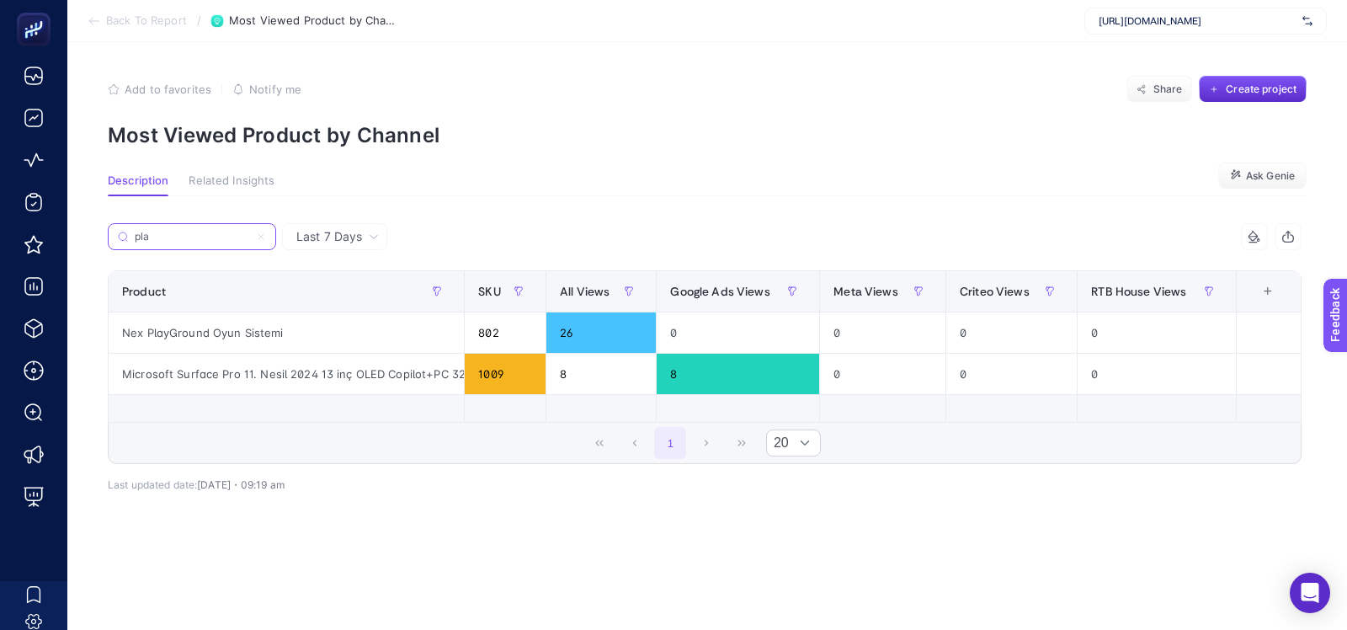
scroll to position [0, 0]
type input "p"
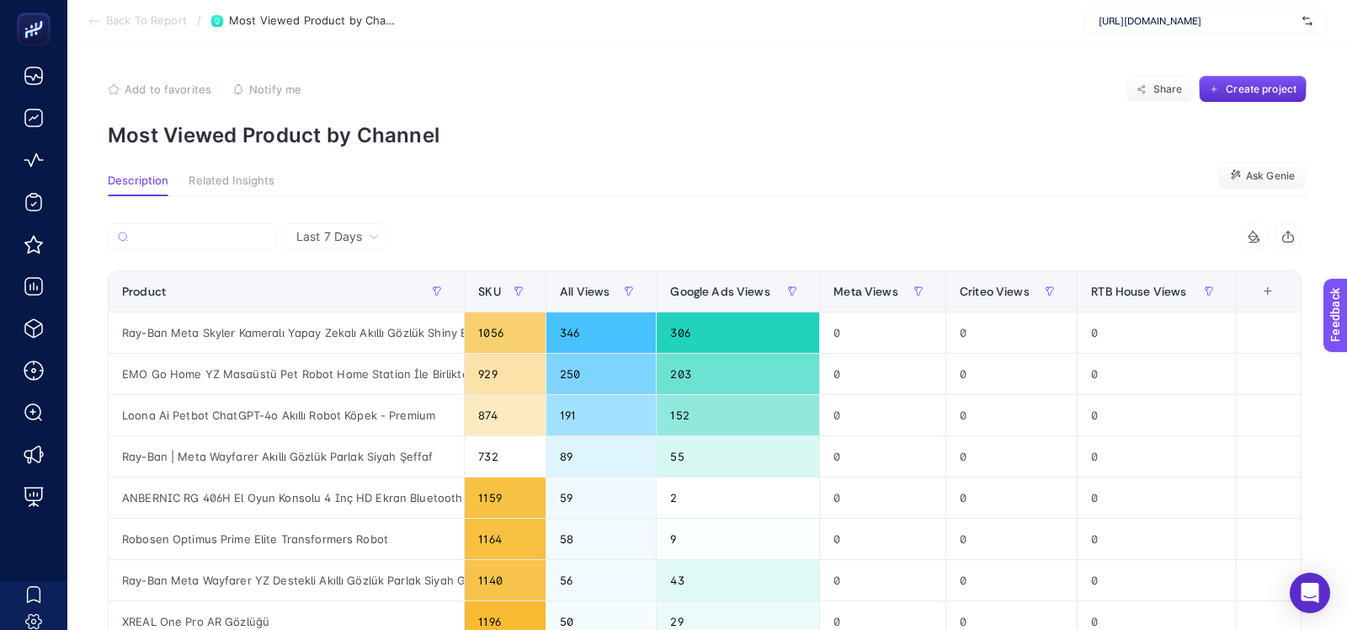
click at [349, 238] on span "Last 7 Days" at bounding box center [329, 236] width 66 height 17
click at [331, 308] on li "Last 30 Days" at bounding box center [334, 302] width 95 height 30
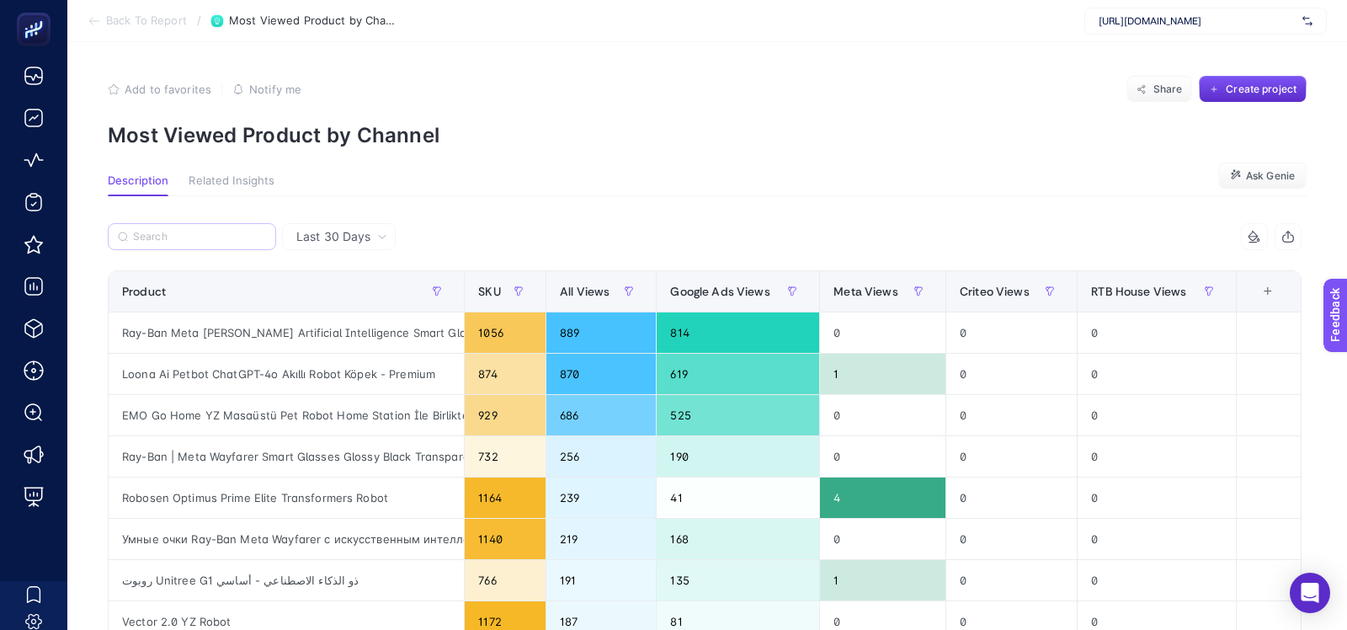
click at [215, 242] on label at bounding box center [192, 236] width 168 height 27
click at [0, 0] on input "Search" at bounding box center [0, 0] width 0 height 0
click at [210, 238] on input "Search" at bounding box center [199, 237] width 133 height 13
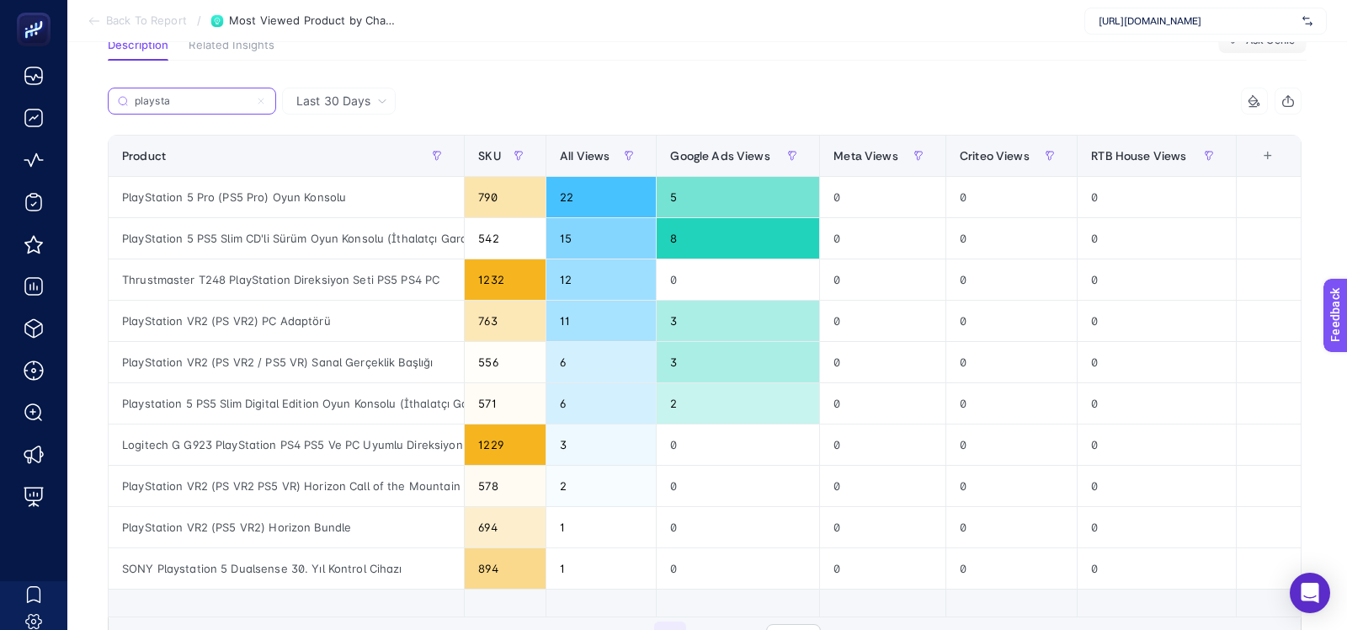
scroll to position [137, 0]
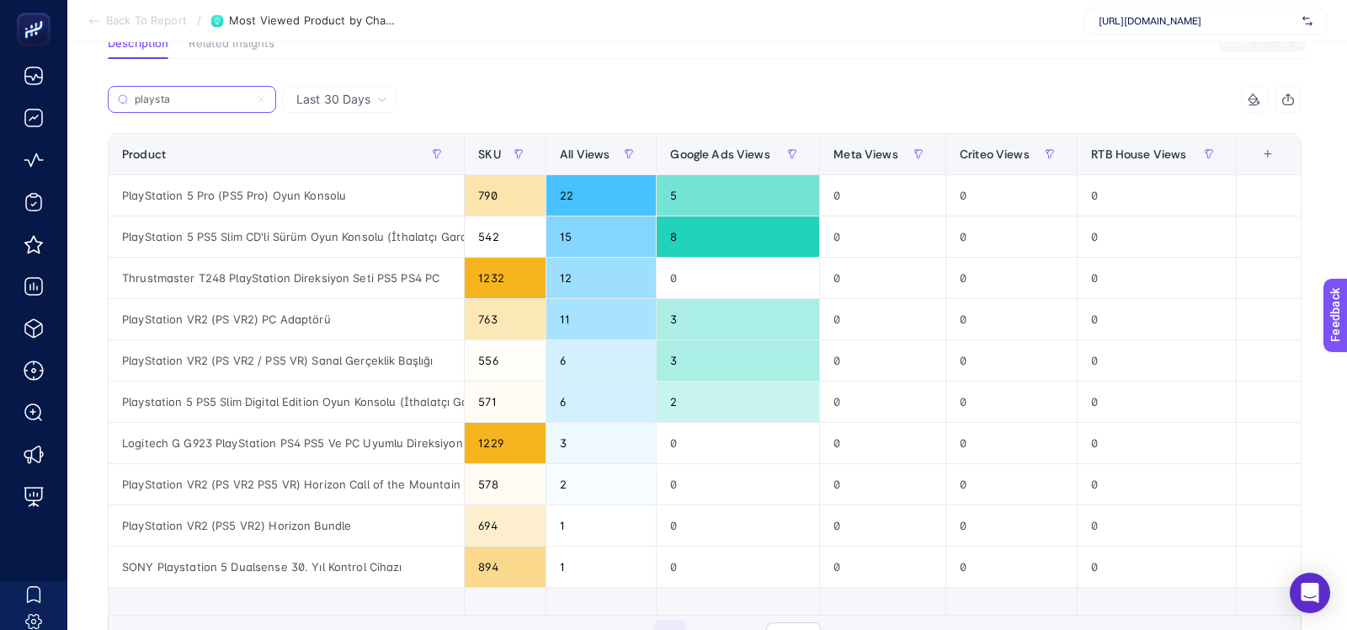
type input "playsta"
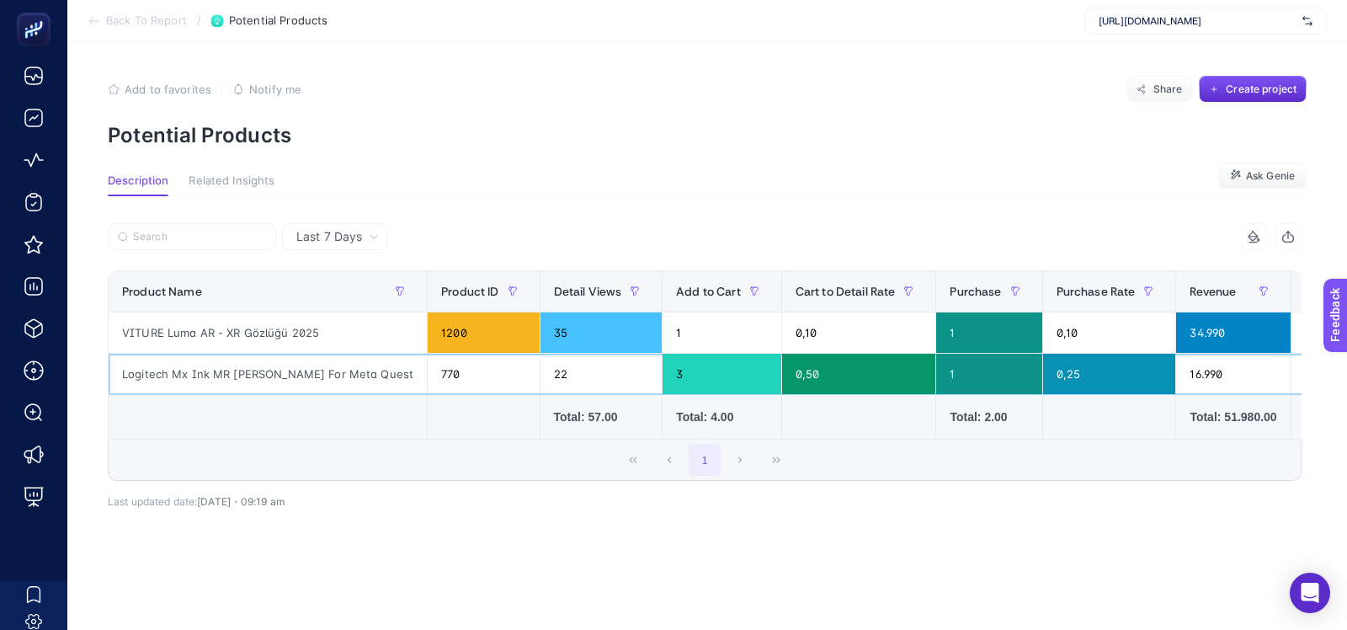
click at [208, 371] on div "Logitech Mx Ink MR [PERSON_NAME] For Meta Quest" at bounding box center [268, 374] width 318 height 40
click at [208, 371] on div "Logitech Mx Ink MR Stylus For Meta Quest" at bounding box center [268, 374] width 318 height 40
click at [315, 375] on div "Logitech Mx Ink MR Stylus For Meta Quest" at bounding box center [268, 374] width 318 height 40
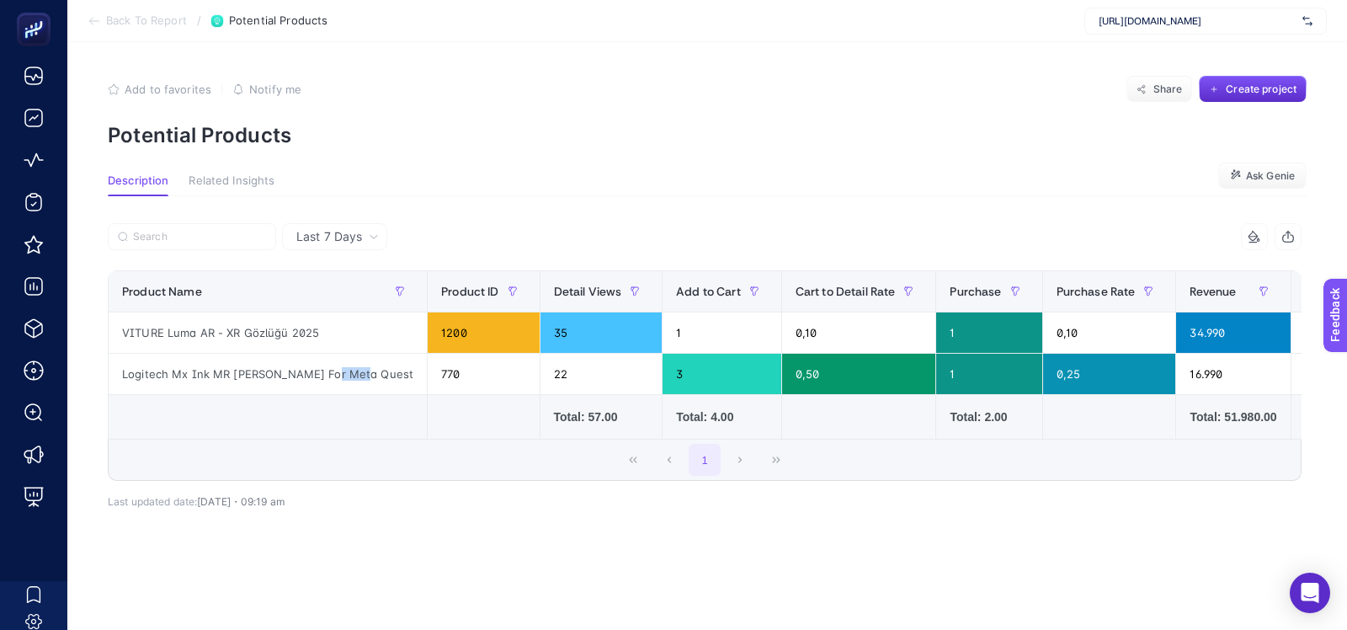
click at [441, 178] on section "Description Related Insights Ask Genie" at bounding box center [707, 185] width 1199 height 22
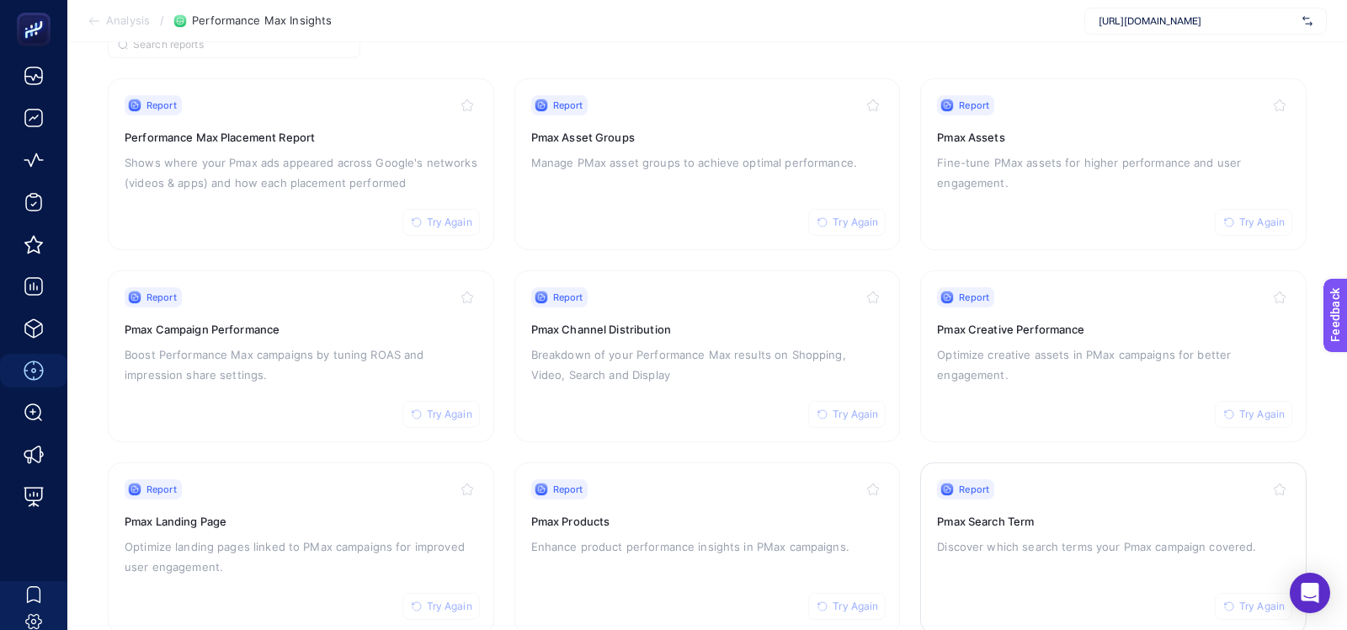
click at [969, 552] on p "Discover which search terms your Pmax campaign covered." at bounding box center [1113, 546] width 353 height 20
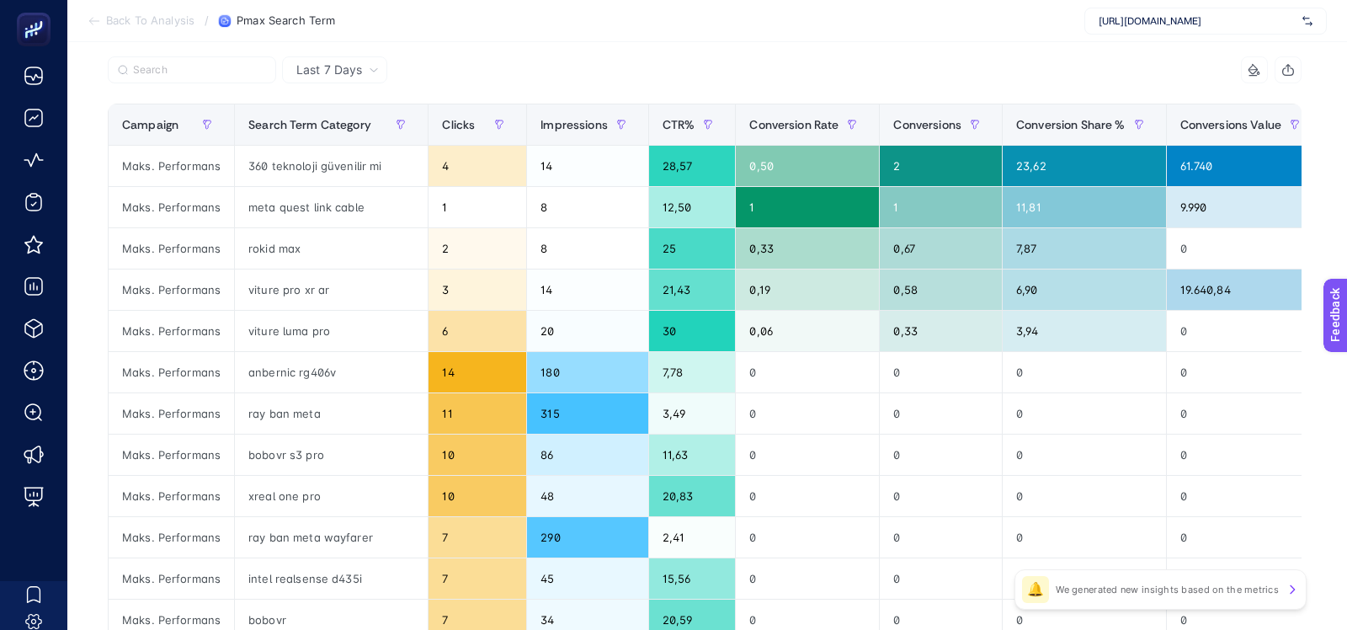
scroll to position [166, 0]
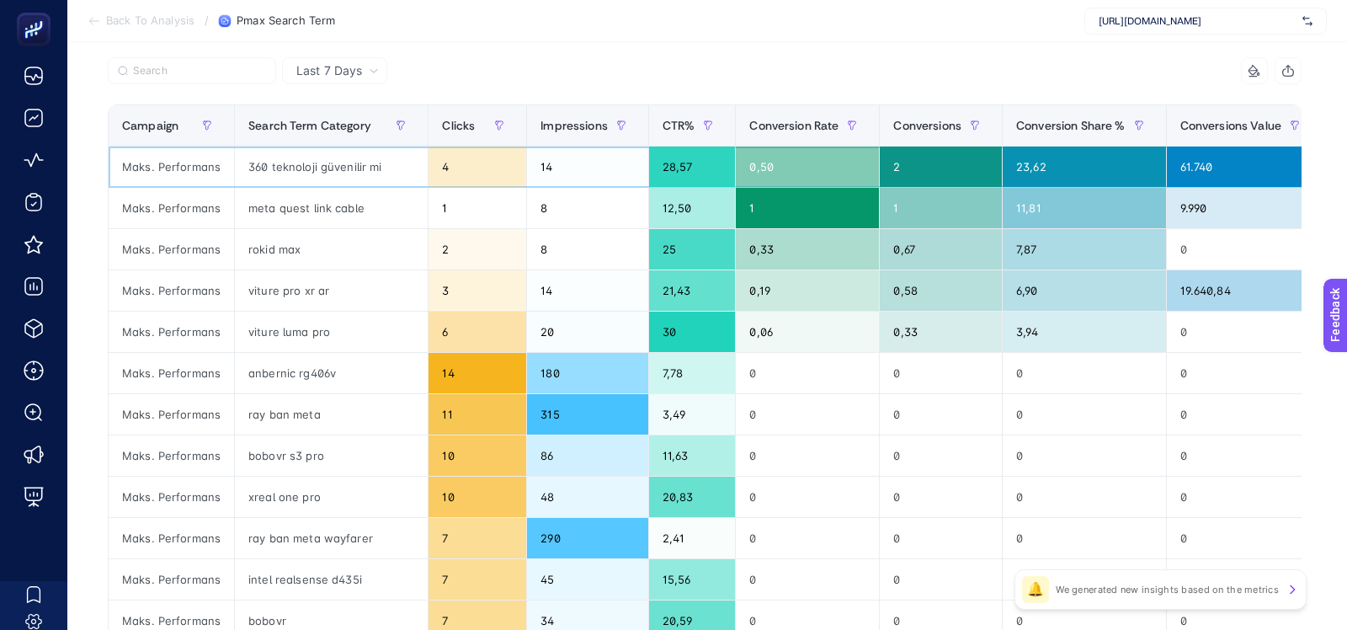
click at [336, 153] on div "360 teknoloji güvenilir mi" at bounding box center [331, 167] width 193 height 40
click at [346, 163] on div "360 teknoloji güvenilir mi" at bounding box center [331, 167] width 193 height 40
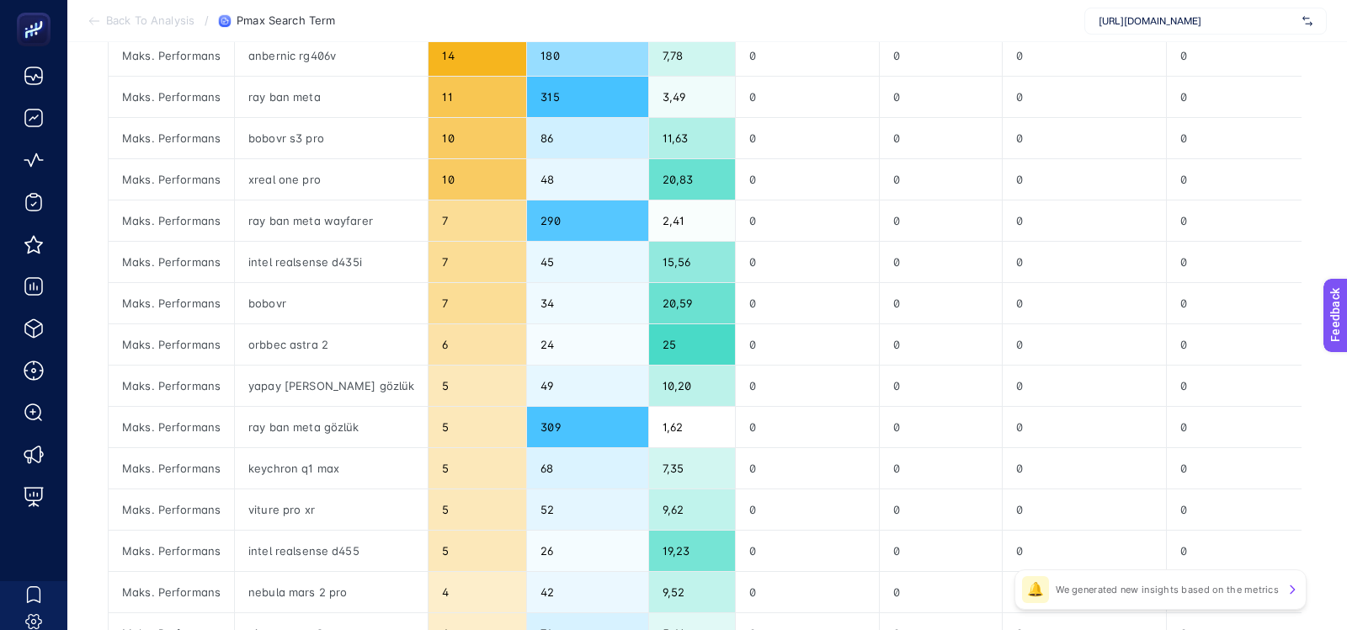
scroll to position [485, 0]
click at [168, 298] on div "Maks. Performans" at bounding box center [171, 301] width 125 height 40
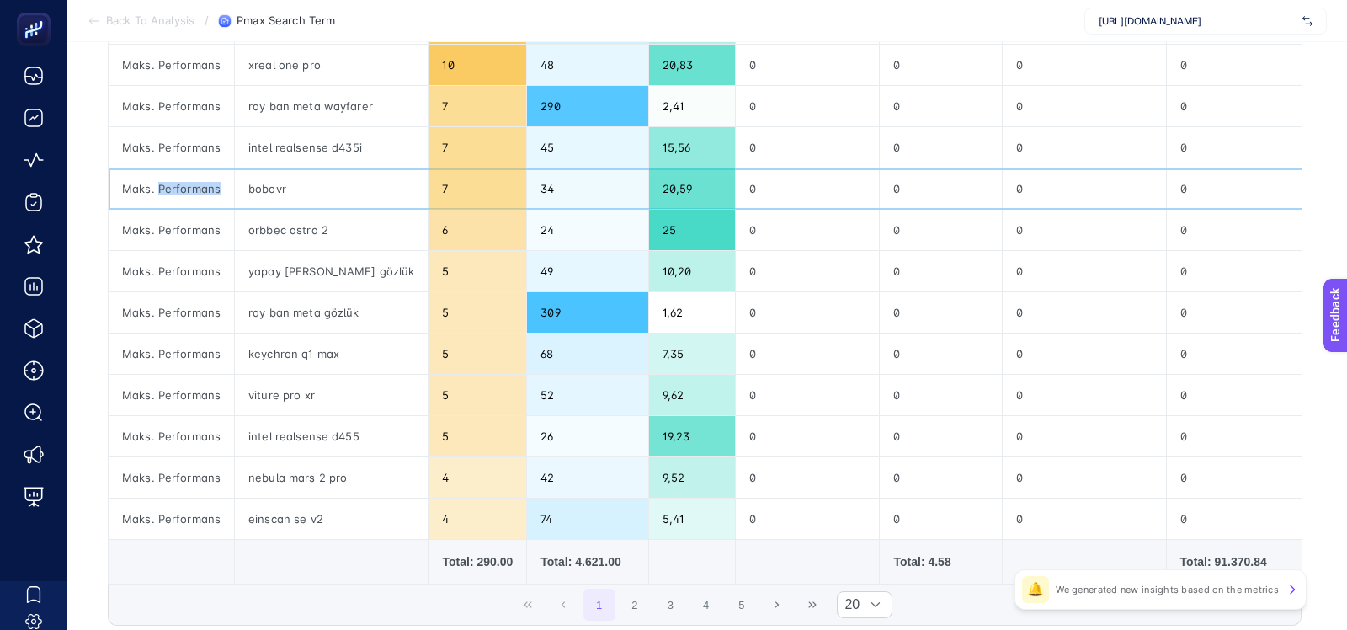
scroll to position [600, 0]
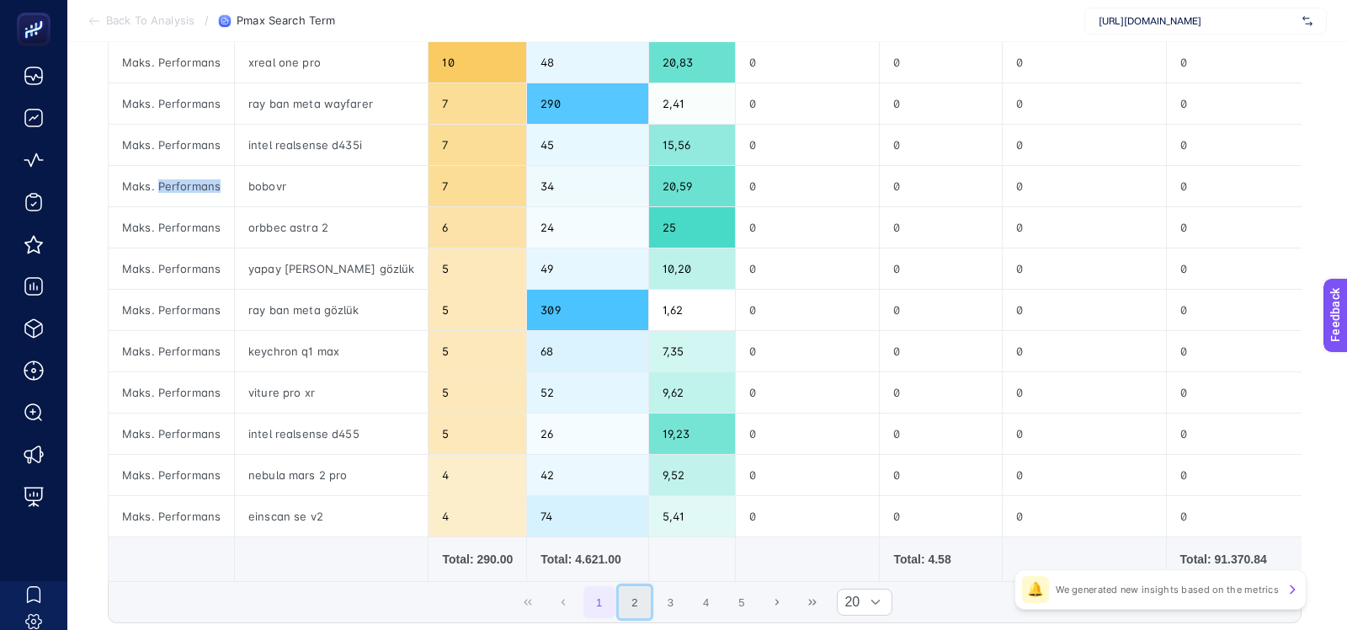
click at [640, 590] on button "2" at bounding box center [635, 602] width 32 height 32
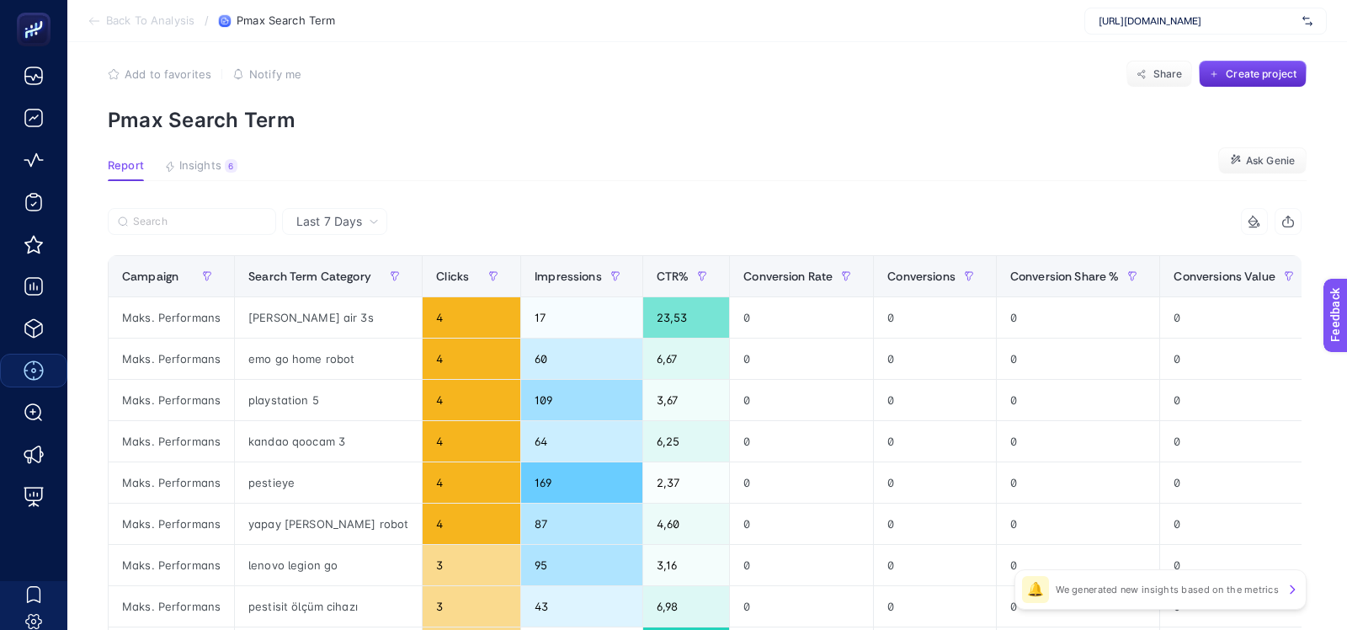
scroll to position [0, 0]
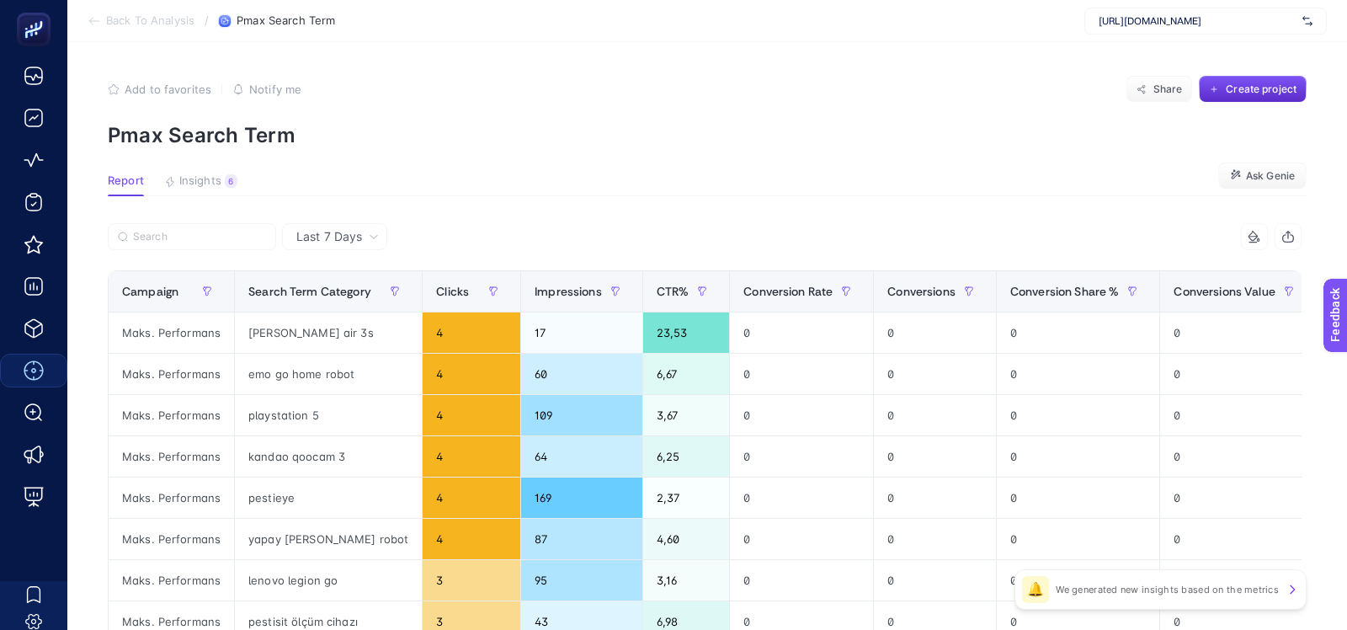
click at [338, 226] on div "Last 7 Days" at bounding box center [334, 236] width 105 height 27
click at [337, 306] on li "Last 30 Days" at bounding box center [334, 302] width 95 height 30
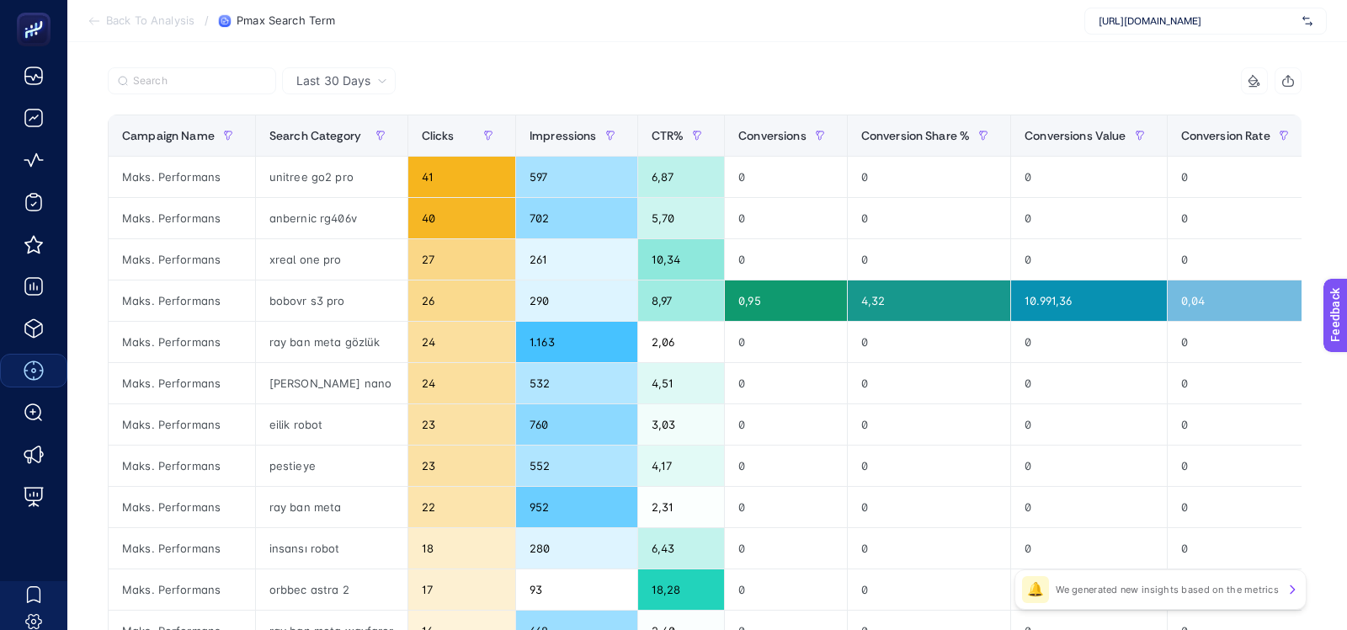
scroll to position [154, 0]
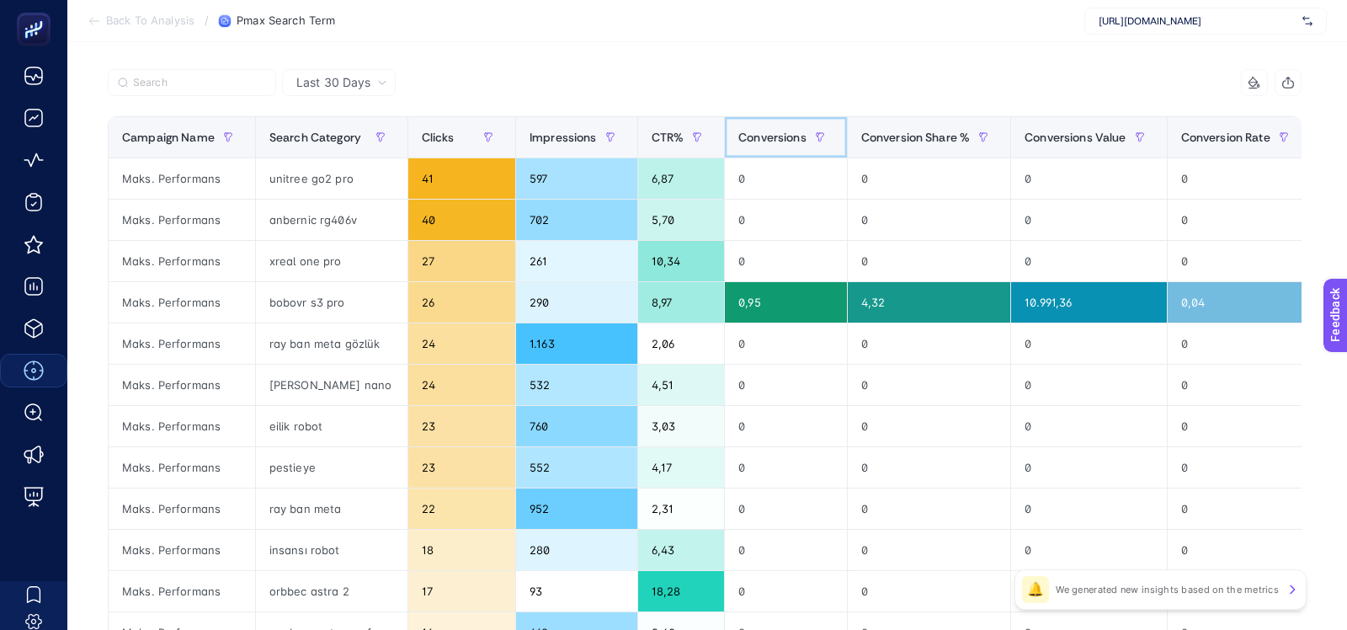
click at [772, 124] on div "Conversions" at bounding box center [785, 137] width 95 height 27
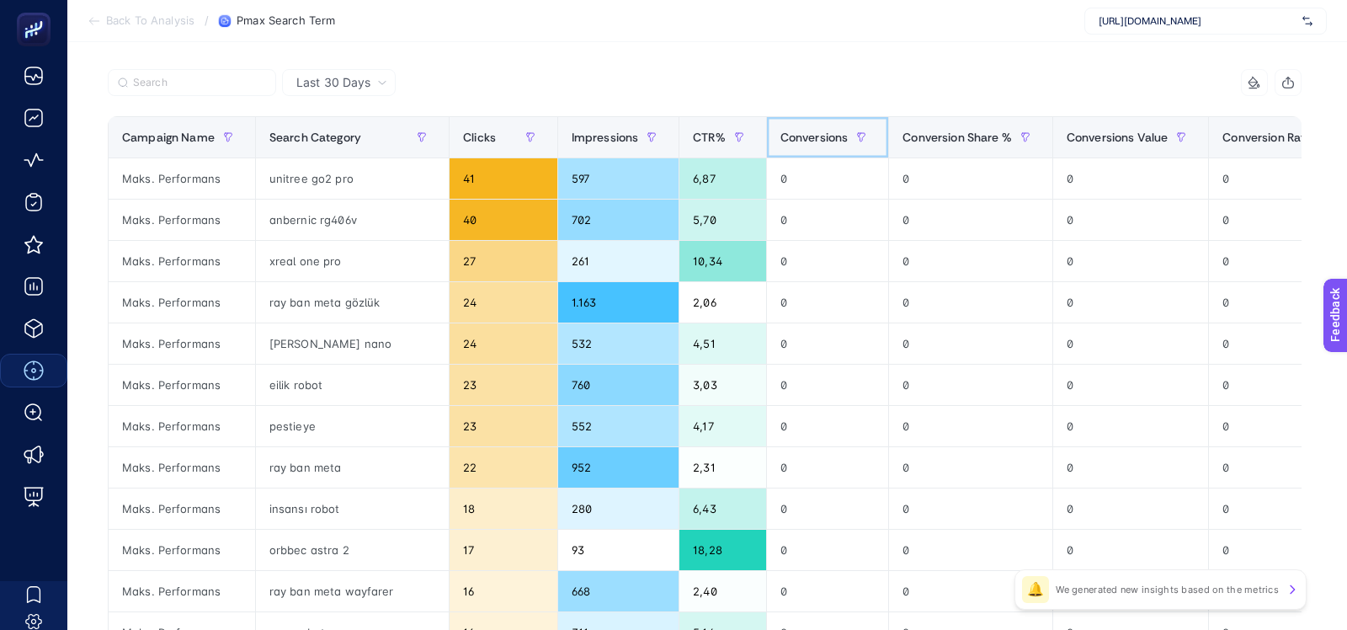
click at [781, 124] on div "Conversions" at bounding box center [828, 137] width 95 height 27
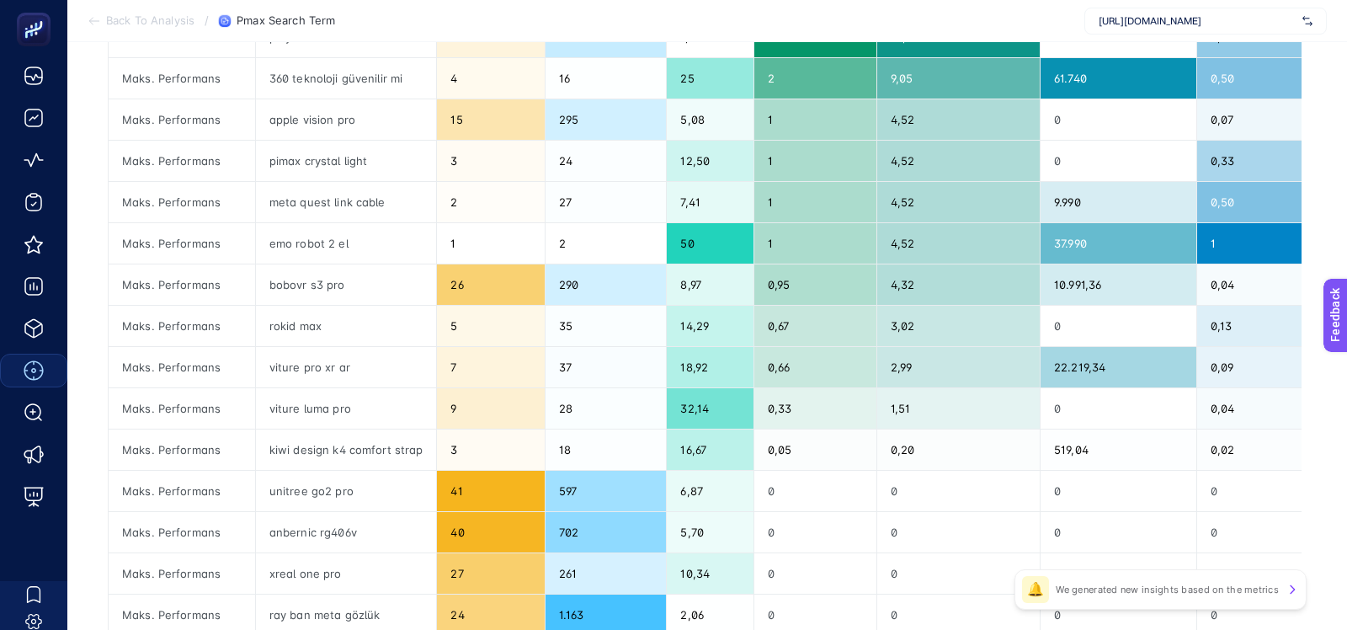
scroll to position [300, 0]
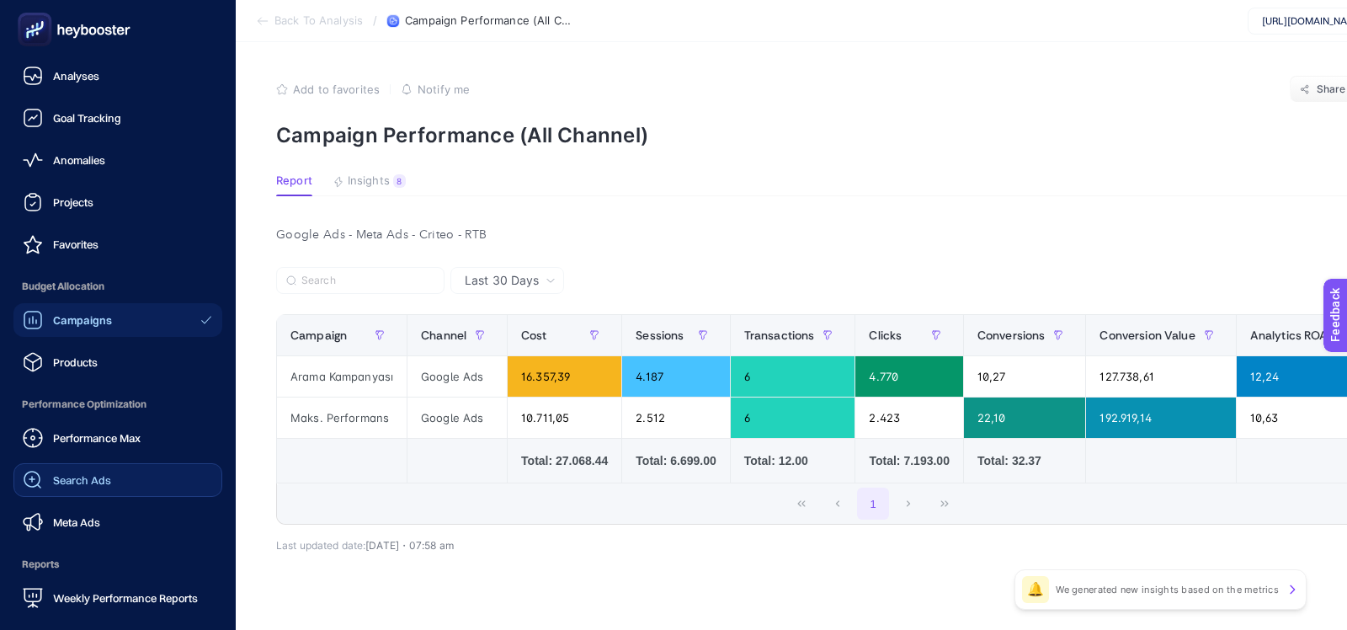
click at [50, 470] on div "Search Ads" at bounding box center [67, 480] width 88 height 20
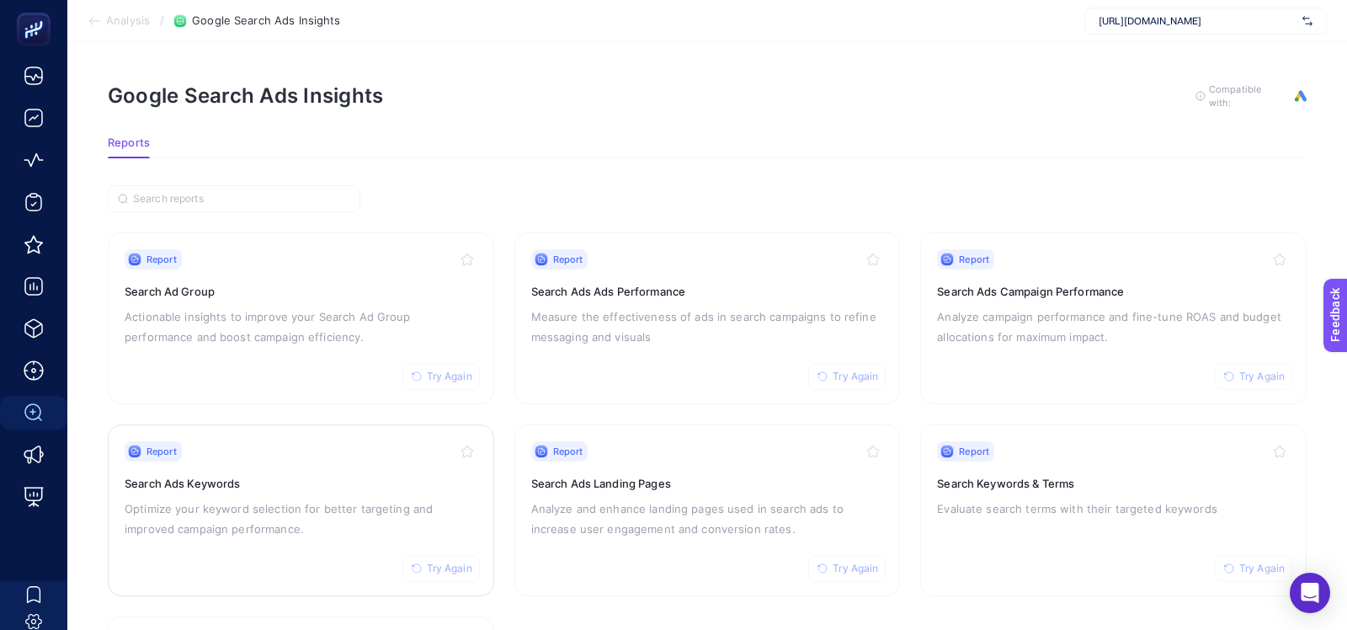
click at [207, 484] on h3 "Search Ads Keywords" at bounding box center [301, 483] width 353 height 17
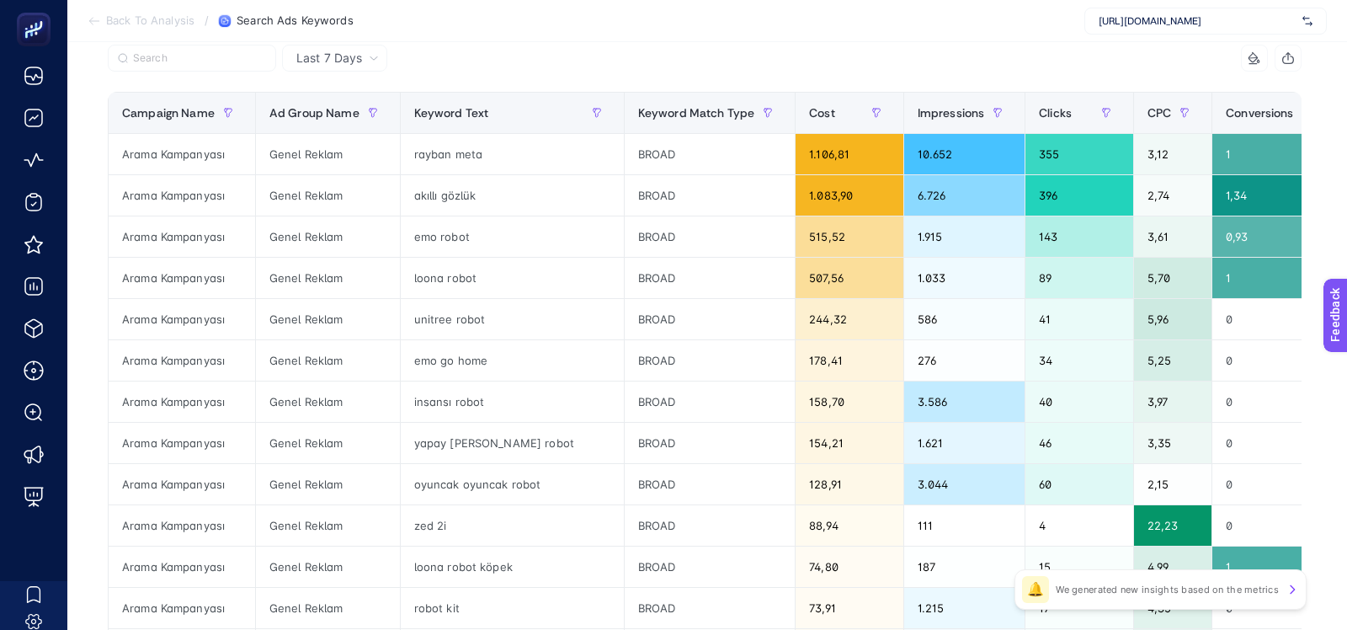
scroll to position [210, 0]
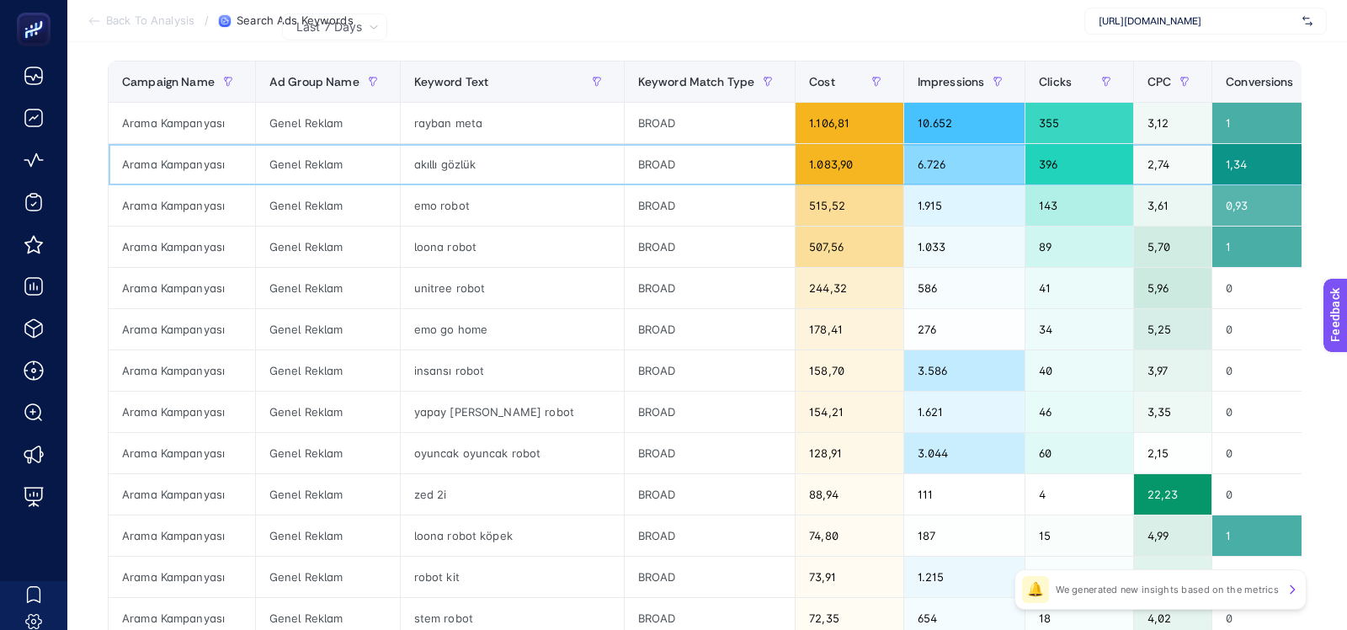
click at [456, 173] on div "akıllı gözlük" at bounding box center [512, 164] width 223 height 40
click at [455, 126] on div "rayban meta" at bounding box center [512, 123] width 223 height 40
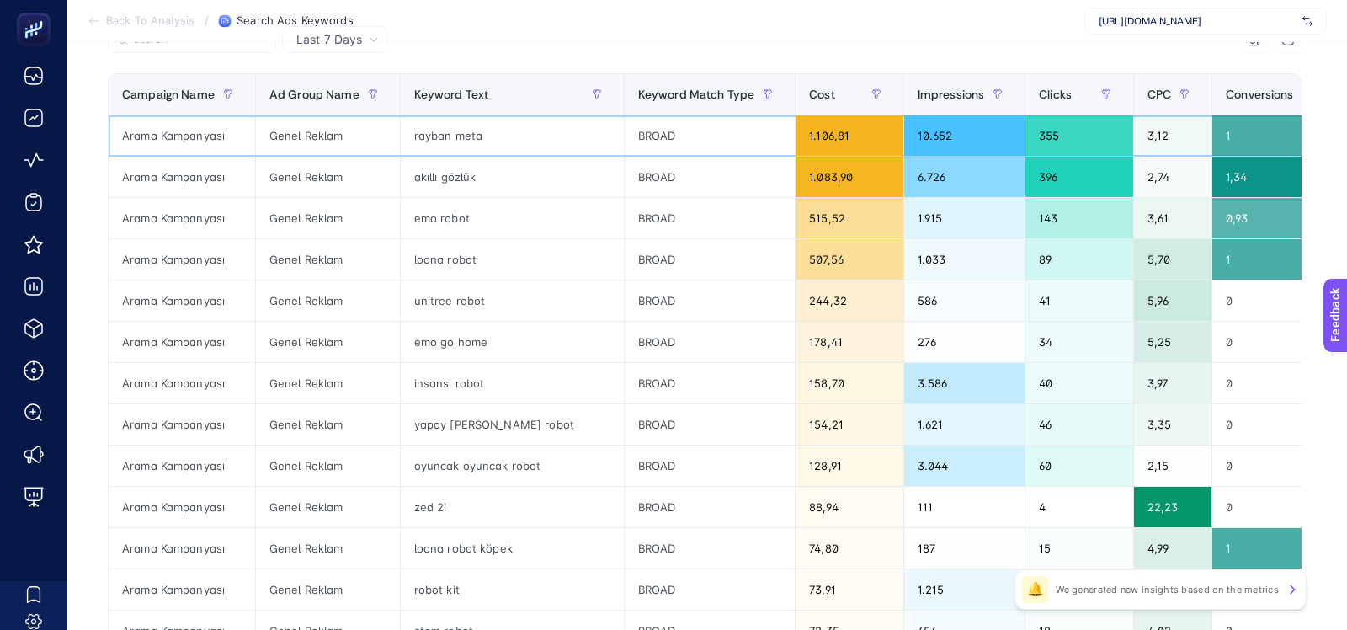
scroll to position [198, 0]
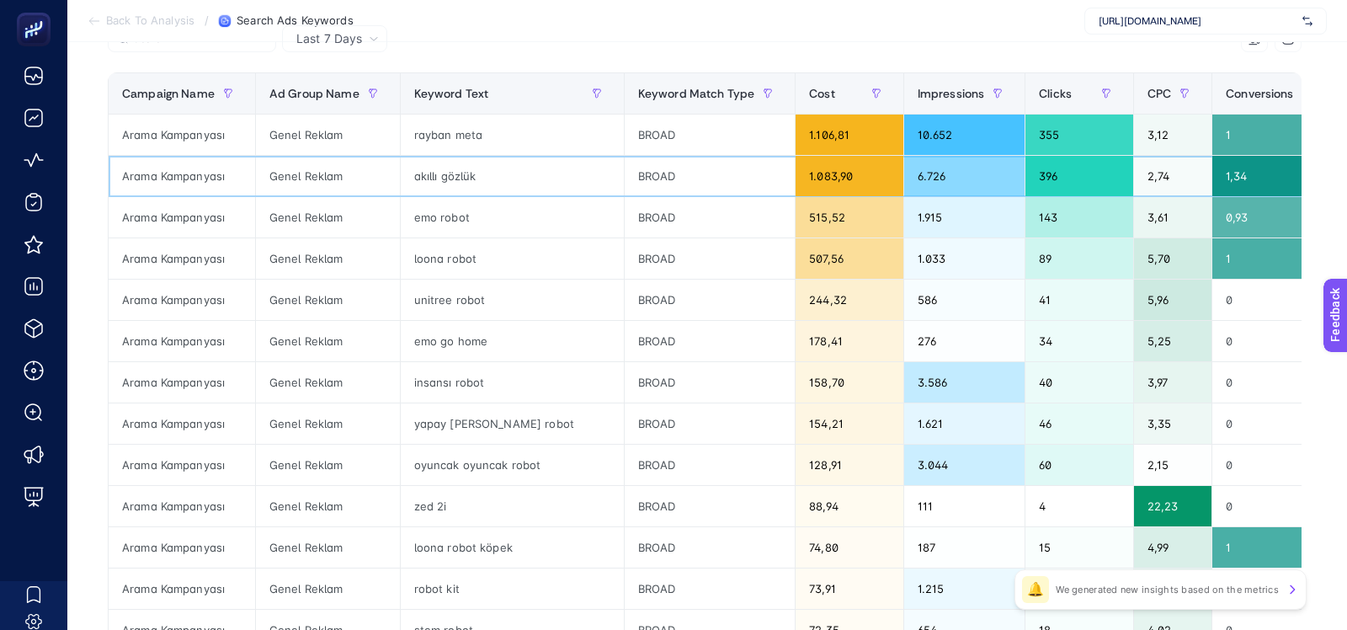
click at [498, 157] on div "akıllı gözlük" at bounding box center [512, 176] width 223 height 40
click at [446, 201] on div "emo robot" at bounding box center [512, 217] width 223 height 40
click at [447, 174] on div "akıllı gözlük" at bounding box center [512, 176] width 223 height 40
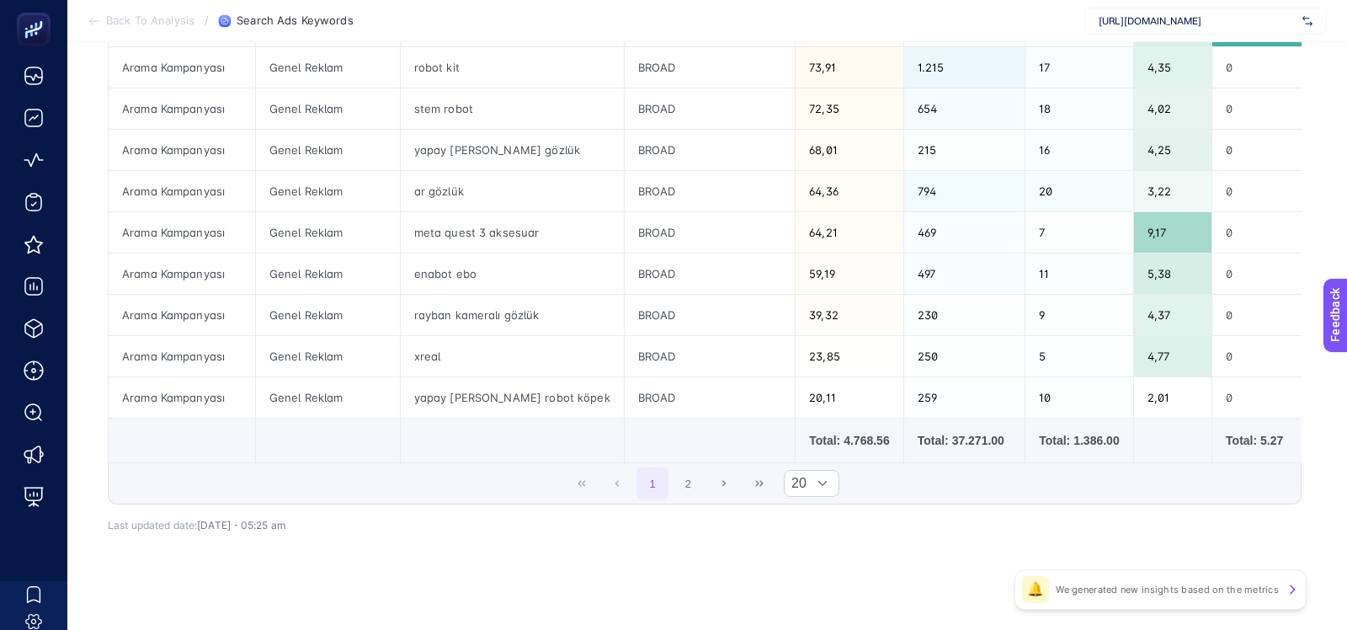
scroll to position [684, 0]
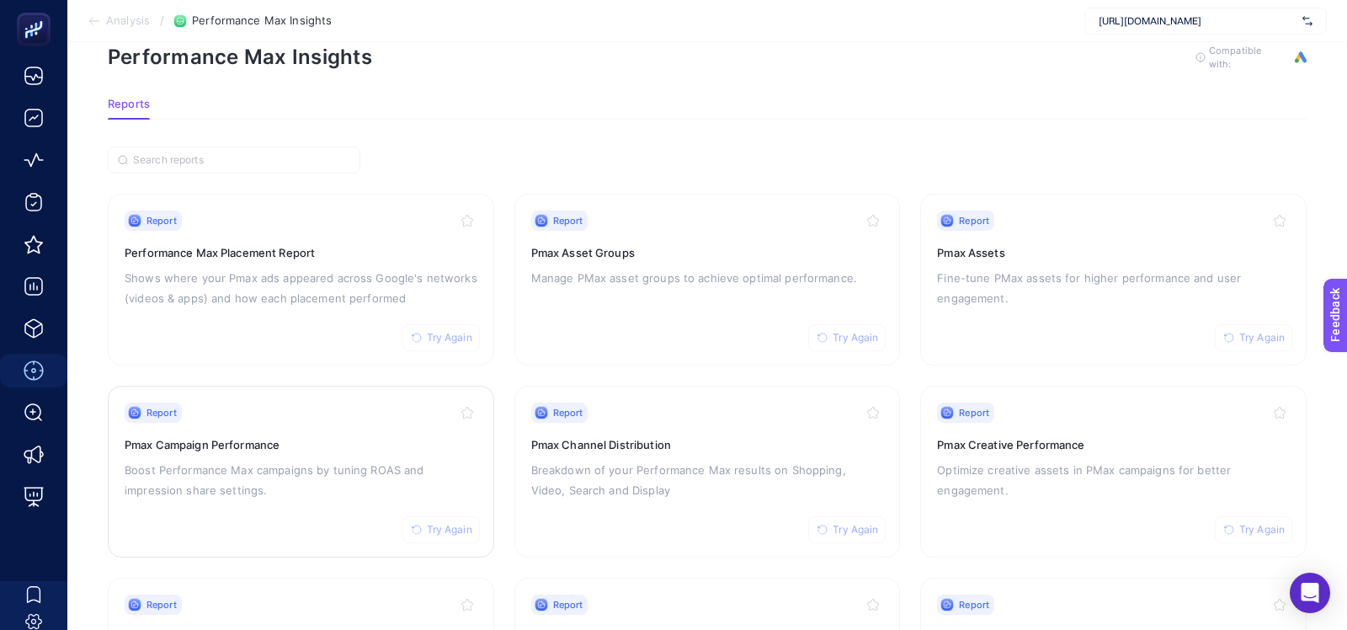
scroll to position [37, 0]
click at [598, 285] on p "Manage PMax asset groups to achieve optimal performance." at bounding box center [707, 279] width 353 height 20
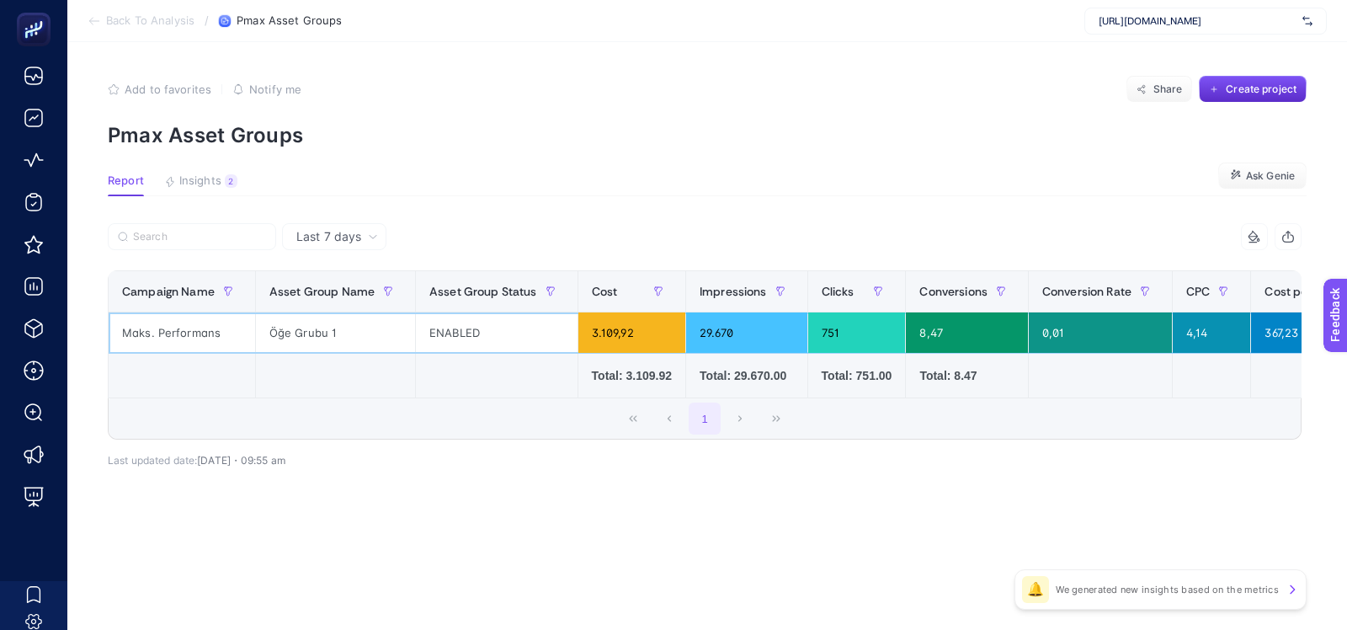
click at [291, 319] on div "Öğe Grubu 1" at bounding box center [335, 332] width 159 height 40
click at [171, 552] on article "Add to favorites false Notify me Share Create project Pmax Asset Groups Report …" at bounding box center [707, 336] width 1280 height 588
click at [323, 332] on div "Öğe Grubu 1" at bounding box center [335, 332] width 159 height 40
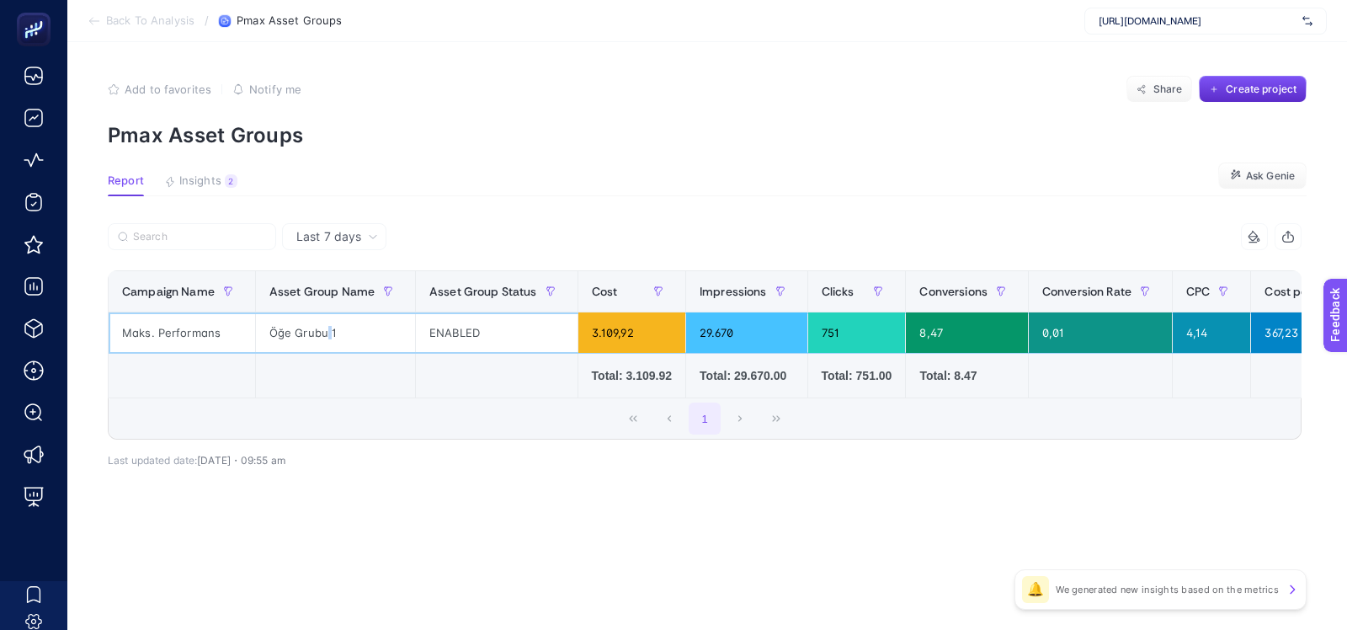
click at [323, 332] on div "Öğe Grubu 1" at bounding box center [335, 332] width 159 height 40
click at [395, 141] on p "Pmax Asset Groups" at bounding box center [707, 135] width 1199 height 24
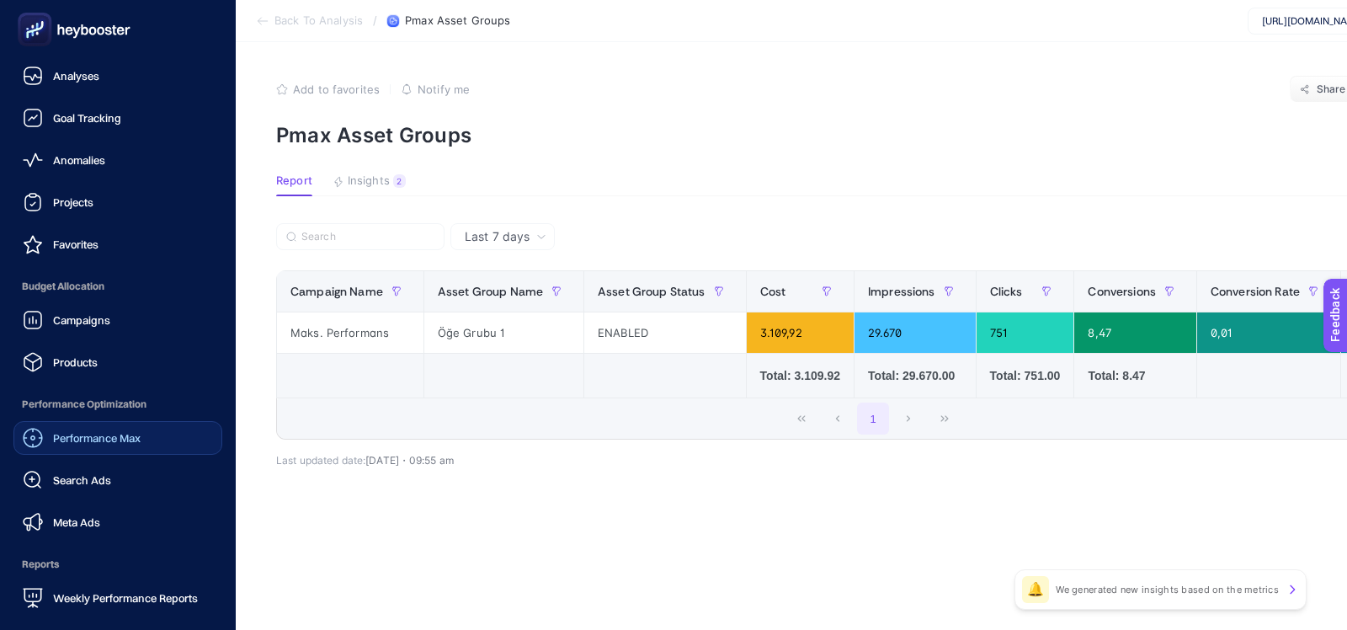
click at [77, 432] on span "Performance Max" at bounding box center [97, 437] width 88 height 13
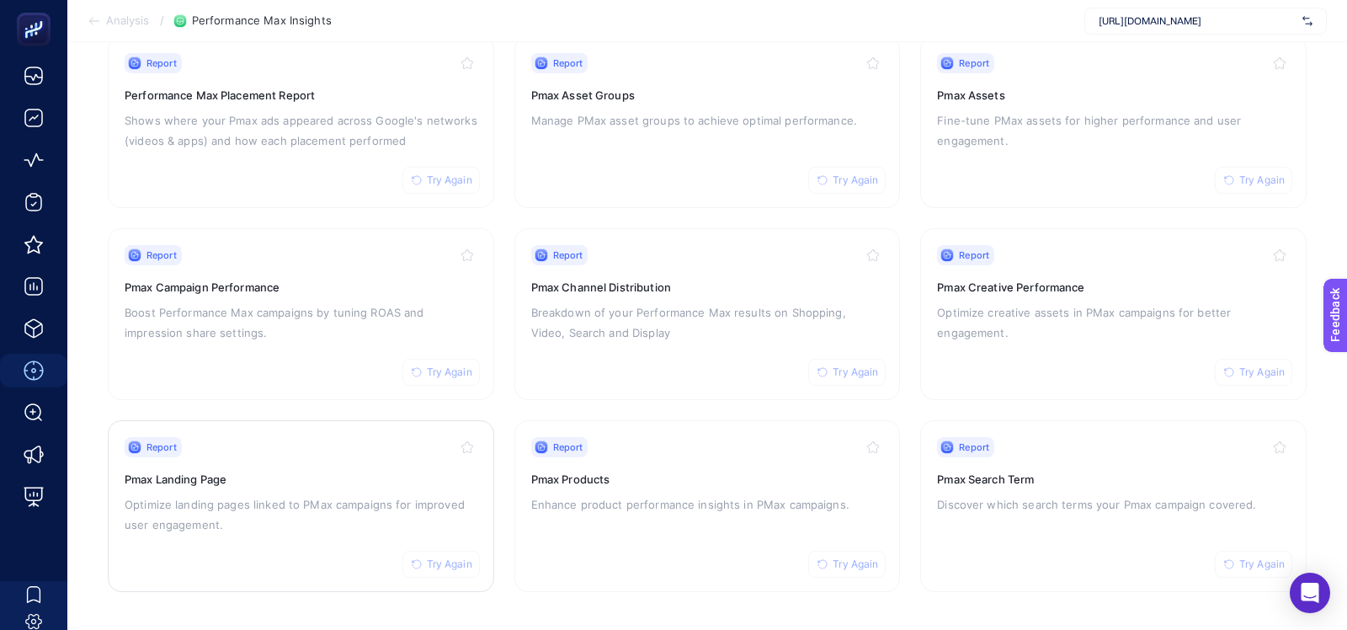
click at [322, 487] on div "Report Try Again Pmax Landing Page Optimize landing pages linked to PMax campai…" at bounding box center [301, 506] width 353 height 138
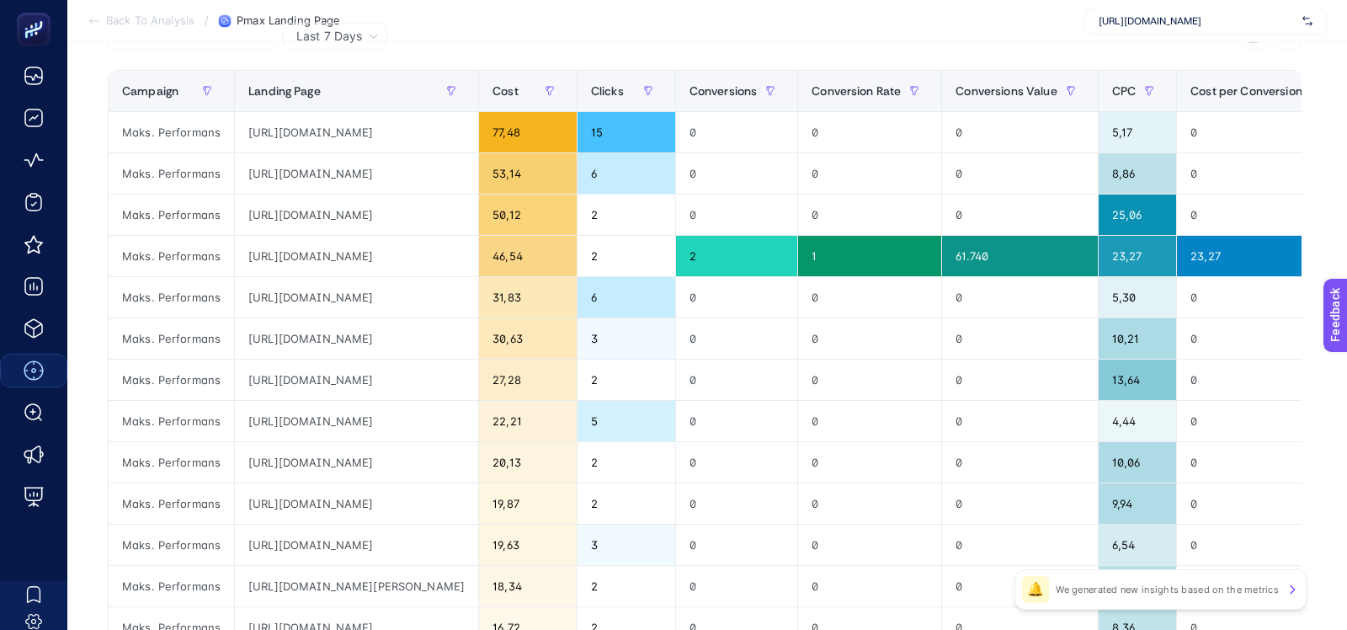
scroll to position [205, 0]
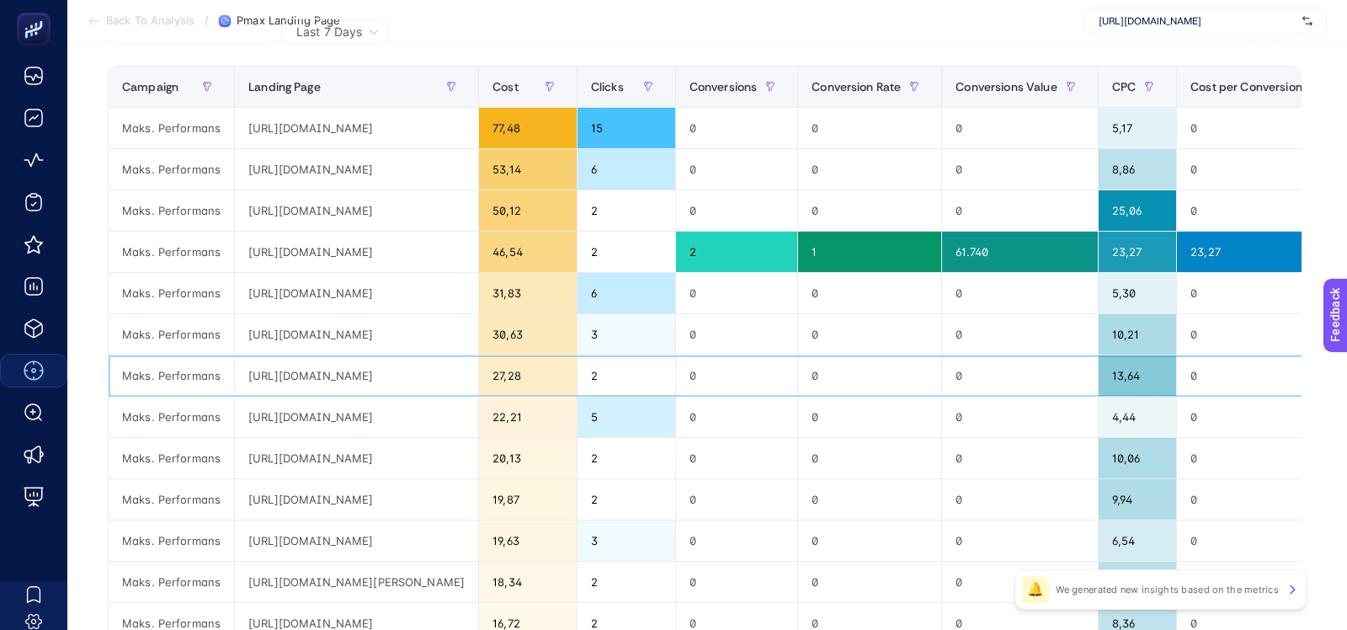
click at [466, 375] on div "https://www.360teknoloji.com/hidroksil-iyon-aritmali-meyve-ve-sebze-temizleme-m…" at bounding box center [356, 375] width 243 height 40
click at [439, 208] on div "https://www.360teknoloji.com/leap-motion-controller-2?gad_source=1&gad_campaign…" at bounding box center [356, 210] width 243 height 40
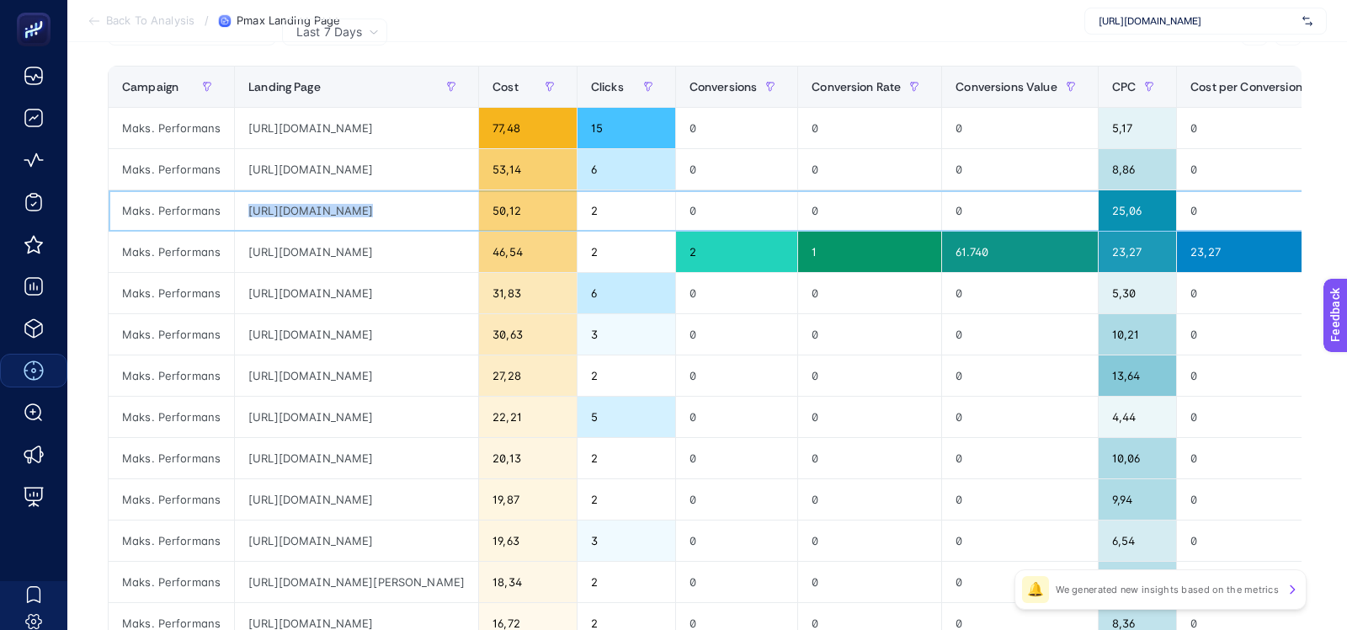
click at [439, 208] on div "https://www.360teknoloji.com/leap-motion-controller-2?gad_source=1&gad_campaign…" at bounding box center [356, 210] width 243 height 40
copy tr "https://www.360teknoloji.com/leap-motion-controller-2?gad_source=1&gad_campaign…"
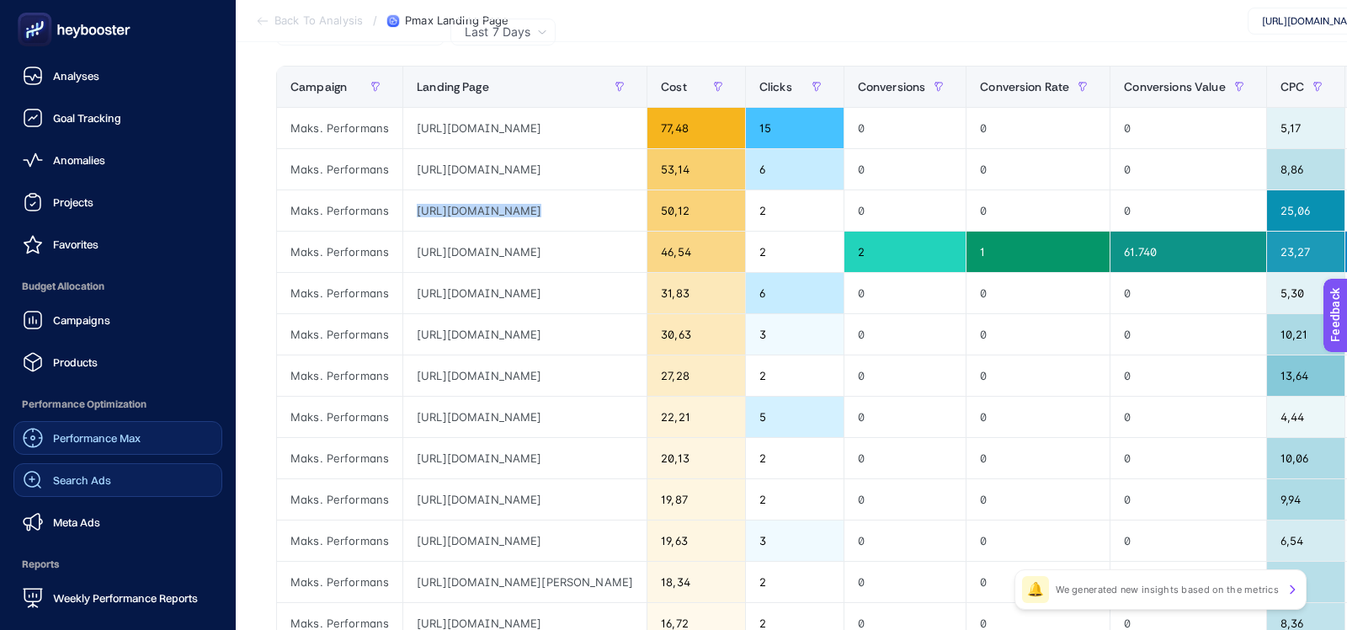
click at [54, 486] on span "Search Ads" at bounding box center [82, 479] width 58 height 13
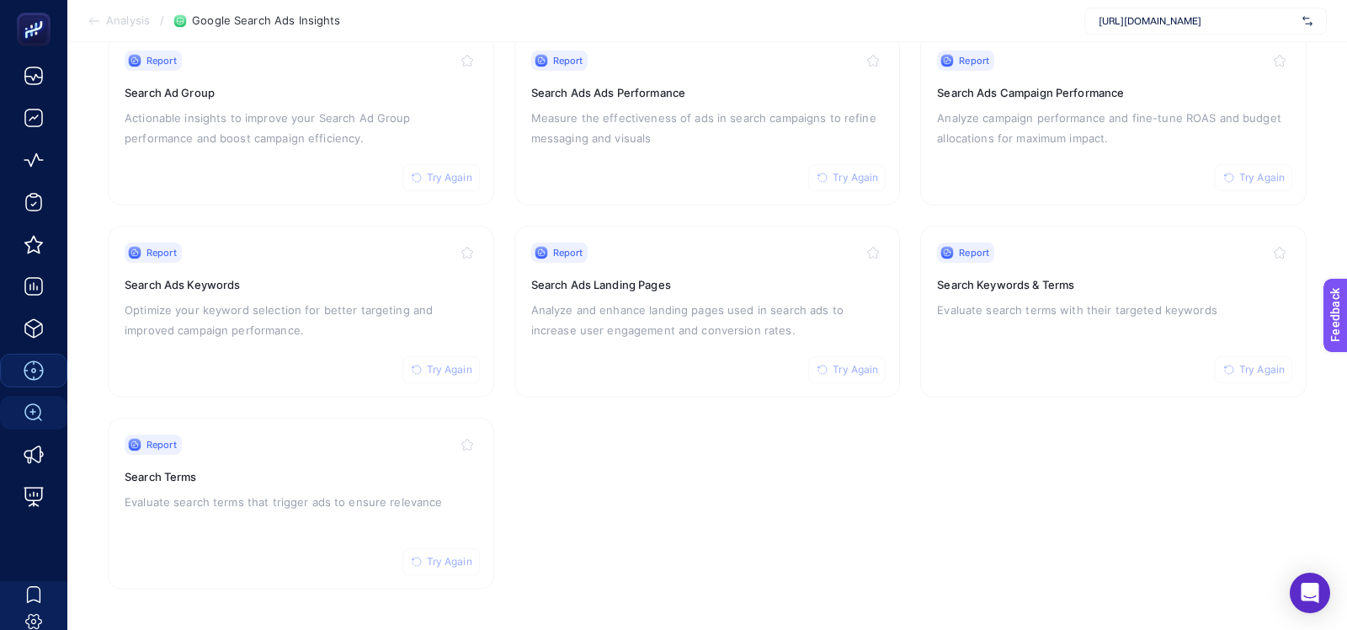
scroll to position [196, 0]
click at [983, 349] on div "Report Try Again Search Keywords & Terms Evaluate search terms with their targe…" at bounding box center [1113, 314] width 353 height 138
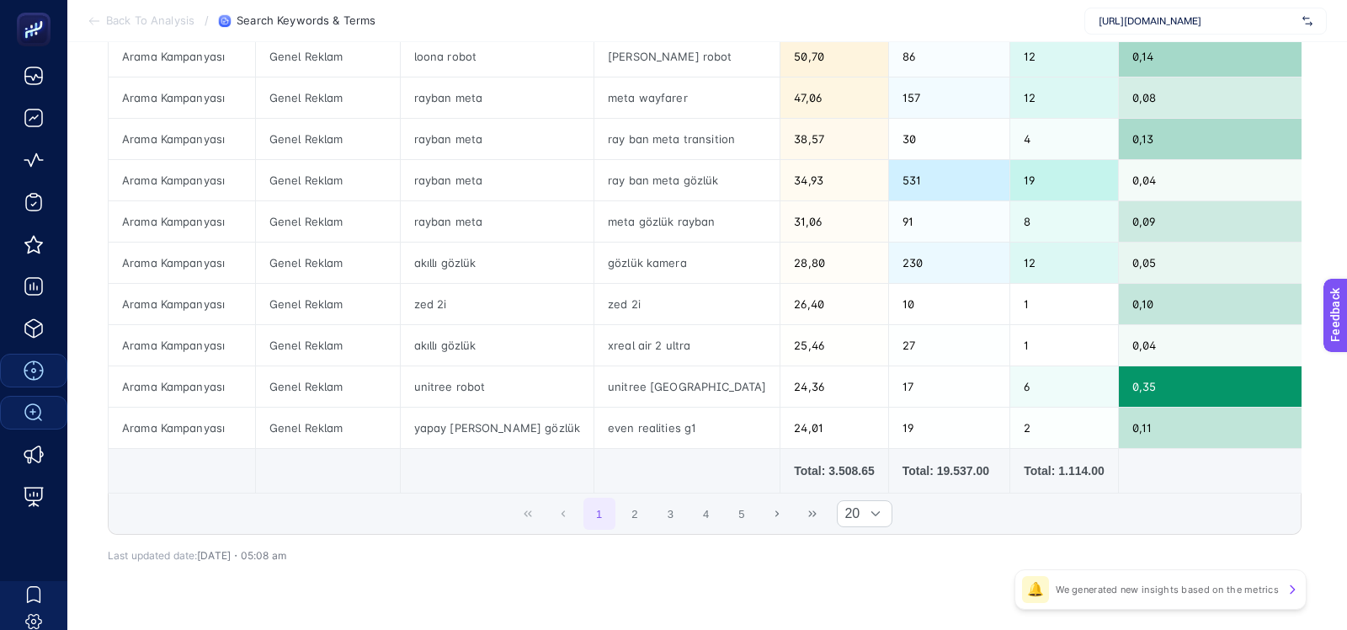
scroll to position [719, 0]
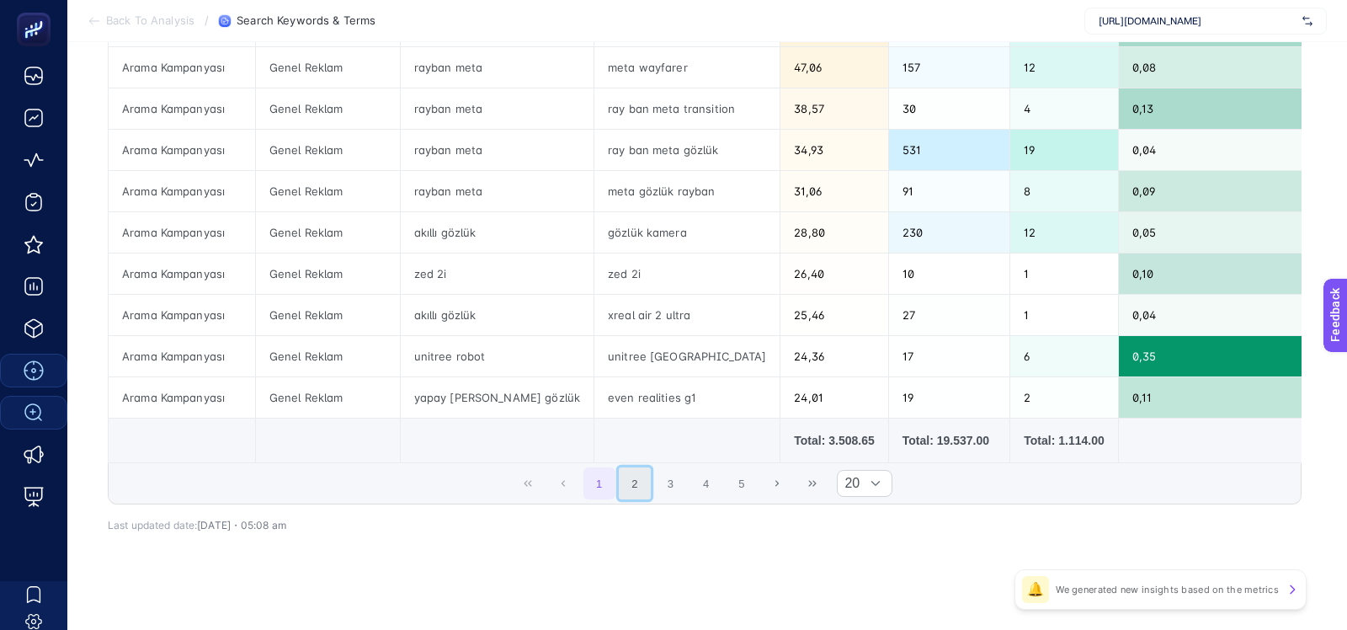
click at [640, 477] on button "2" at bounding box center [635, 483] width 32 height 32
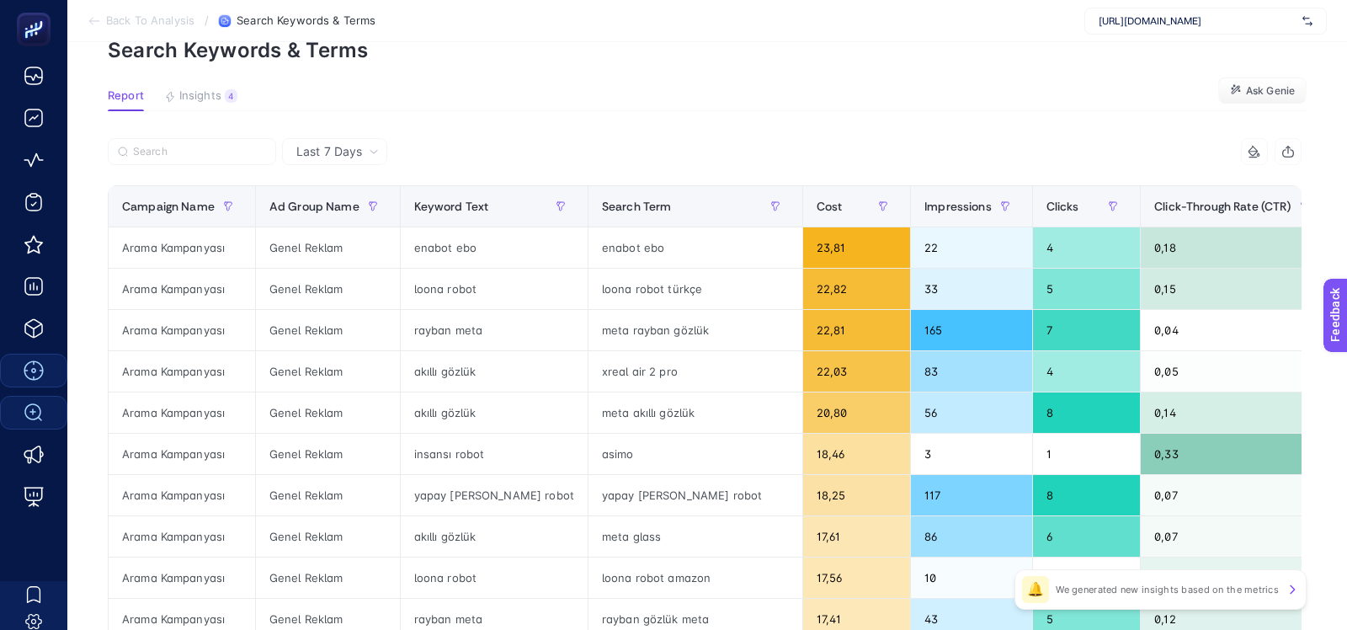
scroll to position [83, 0]
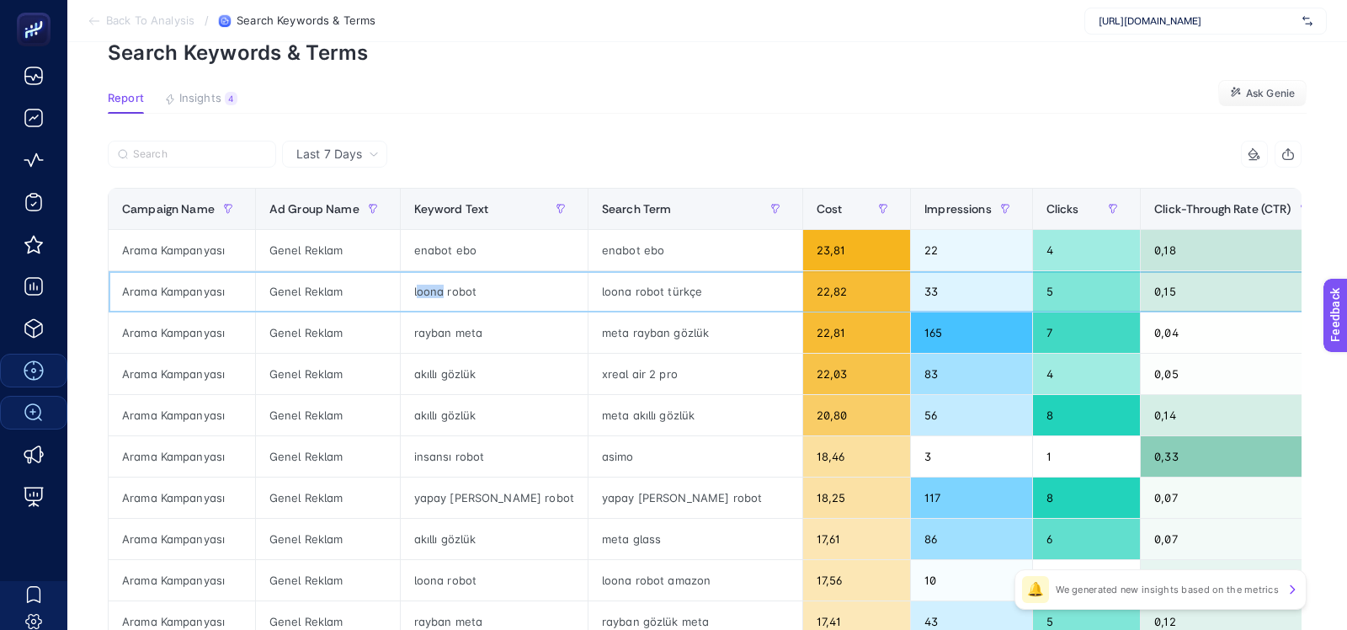
drag, startPoint x: 413, startPoint y: 287, endPoint x: 440, endPoint y: 287, distance: 26.9
click at [440, 287] on div "loona robot" at bounding box center [494, 291] width 187 height 40
drag, startPoint x: 477, startPoint y: 293, endPoint x: 445, endPoint y: 292, distance: 32.0
click at [445, 292] on div "loona robot" at bounding box center [494, 291] width 187 height 40
click at [466, 298] on div "loona robot" at bounding box center [494, 291] width 187 height 40
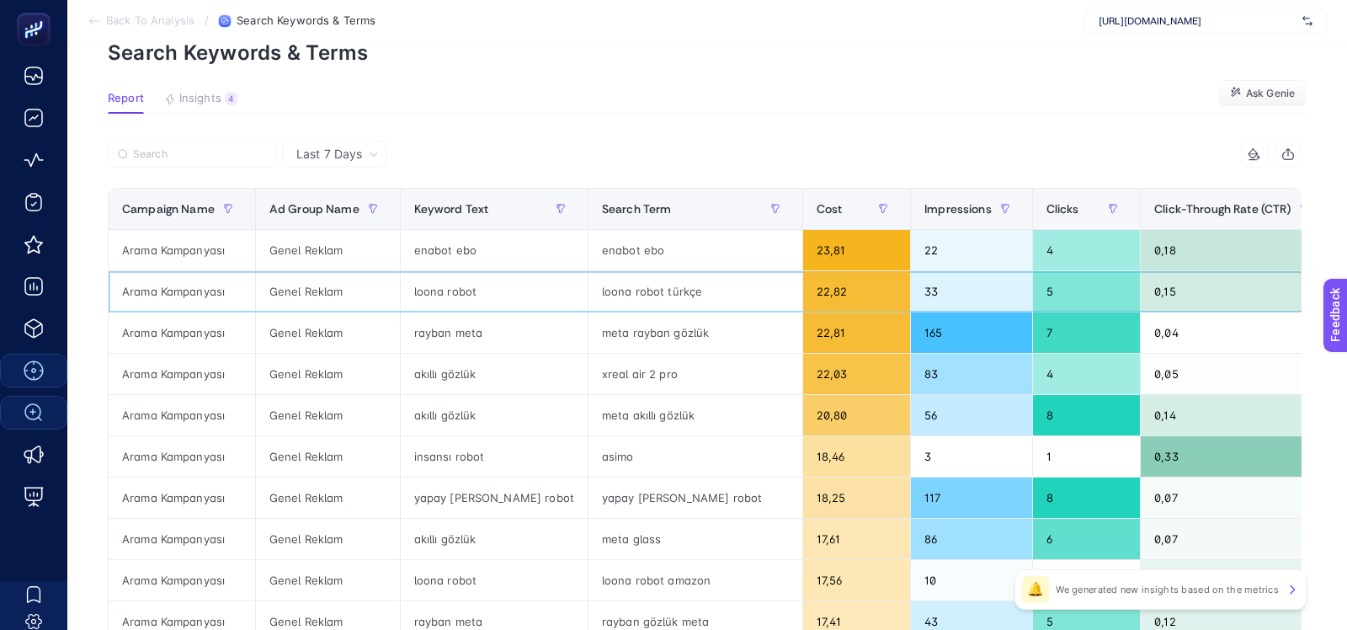
click at [463, 291] on div "loona robot" at bounding box center [494, 291] width 187 height 40
drag, startPoint x: 410, startPoint y: 292, endPoint x: 477, endPoint y: 288, distance: 66.7
click at [477, 288] on div "loona robot" at bounding box center [494, 291] width 187 height 40
click at [642, 292] on div "loona robot türkçe" at bounding box center [696, 291] width 214 height 40
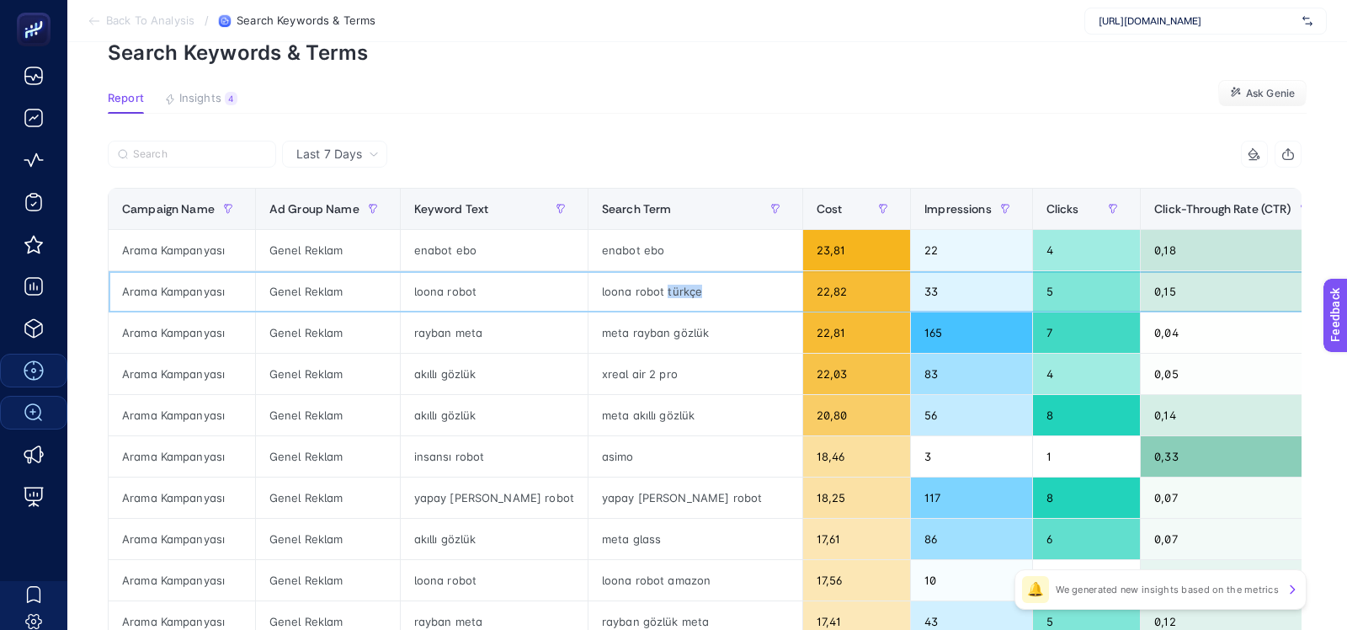
click at [642, 292] on div "loona robot türkçe" at bounding box center [696, 291] width 214 height 40
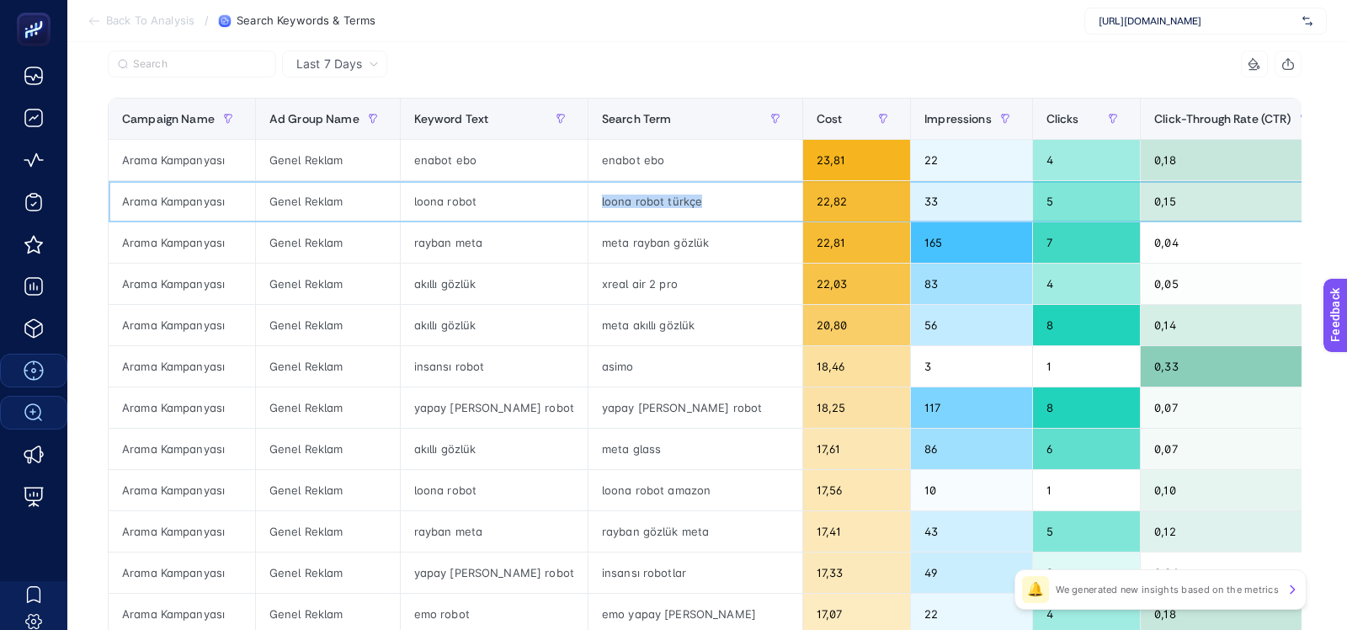
scroll to position [164, 0]
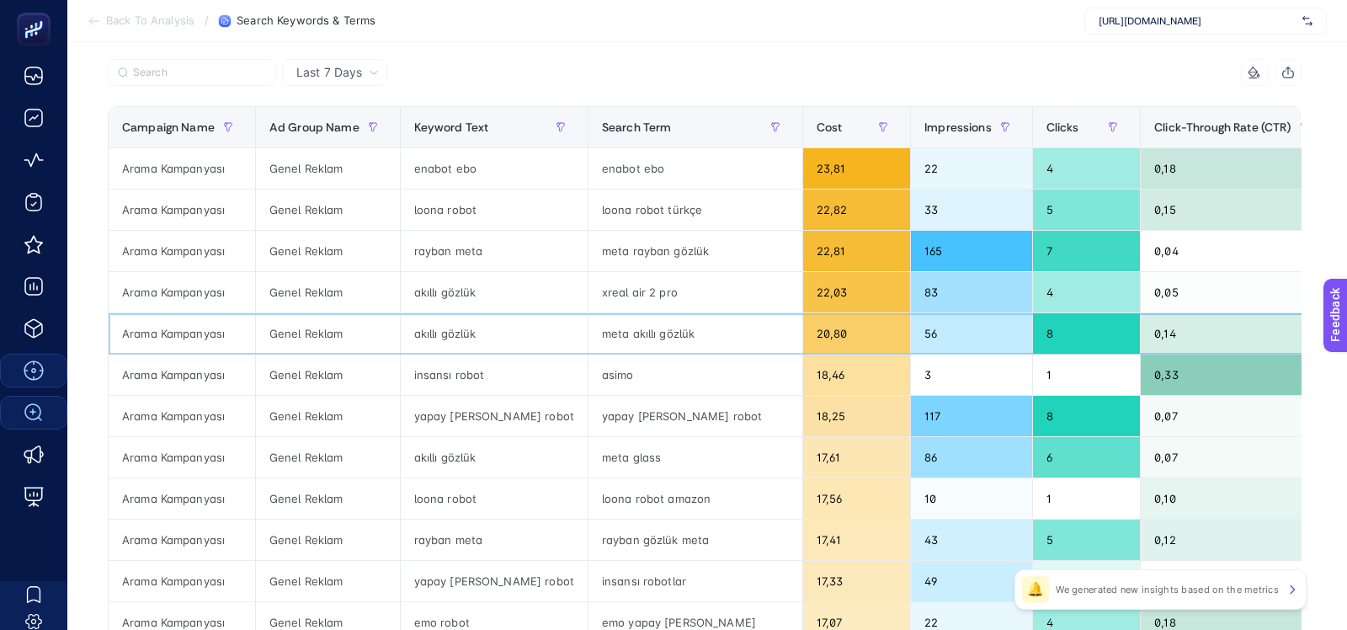
click at [592, 333] on div "meta akıllı gözlük" at bounding box center [696, 333] width 214 height 40
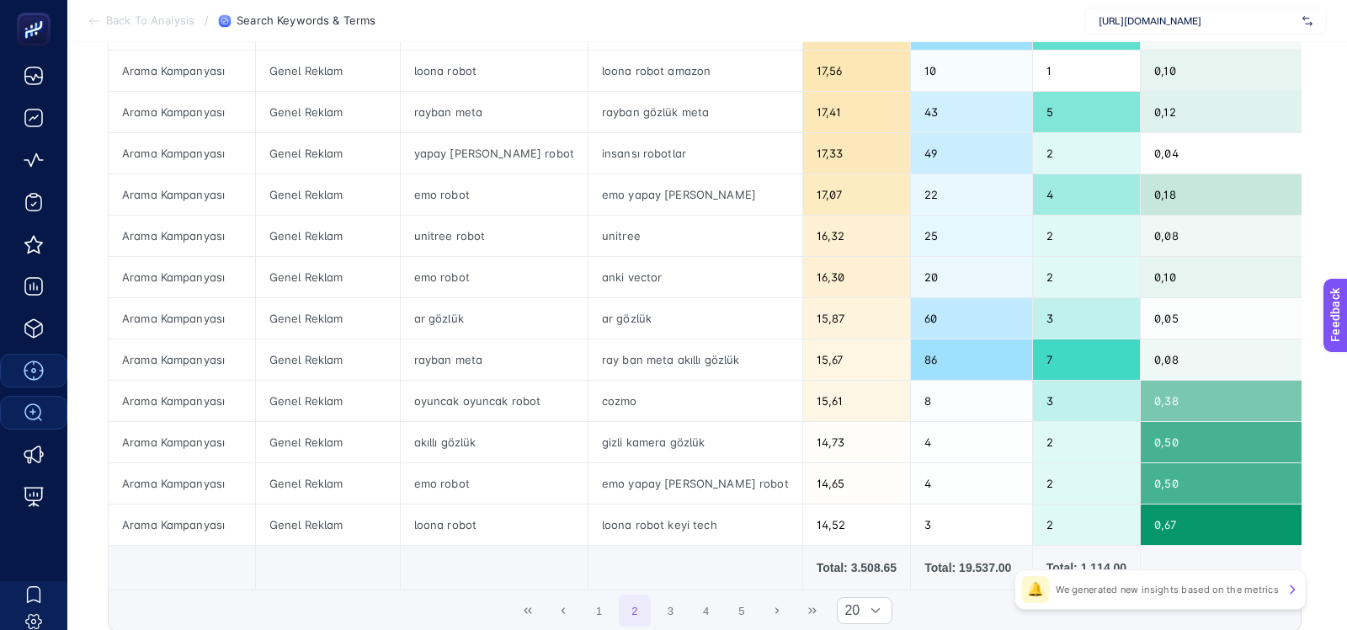
scroll to position [594, 0]
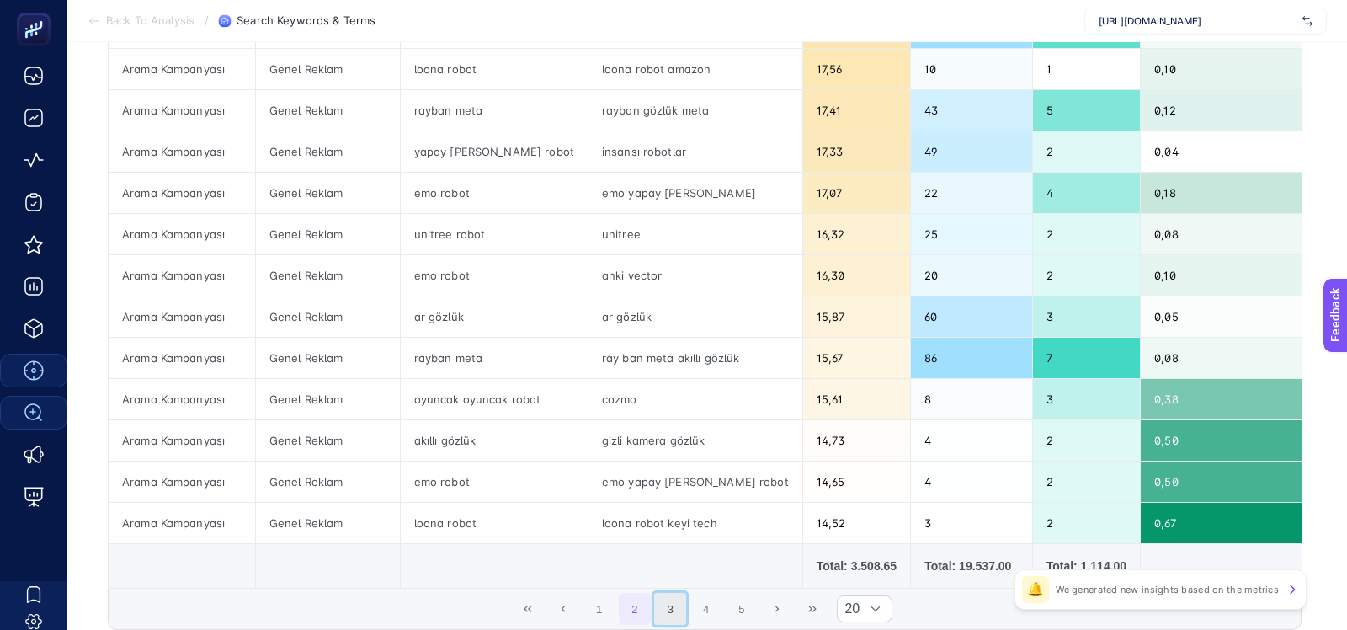
click at [669, 594] on button "3" at bounding box center [670, 609] width 32 height 32
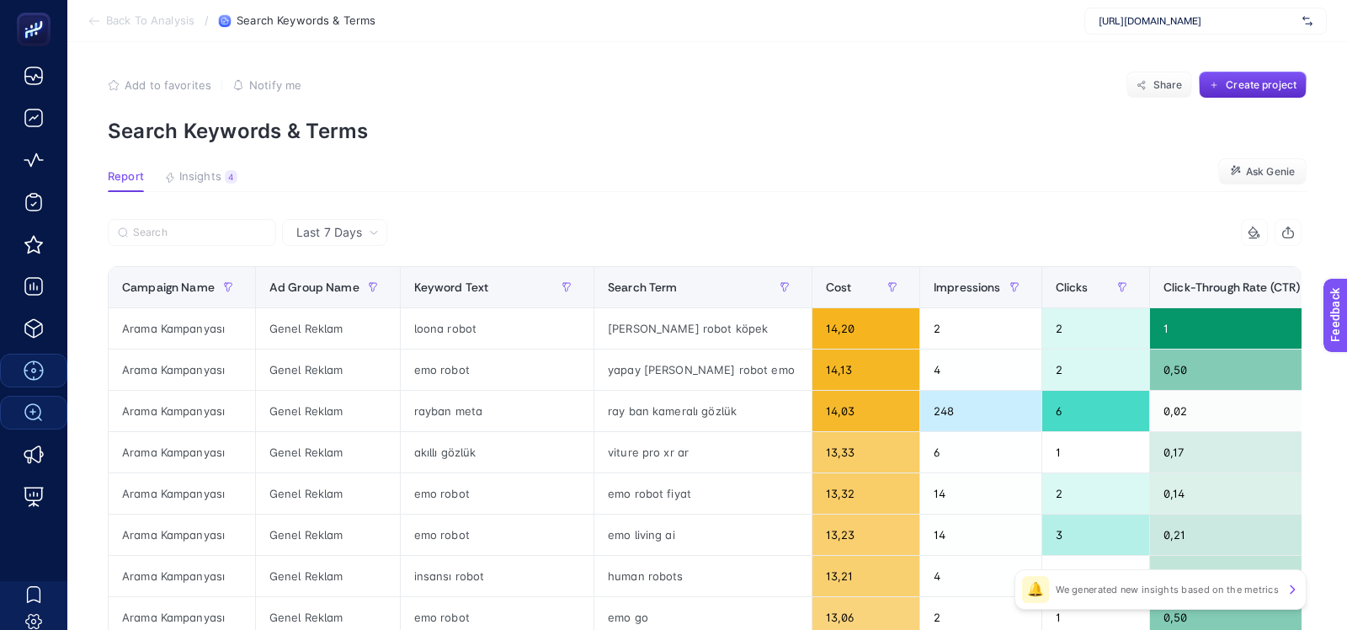
scroll to position [136, 0]
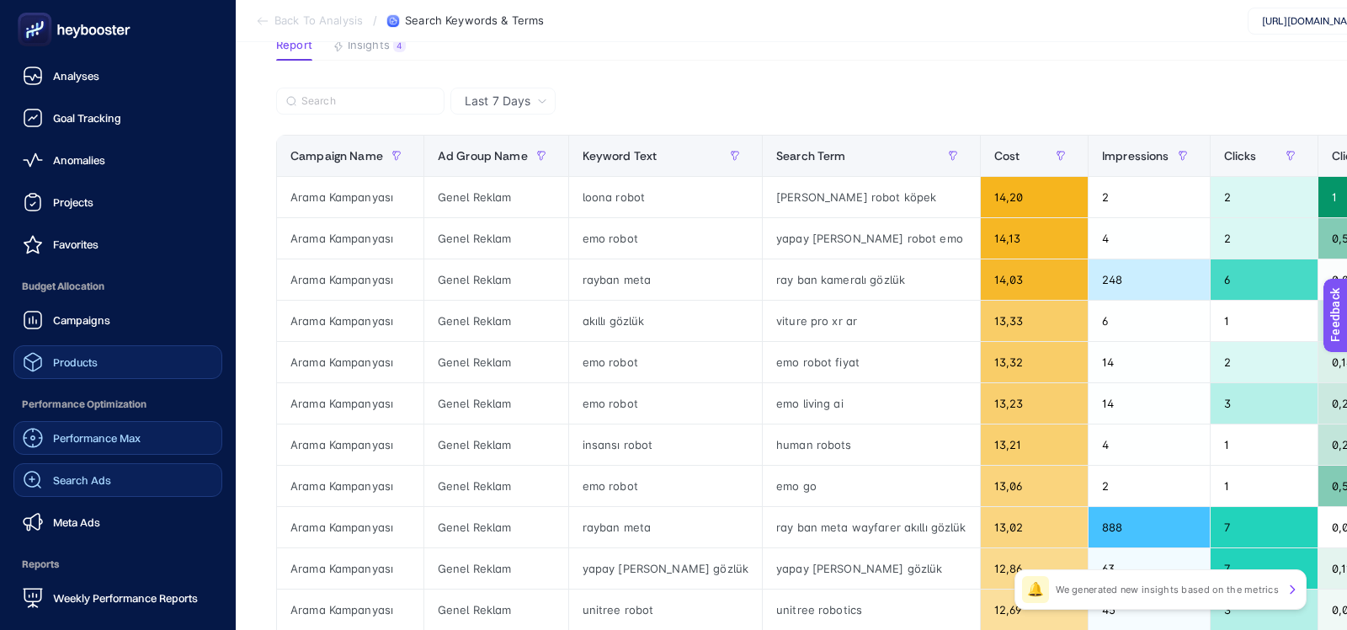
click at [61, 372] on link "Products" at bounding box center [117, 362] width 209 height 34
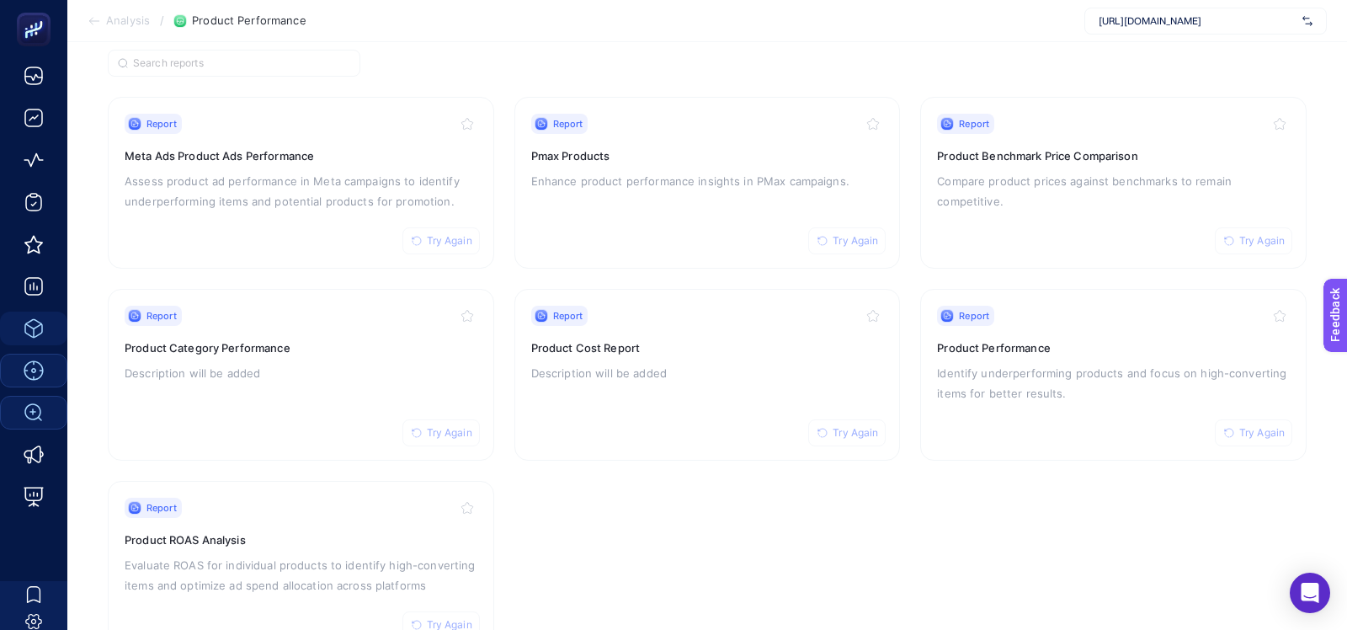
click at [685, 541] on section "Report Try Again Meta Ads Product Ads Performance Assess product ad performance…" at bounding box center [707, 375] width 1199 height 556
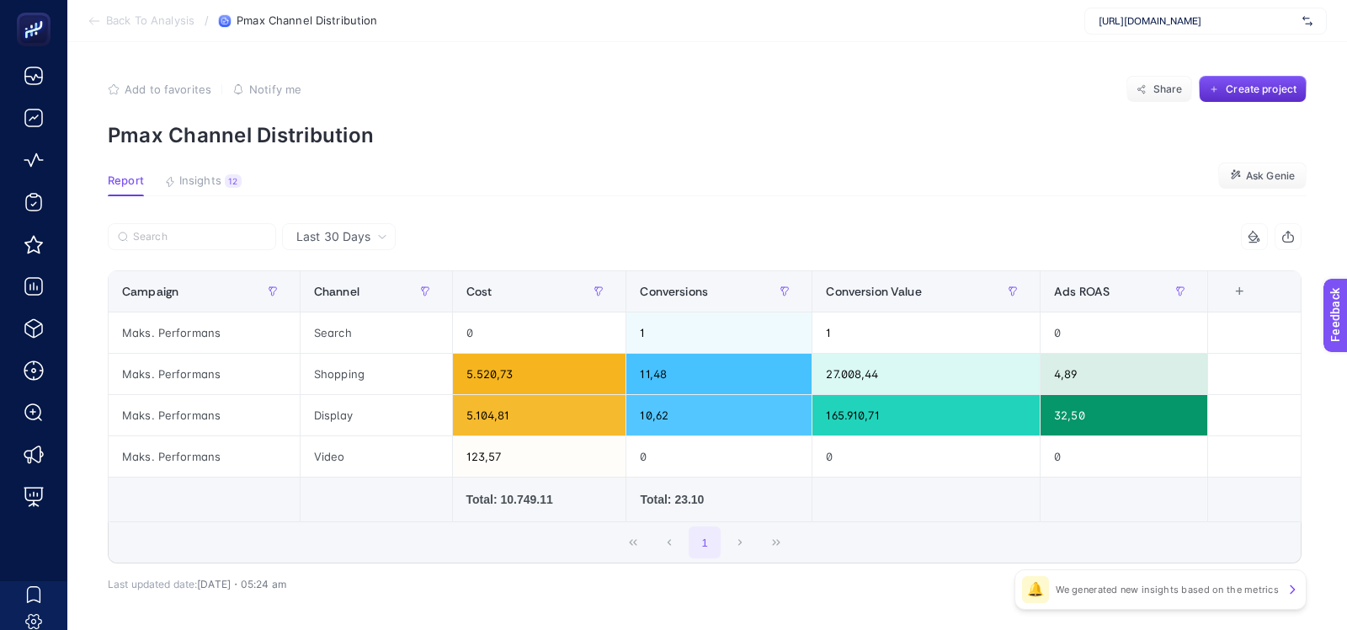
click at [374, 233] on div "Last 30 Days" at bounding box center [342, 237] width 104 height 12
click at [364, 289] on li "Last 7 Days" at bounding box center [339, 302] width 104 height 30
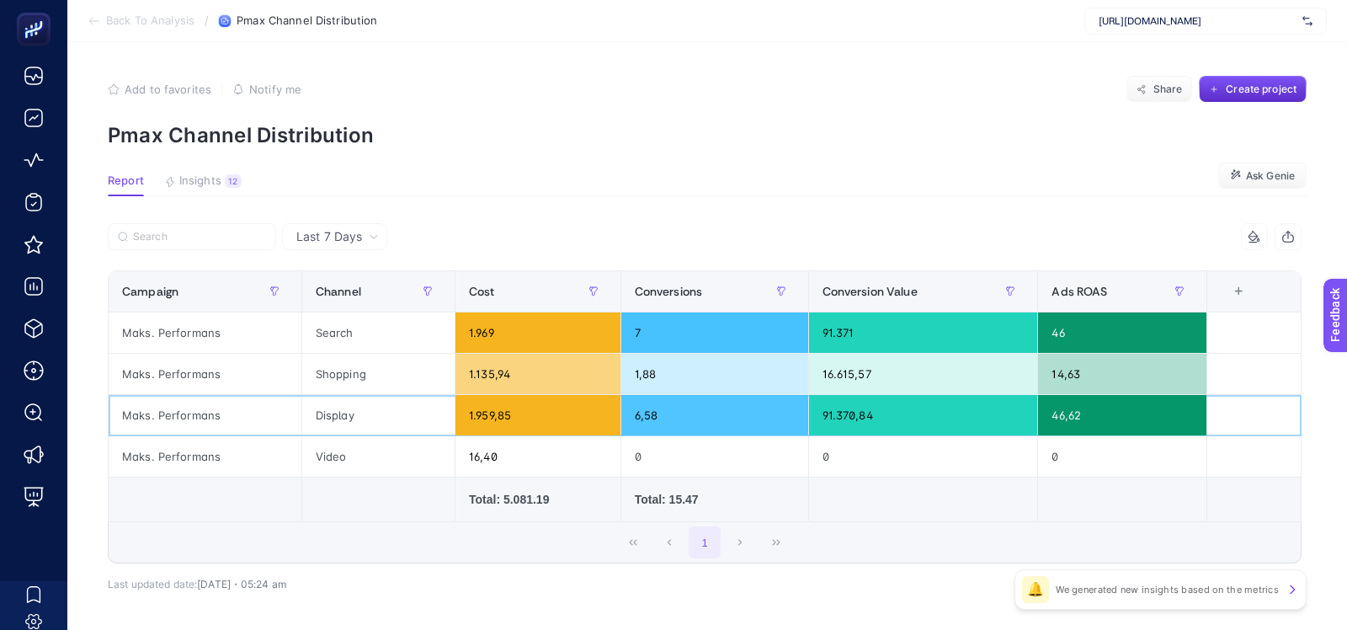
click at [338, 408] on div "Display" at bounding box center [378, 415] width 152 height 40
click at [481, 411] on div "1.959,85" at bounding box center [538, 415] width 165 height 40
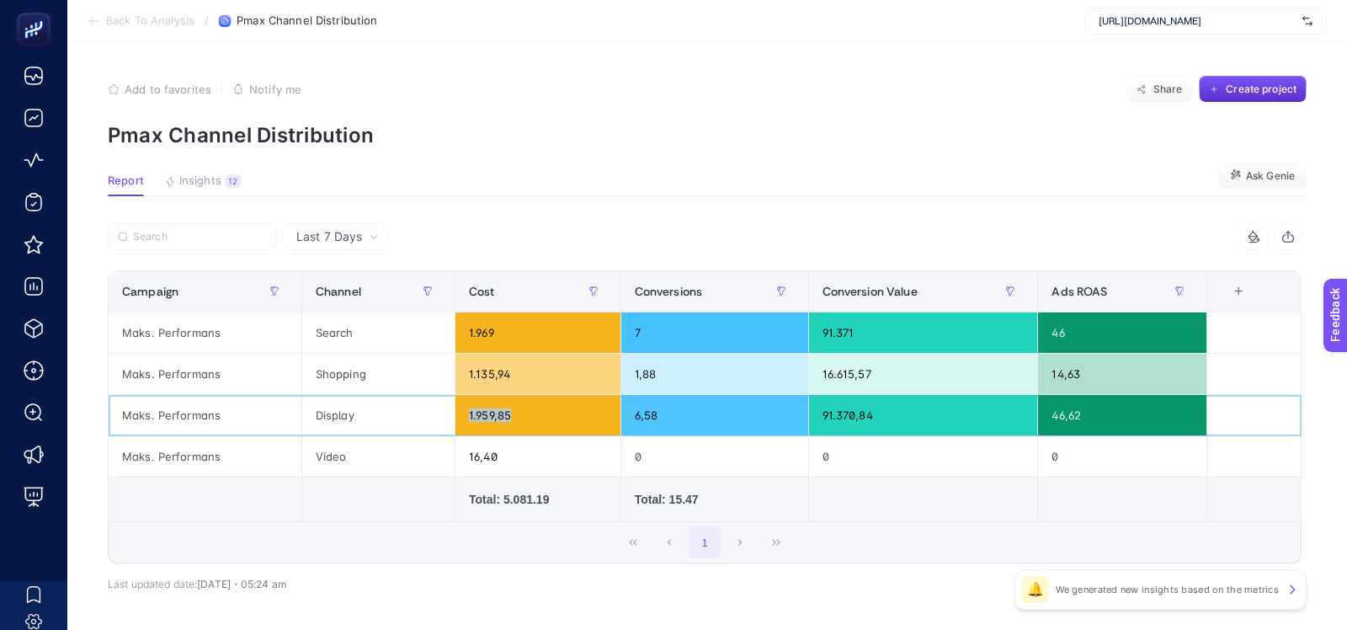
click at [488, 407] on div "1.959,85" at bounding box center [538, 415] width 165 height 40
click at [487, 342] on div "1.969" at bounding box center [538, 332] width 165 height 40
click at [486, 368] on div "1.135,94" at bounding box center [538, 374] width 165 height 40
click at [383, 427] on div "Display" at bounding box center [378, 415] width 152 height 40
click at [383, 464] on div "Video" at bounding box center [378, 456] width 152 height 40
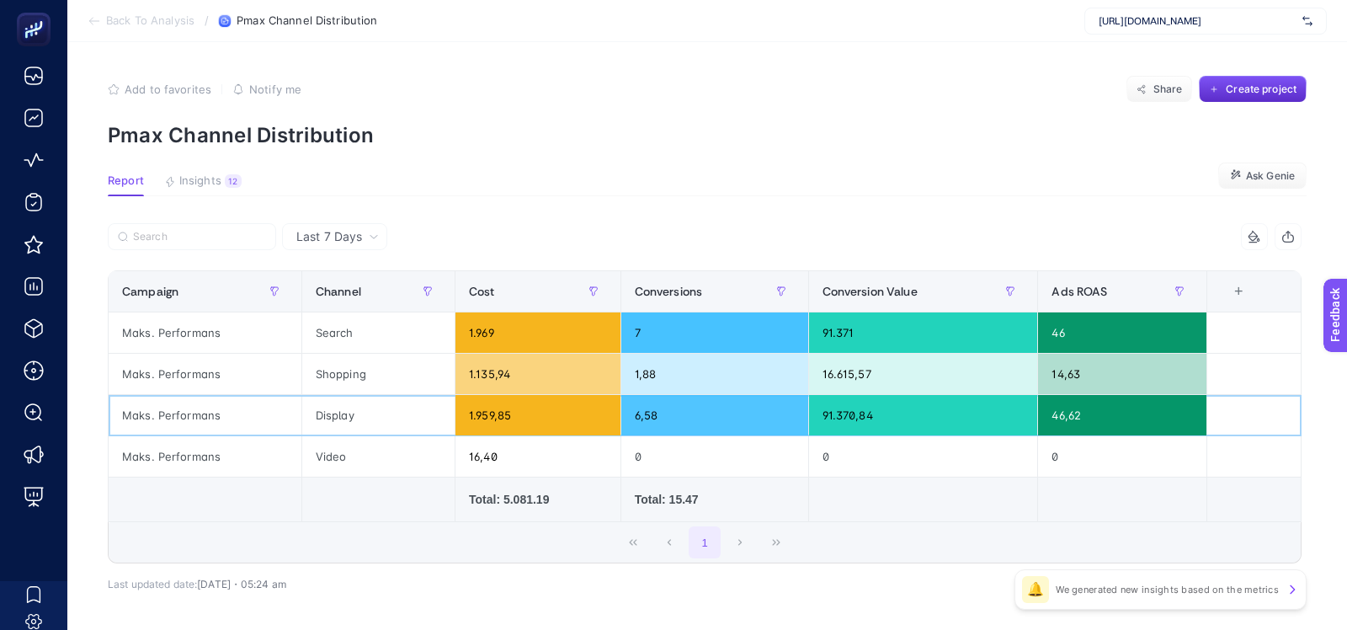
click at [363, 411] on div "Display" at bounding box center [378, 415] width 152 height 40
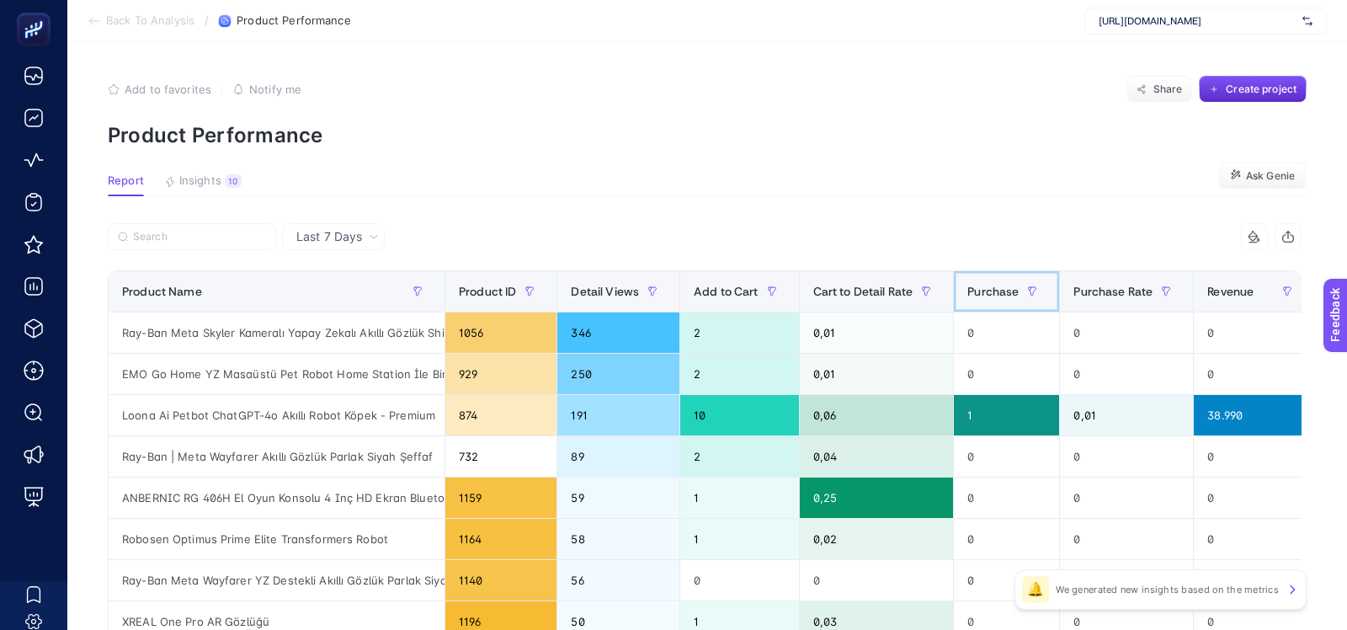
click at [986, 299] on div "Purchase" at bounding box center [1006, 291] width 78 height 27
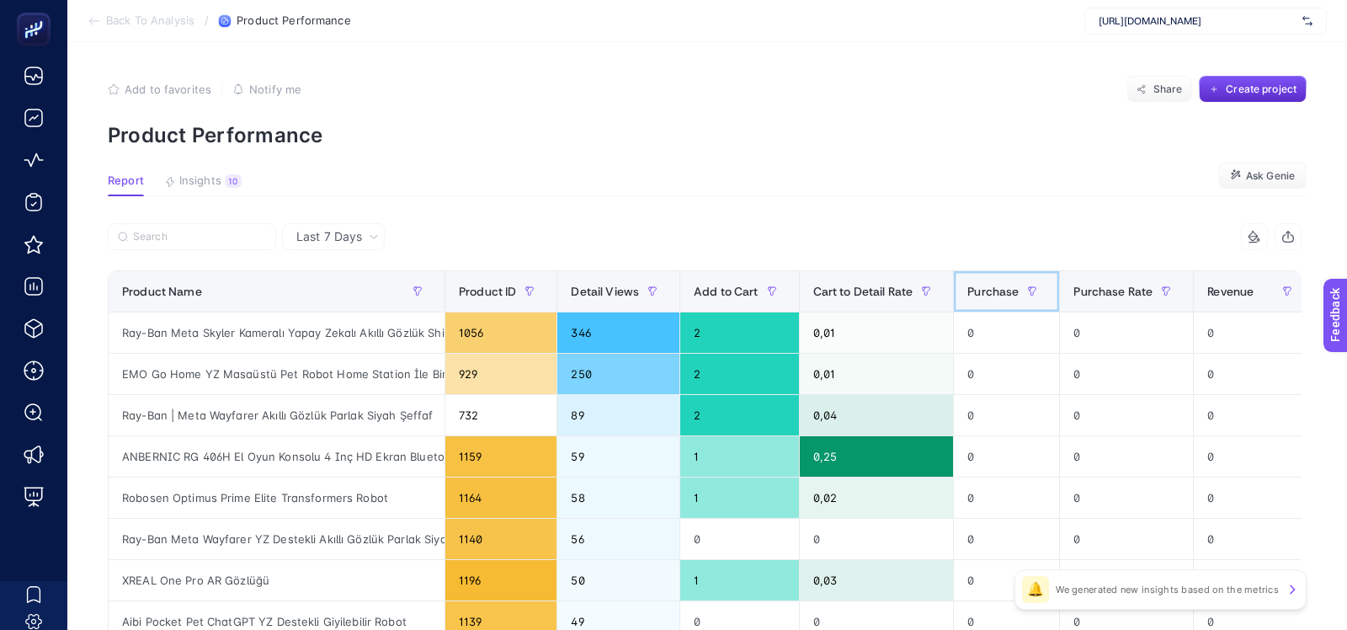
click at [986, 299] on div "Purchase" at bounding box center [1006, 291] width 78 height 27
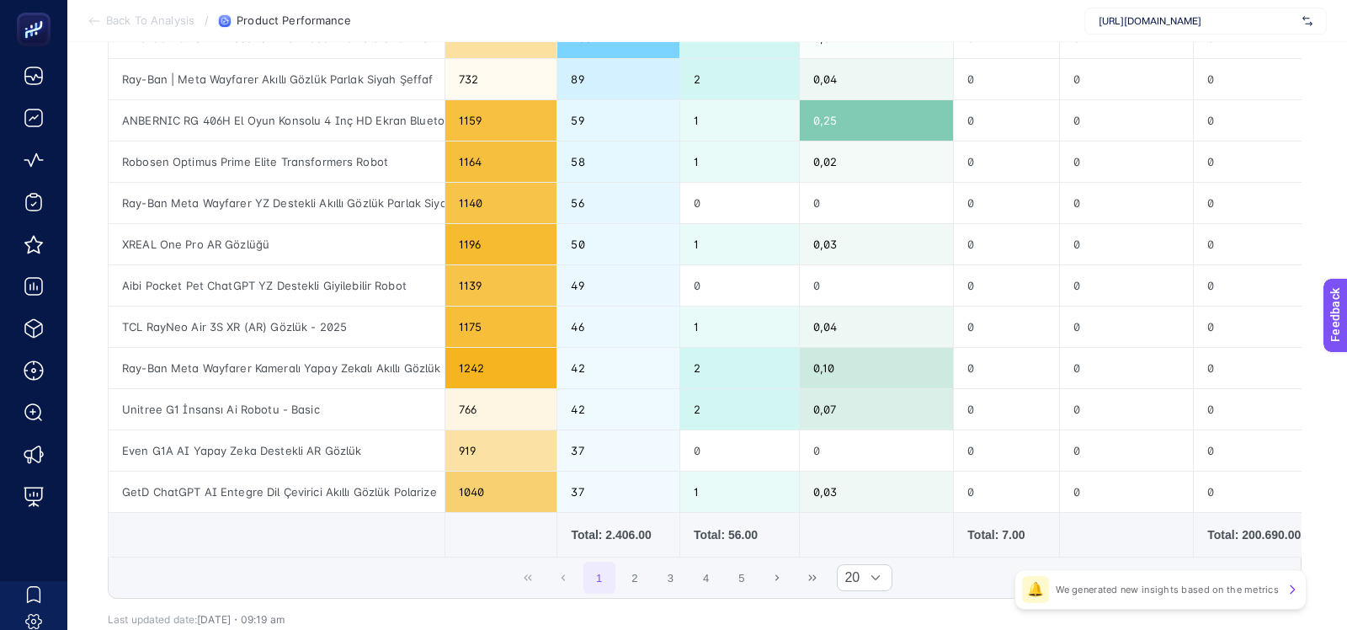
scroll to position [719, 0]
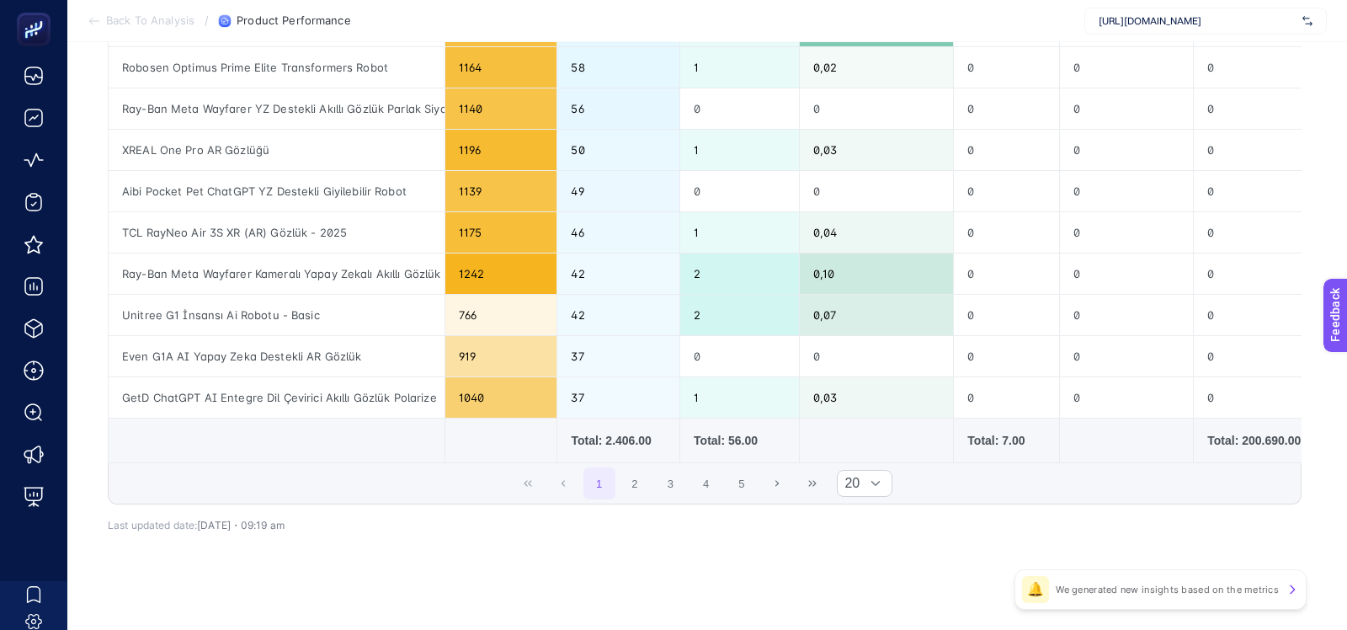
click at [1004, 432] on div "Total: 7.00" at bounding box center [1006, 440] width 78 height 17
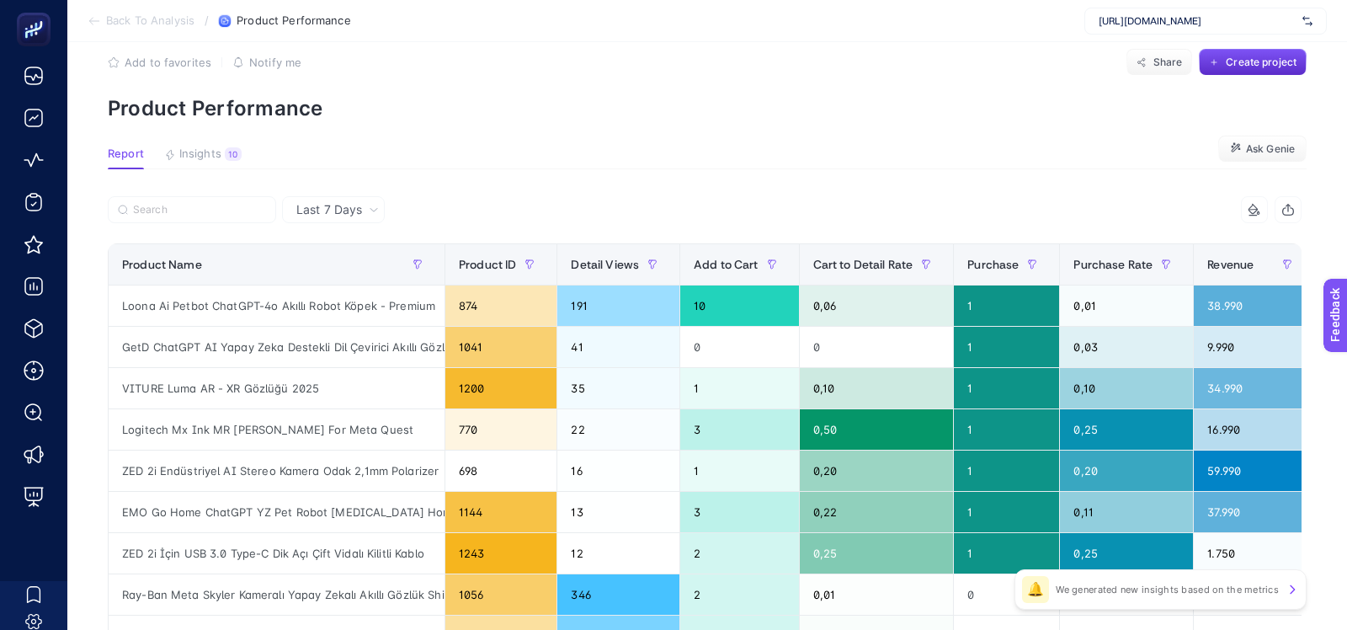
scroll to position [0, 0]
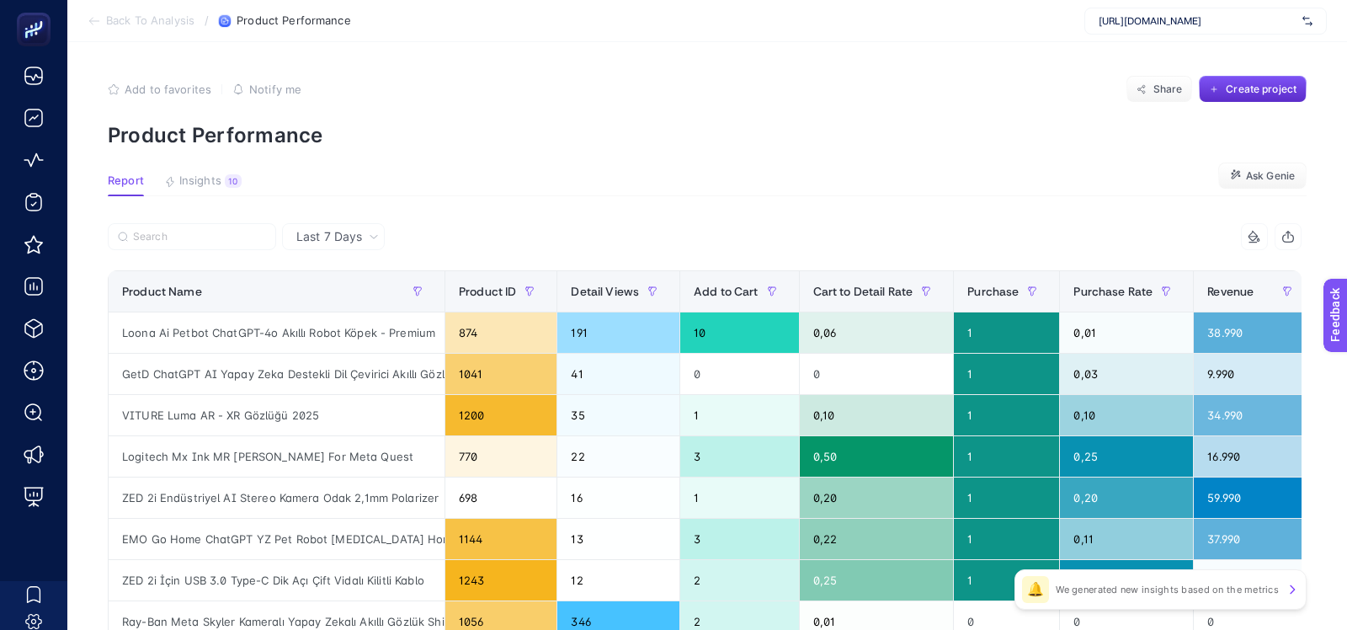
click at [307, 234] on span "Last 7 Days" at bounding box center [329, 236] width 66 height 17
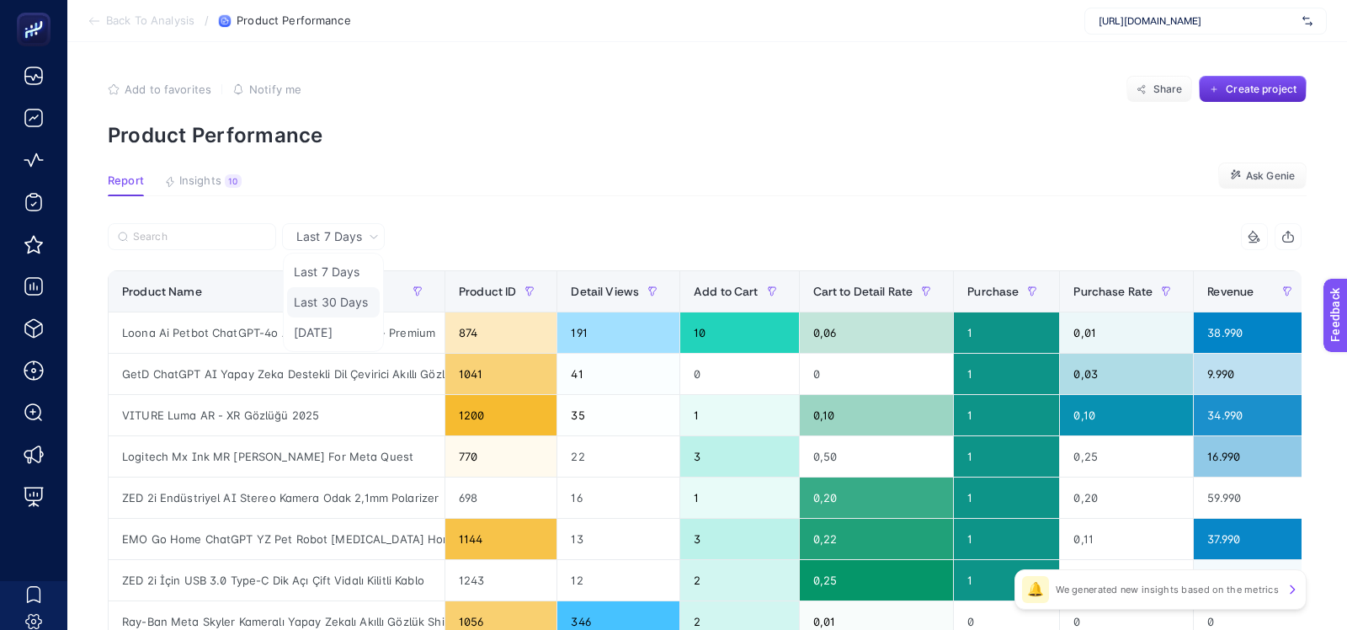
click at [317, 317] on li "Last 30 Days" at bounding box center [333, 332] width 93 height 30
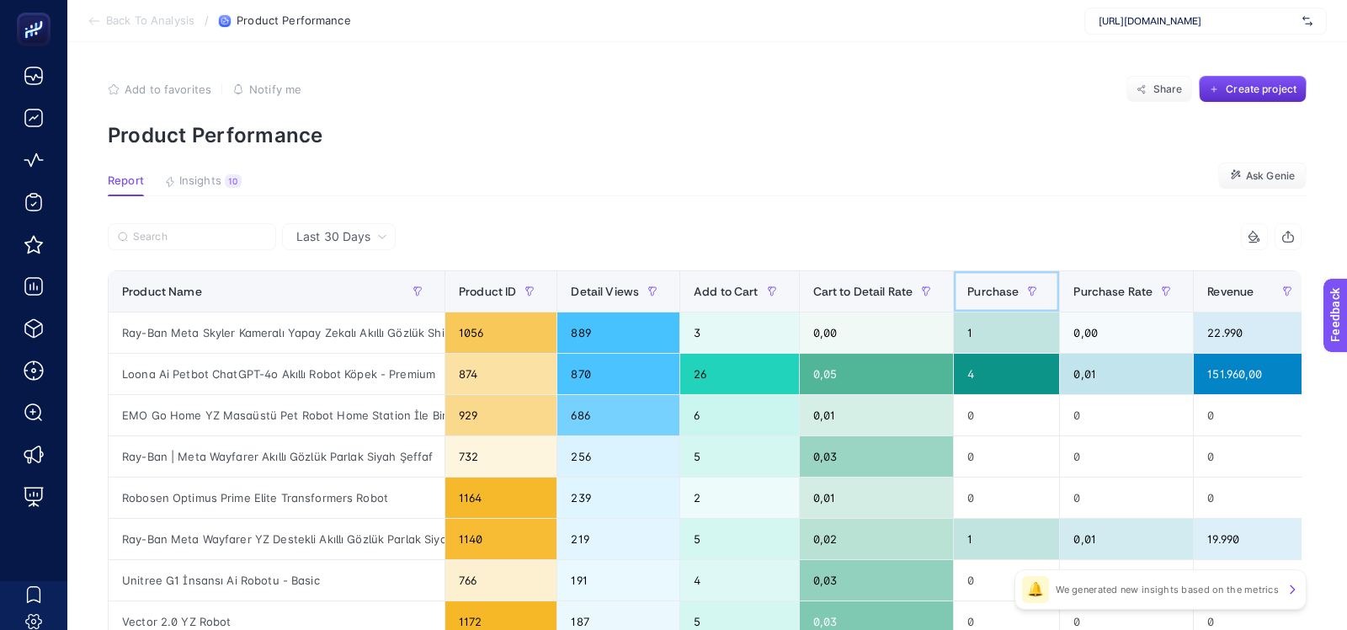
click at [975, 291] on span "Purchase" at bounding box center [992, 291] width 51 height 13
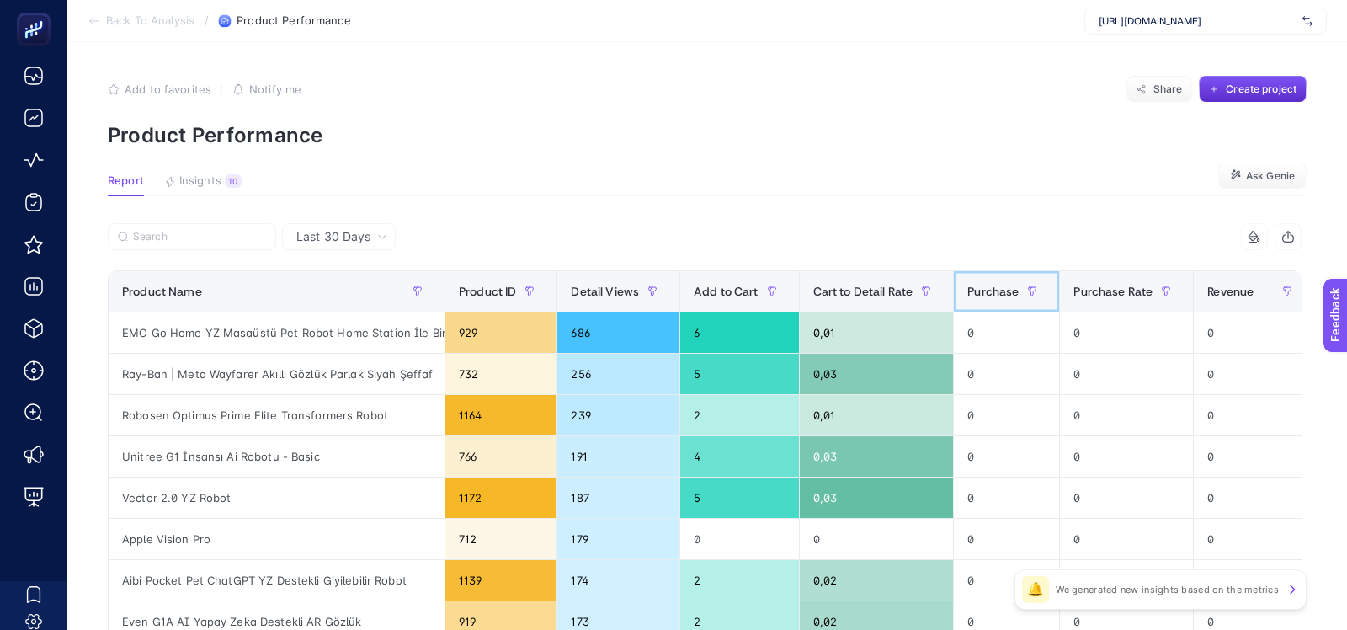
click at [975, 291] on span "Purchase" at bounding box center [992, 291] width 51 height 13
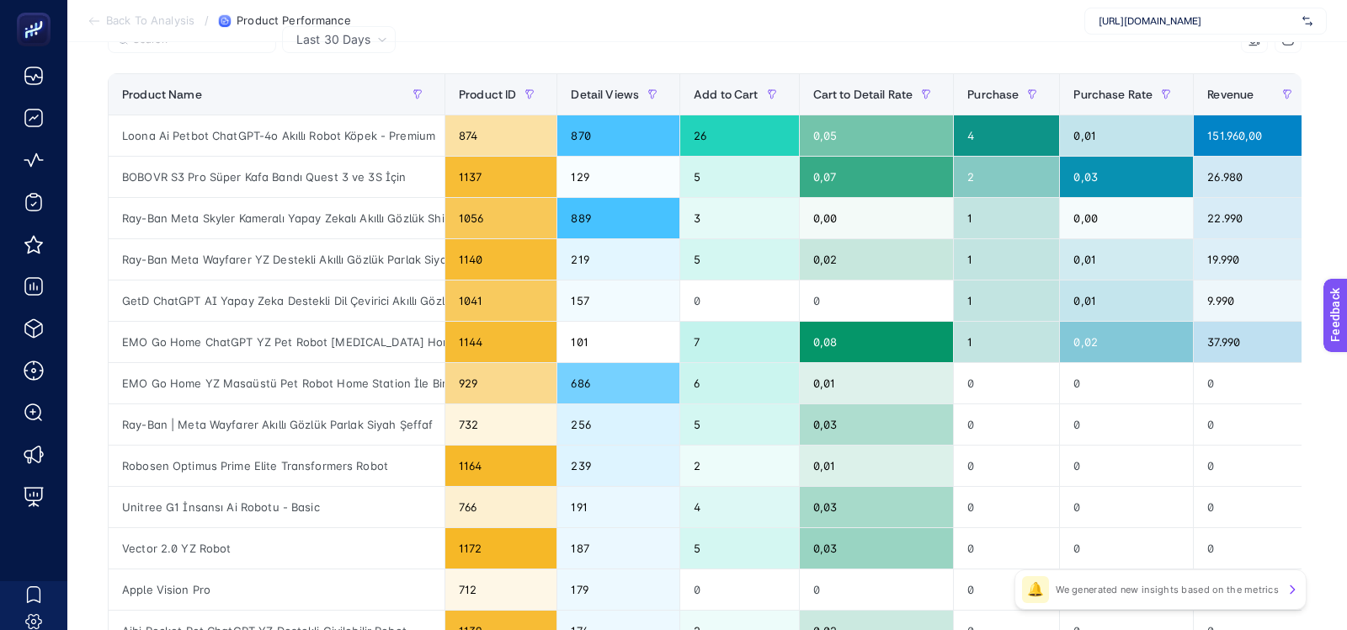
scroll to position [32, 0]
